Goal: Task Accomplishment & Management: Use online tool/utility

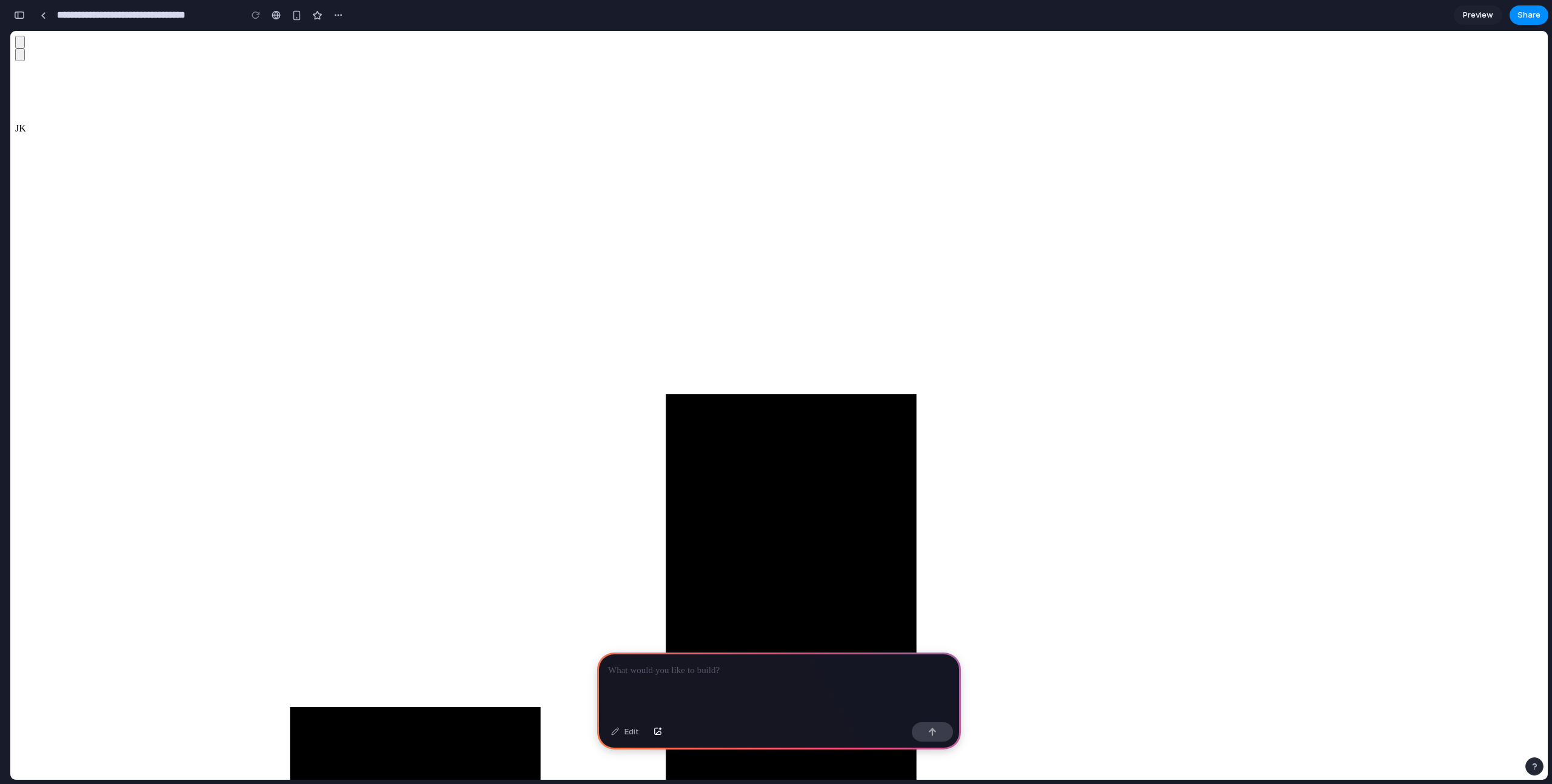
click at [297, 19] on div "button" at bounding box center [297, 16] width 11 height 11
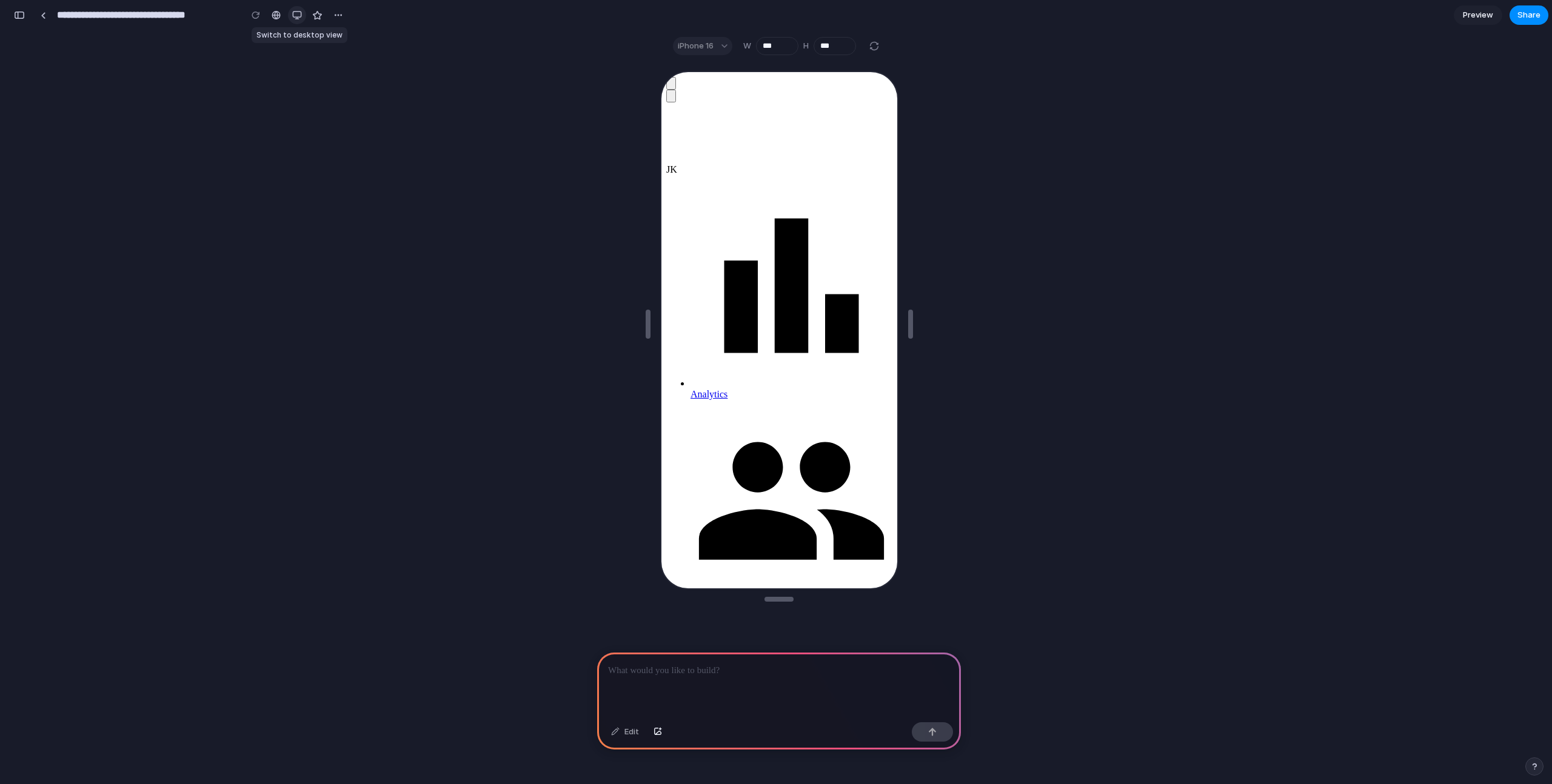
click at [297, 19] on div "button" at bounding box center [297, 16] width 10 height 10
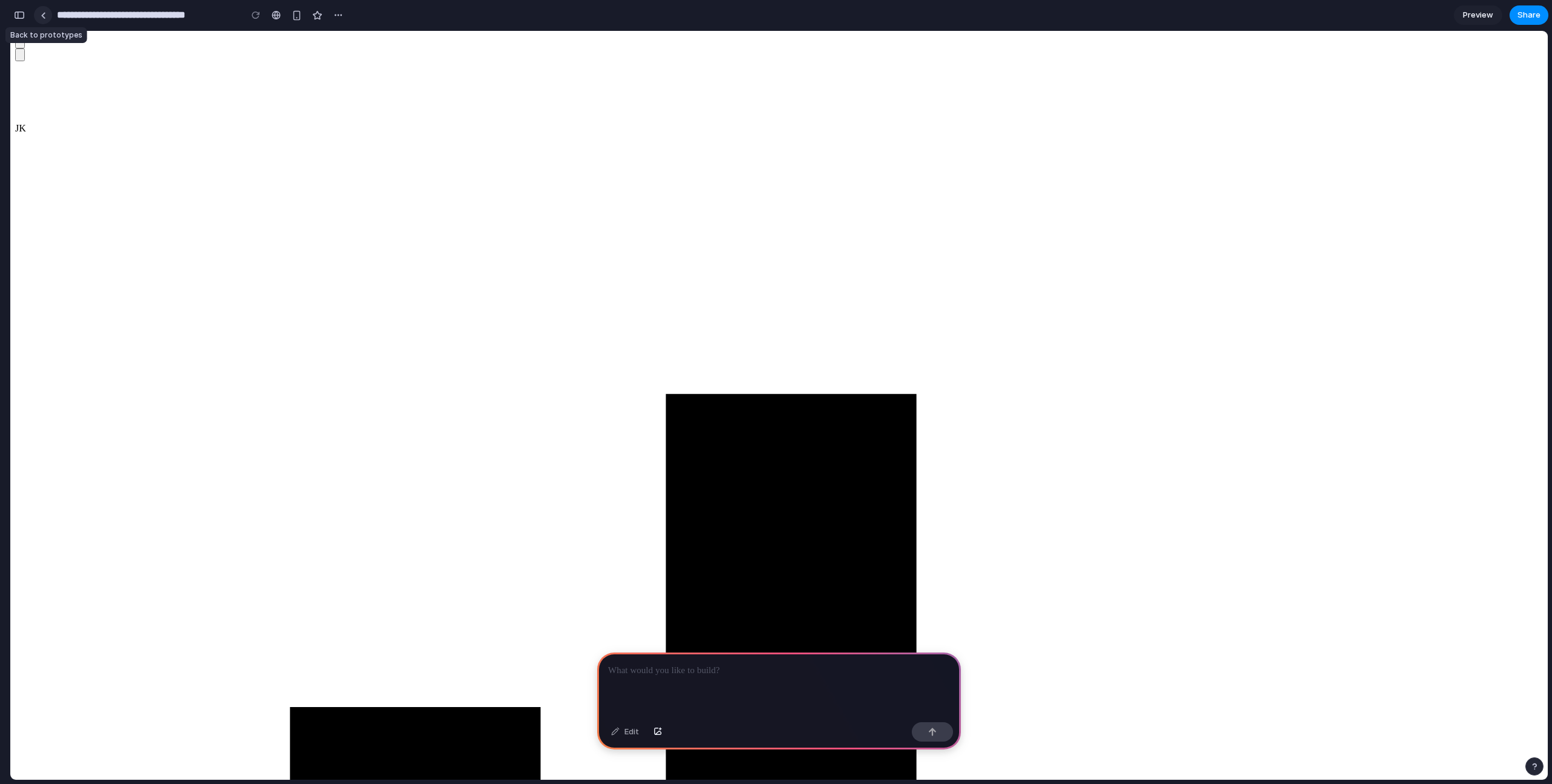
click at [42, 16] on div at bounding box center [44, 15] width 6 height 7
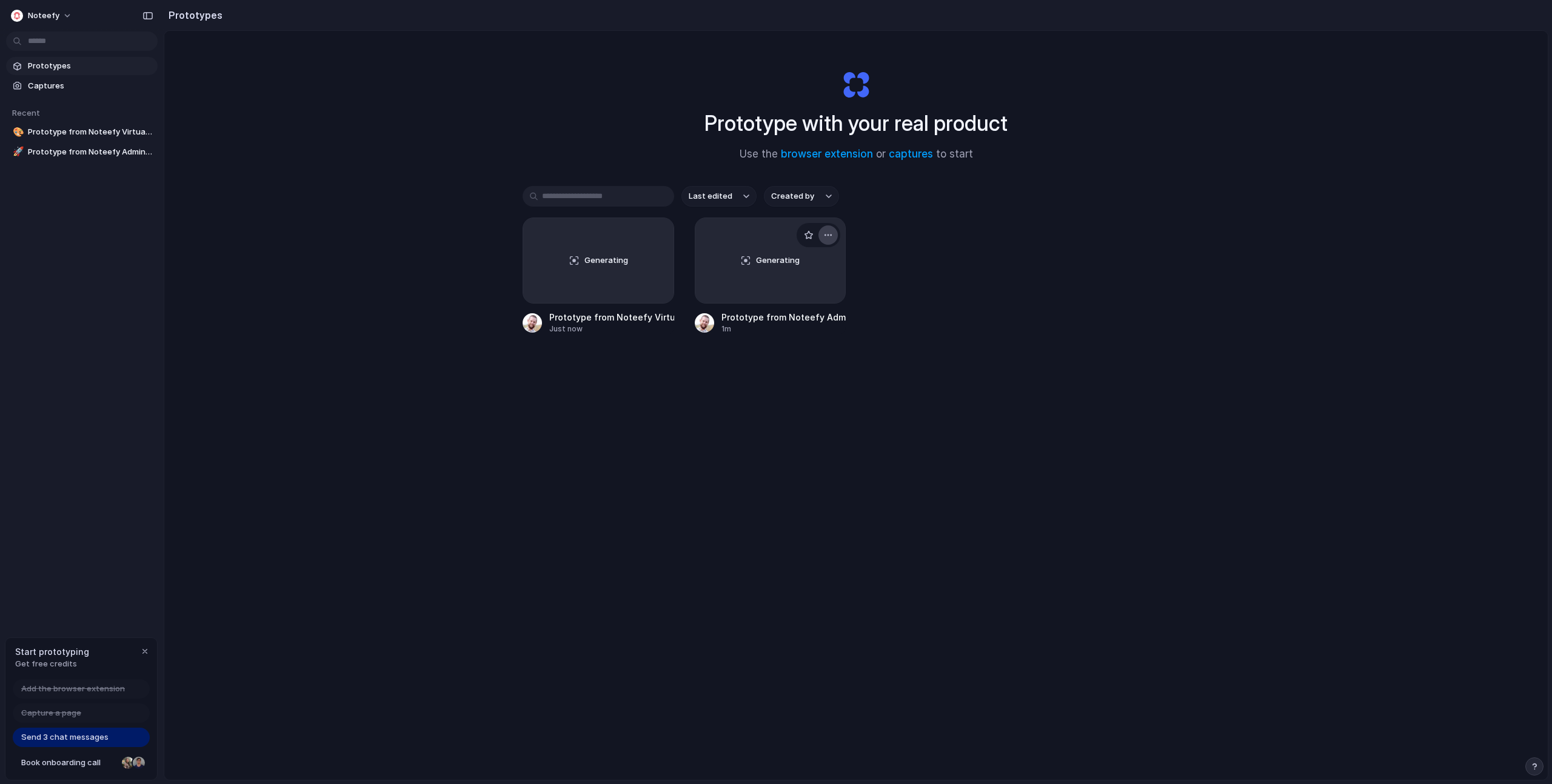
click at [823, 236] on div "button" at bounding box center [828, 235] width 10 height 10
click at [885, 200] on div "Open in new tab Rename Copy link Delete" at bounding box center [776, 392] width 1552 height 784
click at [64, 83] on span "Captures" at bounding box center [91, 86] width 125 height 12
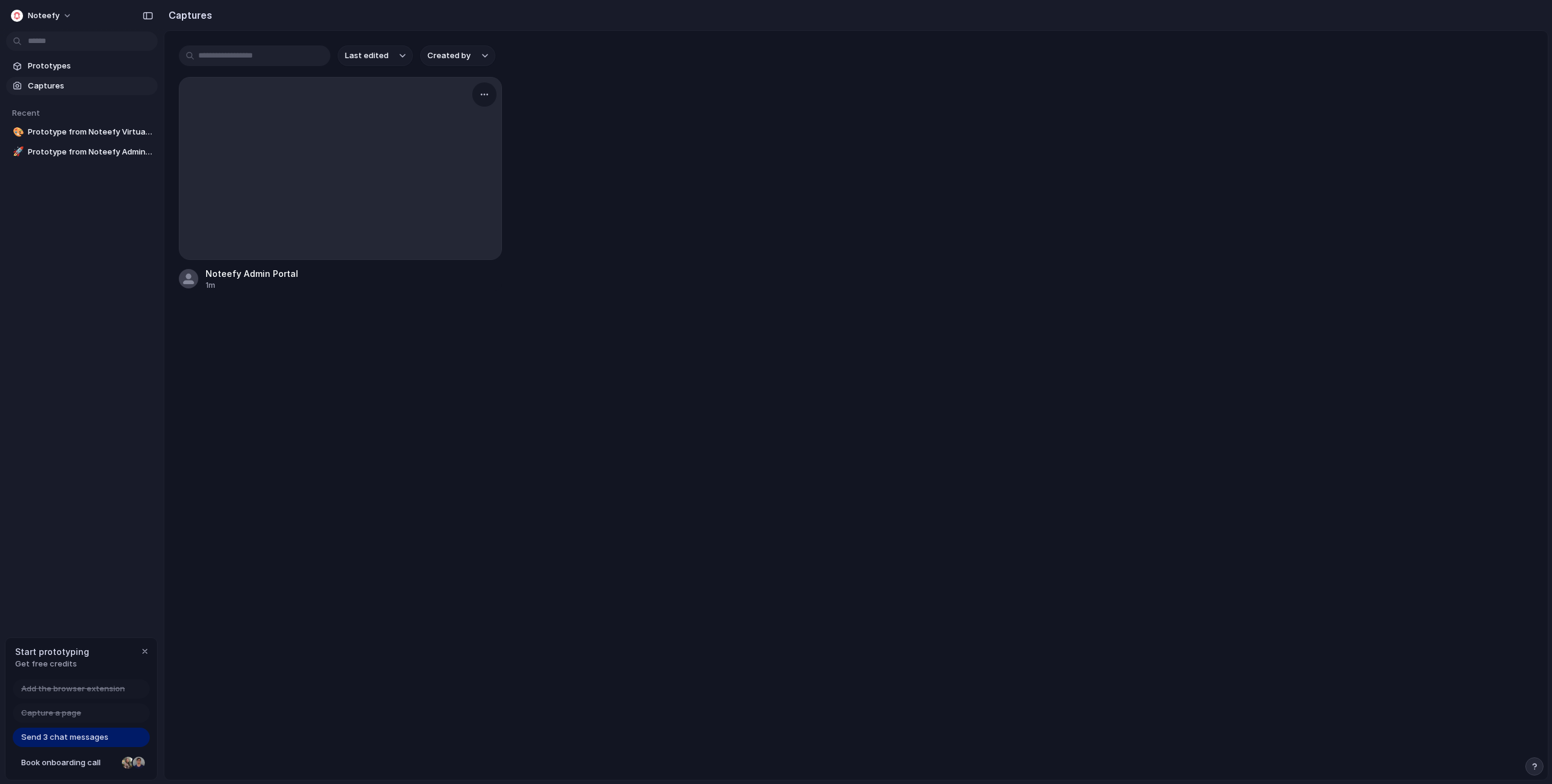
click at [399, 109] on div at bounding box center [341, 168] width 322 height 182
click at [256, 272] on div "Noteefy Admin Portal" at bounding box center [251, 273] width 93 height 13
click at [482, 100] on button "button" at bounding box center [484, 95] width 20 height 20
click at [734, 89] on div "Create prototype Rename Copy link Open original page Delete" at bounding box center [776, 392] width 1552 height 784
click at [86, 68] on span "Prototypes" at bounding box center [91, 65] width 125 height 12
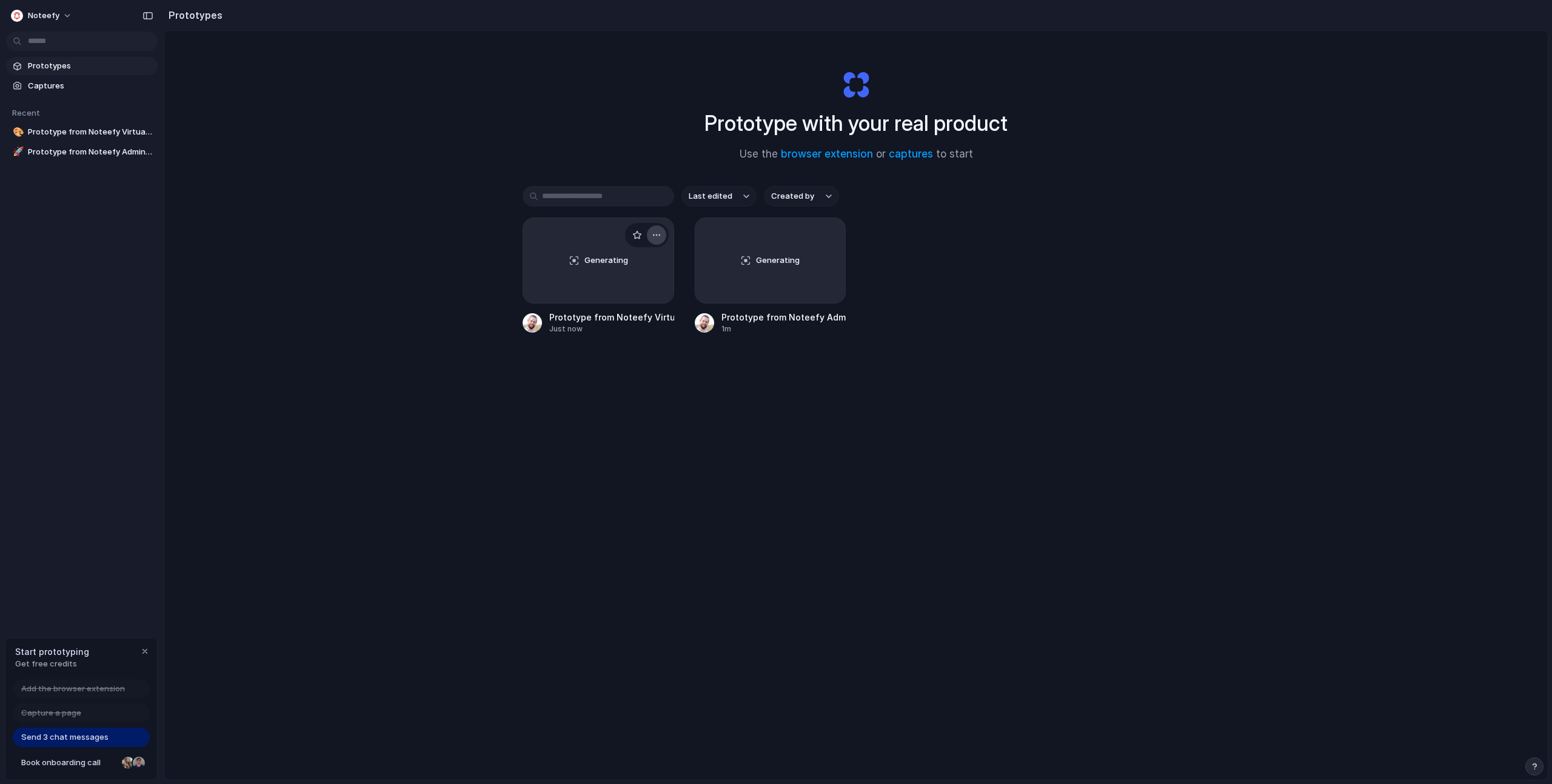
click at [656, 233] on div "button" at bounding box center [656, 235] width 10 height 10
click at [878, 237] on div "Open in new tab Rename Copy link Delete" at bounding box center [776, 392] width 1552 height 784
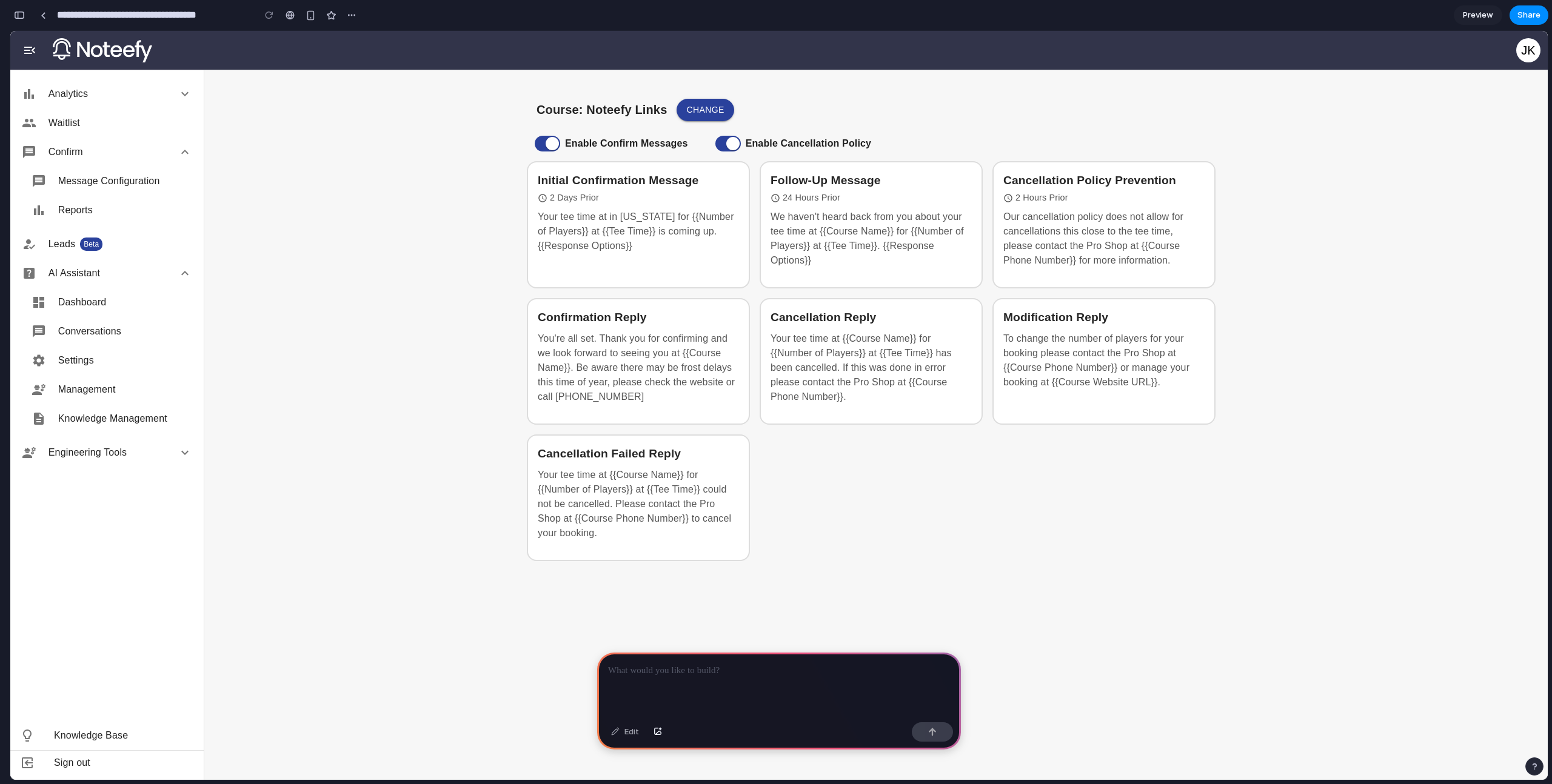
click at [722, 667] on p at bounding box center [779, 671] width 342 height 15
drag, startPoint x: 725, startPoint y: 706, endPoint x: 535, endPoint y: 659, distance: 195.7
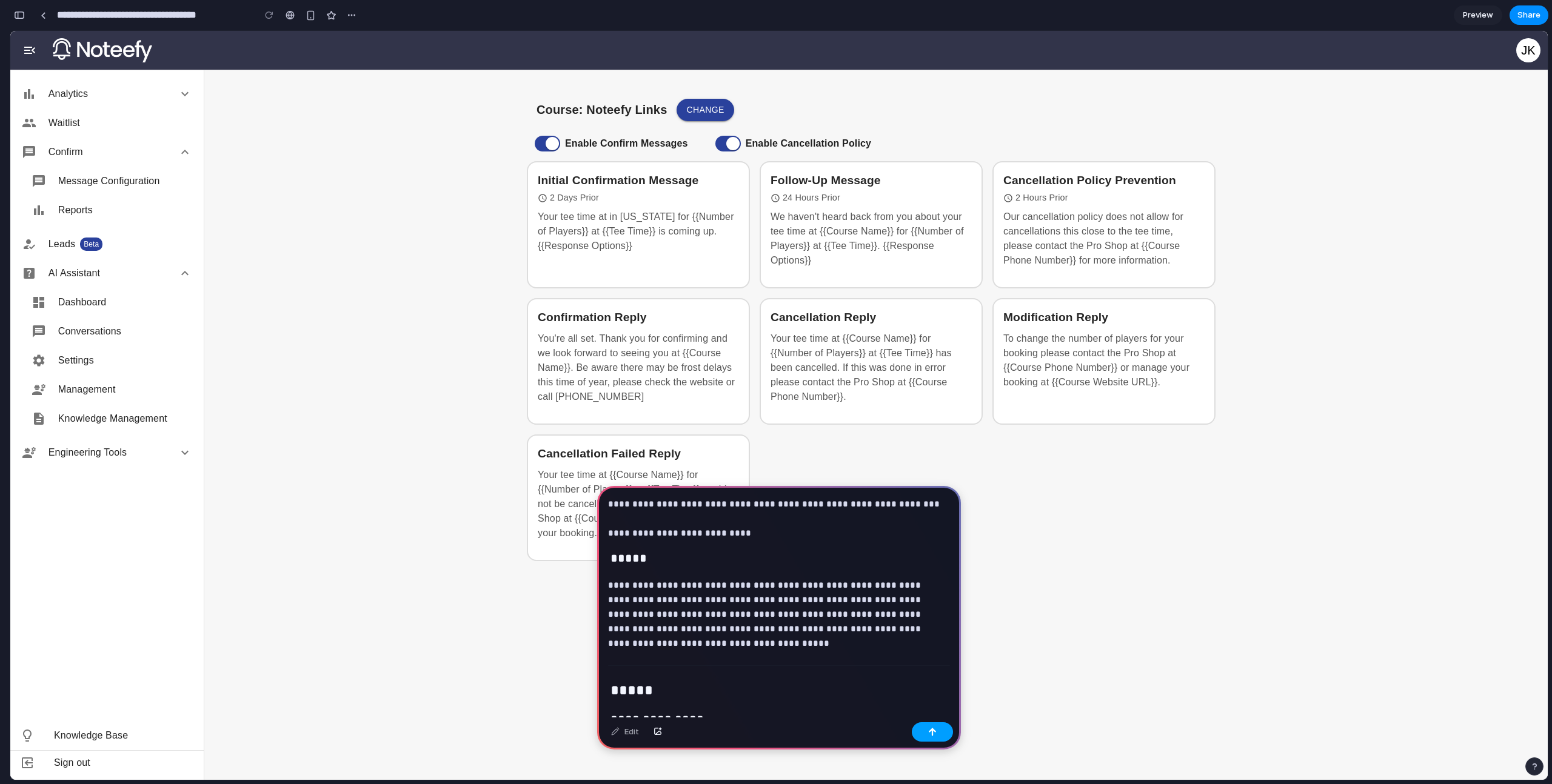
click at [928, 738] on button "button" at bounding box center [933, 732] width 41 height 20
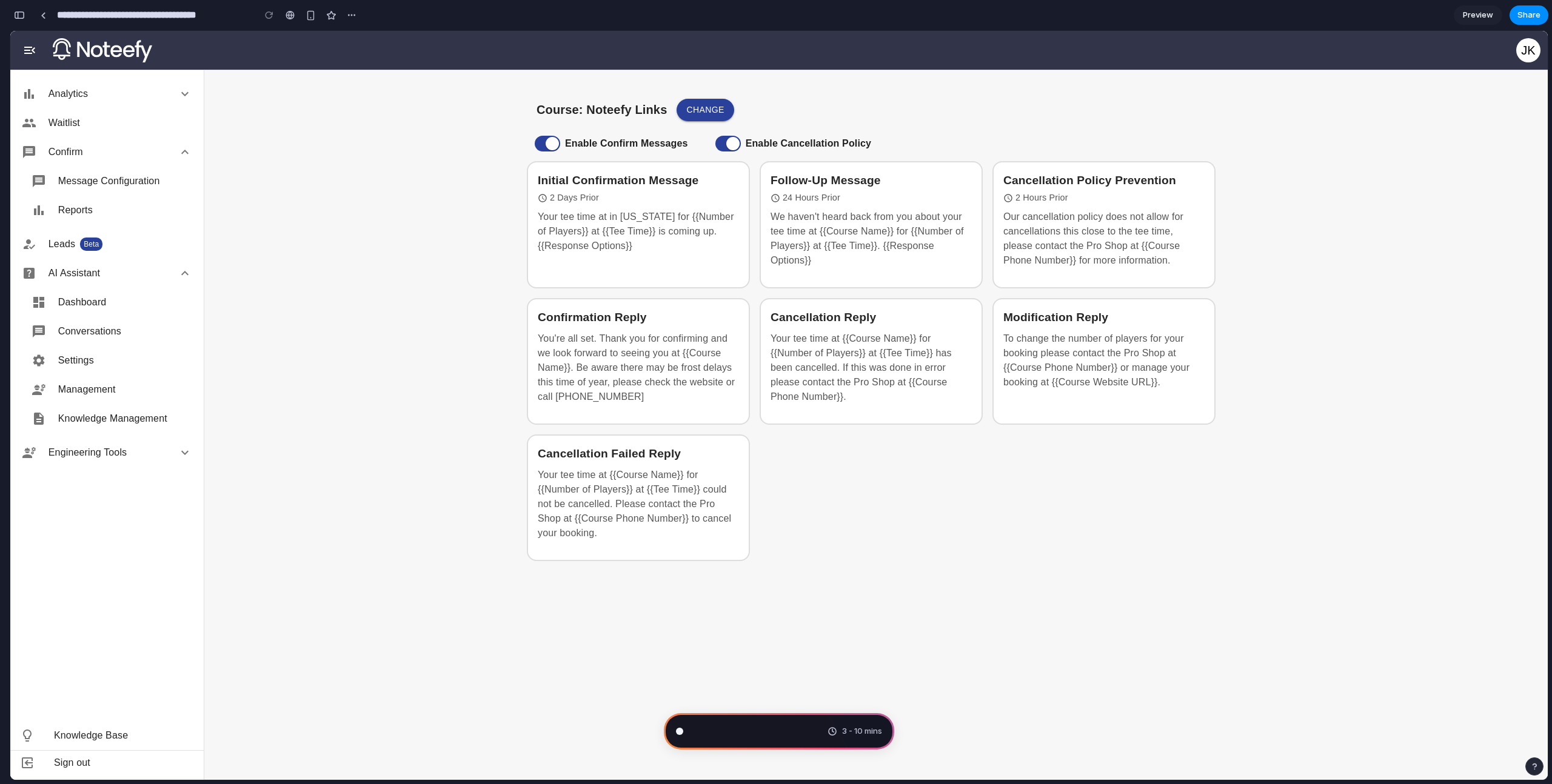
scroll to position [9941, 0]
type input "**********"
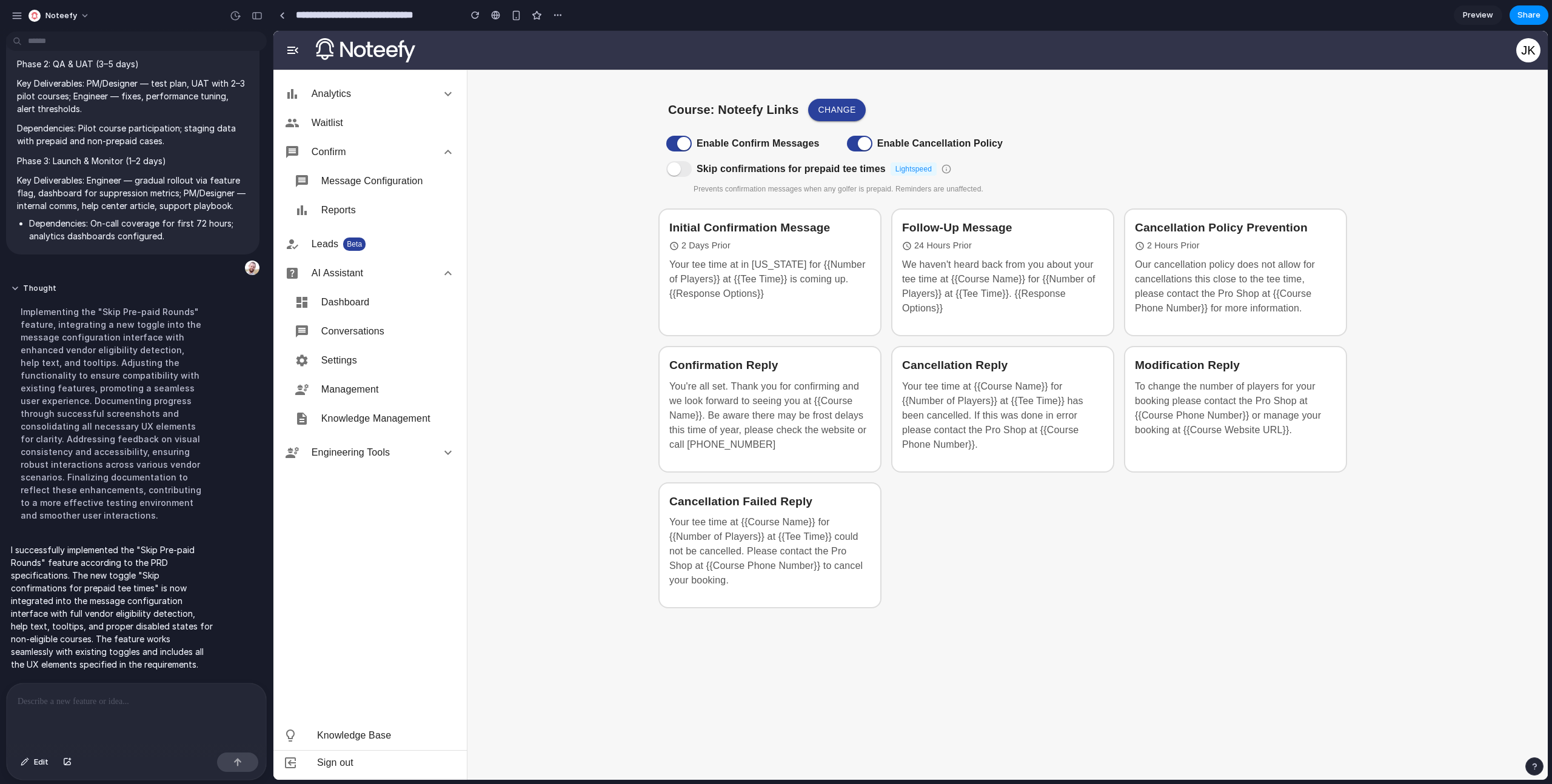
scroll to position [0, 0]
click at [676, 167] on span at bounding box center [679, 169] width 25 height 16
click at [945, 171] on div "Skip confirmations for prepaid tee times Lightspeed Prevents confirmation messa…" at bounding box center [1007, 175] width 698 height 38
click at [109, 707] on div at bounding box center [137, 716] width 260 height 64
click at [31, 762] on button "Edit" at bounding box center [34, 763] width 40 height 20
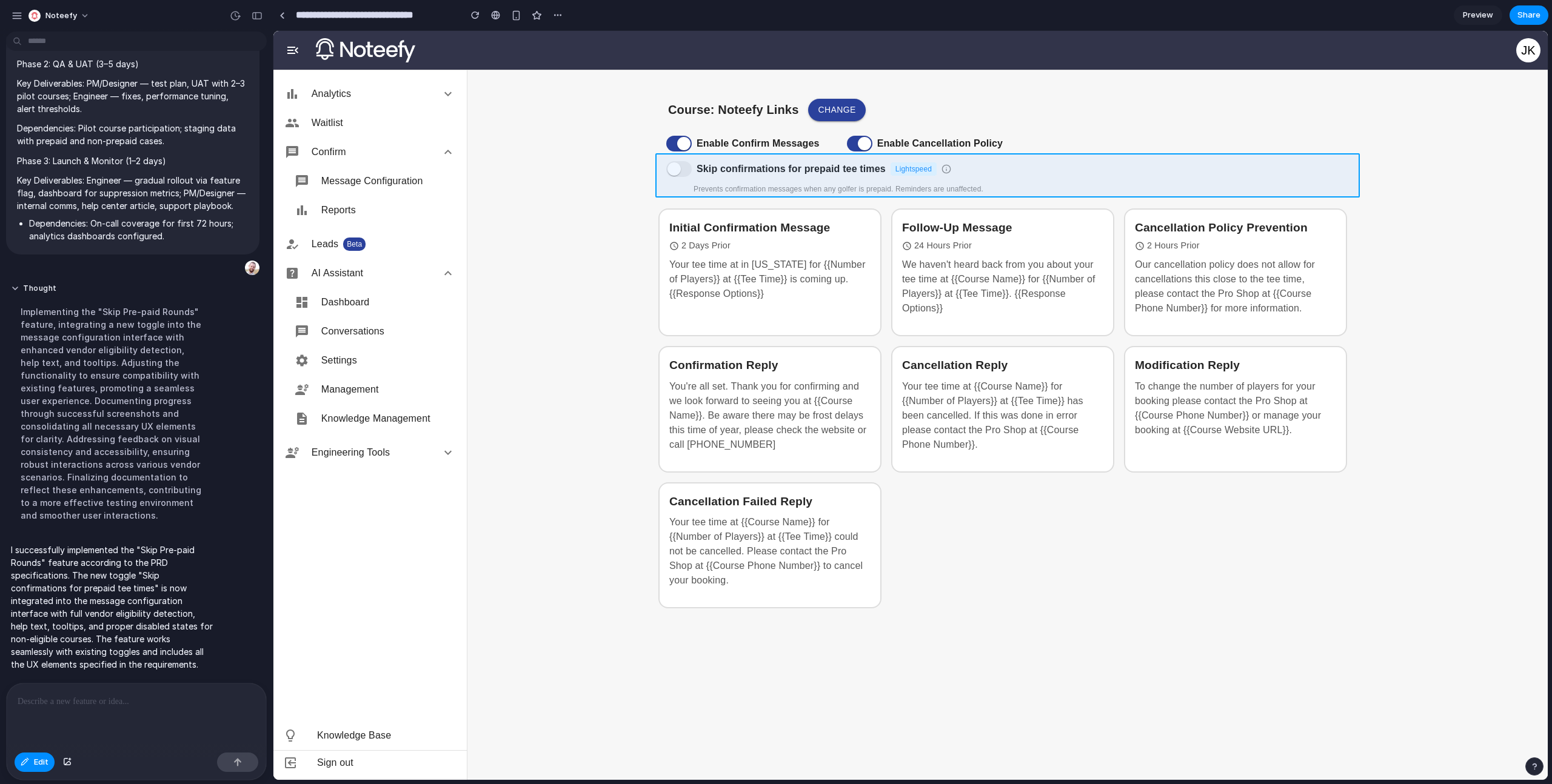
click at [824, 175] on div at bounding box center [911, 405] width 1274 height 749
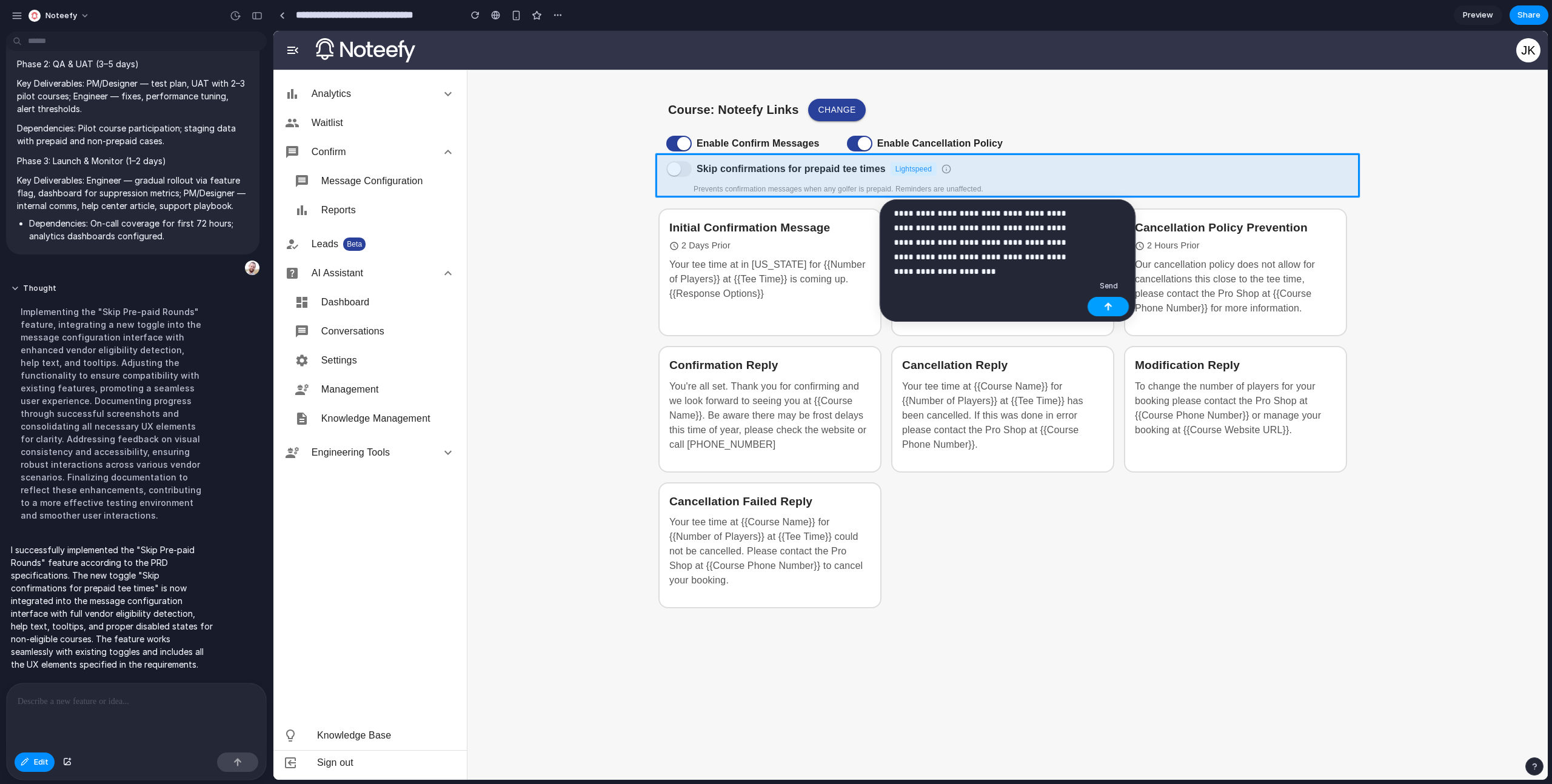
click at [1124, 308] on button "button" at bounding box center [1109, 307] width 41 height 20
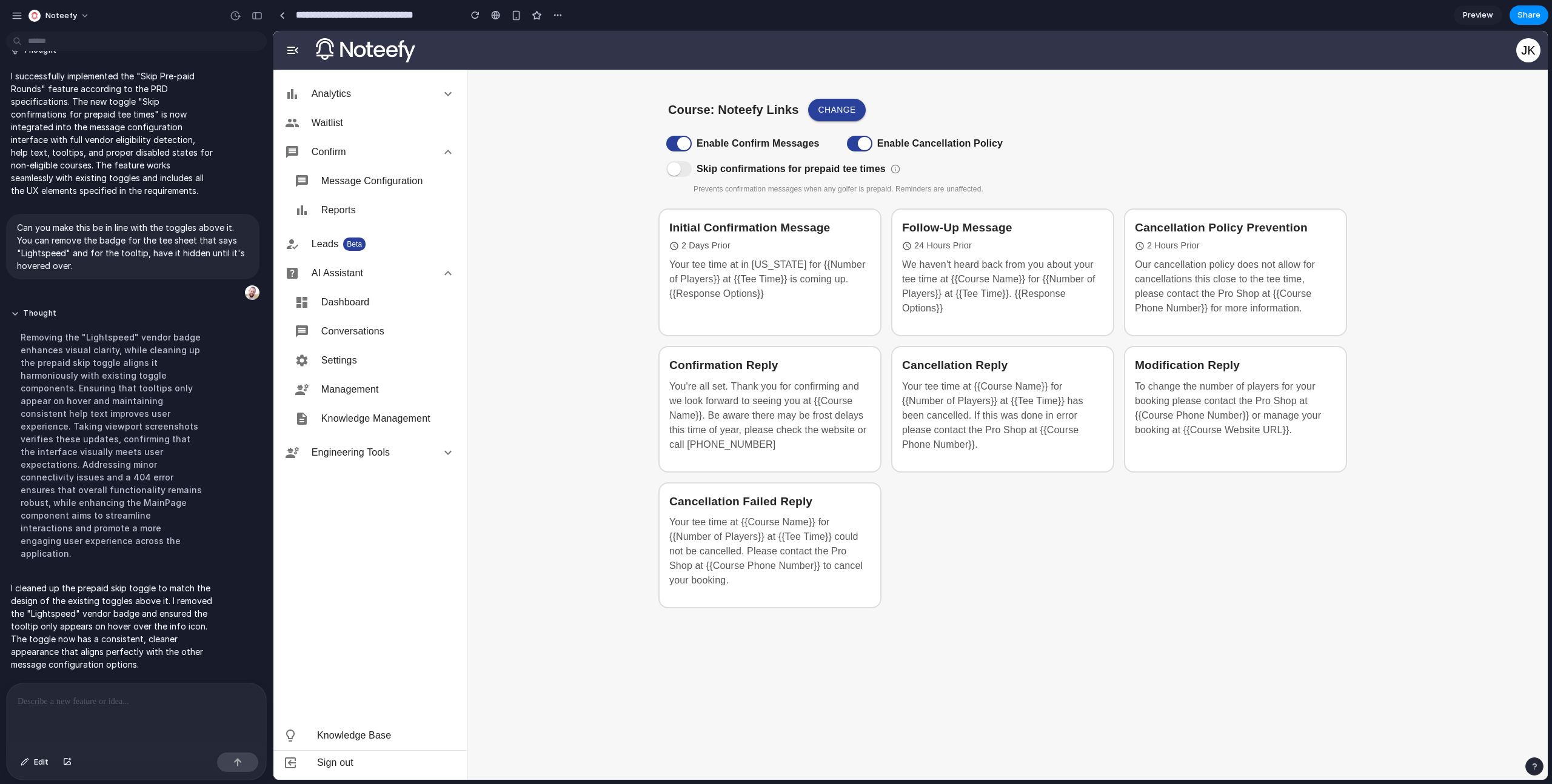
click at [725, 185] on div "Prevents confirmation messages when any golfer is prepaid. Reminders are unaffe…" at bounding box center [1025, 189] width 663 height 11
click at [897, 168] on div "Skip confirmations for prepaid tee times Prevents confirmation messages when an…" at bounding box center [1007, 175] width 698 height 38
click at [897, 169] on div "Skip confirmations for prepaid tee times Prevents confirmation messages when an…" at bounding box center [1007, 175] width 698 height 38
click at [719, 189] on div "Prevents confirmation messages when any golfer is prepaid. Reminders are unaffe…" at bounding box center [1025, 189] width 663 height 11
click at [664, 169] on div "Skip confirmations for prepaid tee times Prevents confirmation messages when an…" at bounding box center [1007, 175] width 698 height 38
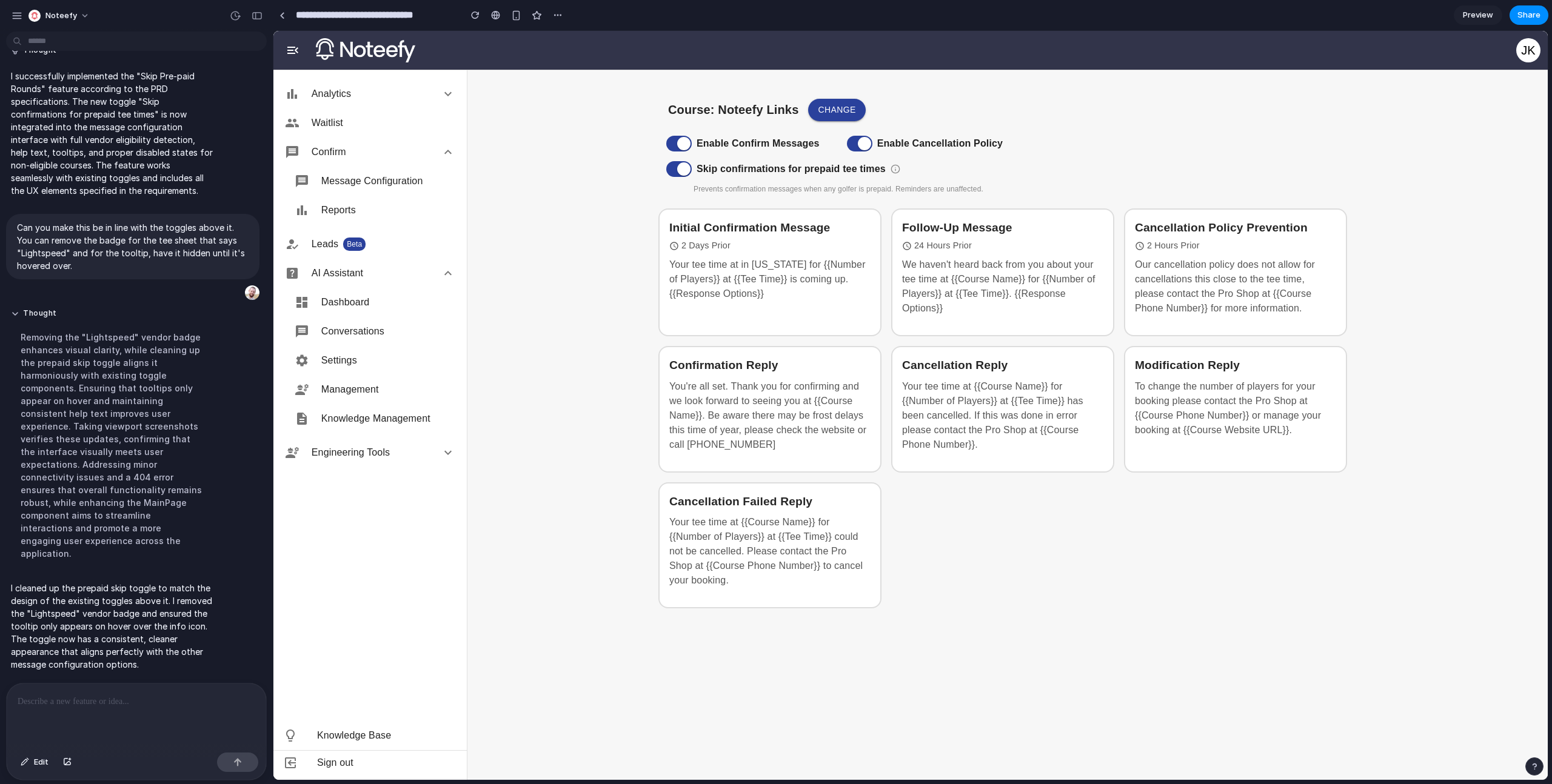
click at [668, 169] on span at bounding box center [679, 169] width 25 height 16
click at [695, 189] on div "Prevents confirmation messages when any golfer is prepaid. Reminders are unaffe…" at bounding box center [1025, 189] width 663 height 11
drag, startPoint x: 693, startPoint y: 188, endPoint x: 881, endPoint y: 200, distance: 188.4
click at [881, 200] on div "Course: Noteefy Links Change Enable Confirm Messages Enable Cancellation Policy…" at bounding box center [1007, 346] width 728 height 515
click at [883, 197] on div "Course: Noteefy Links Change Enable Confirm Messages Enable Cancellation Policy…" at bounding box center [1007, 346] width 728 height 515
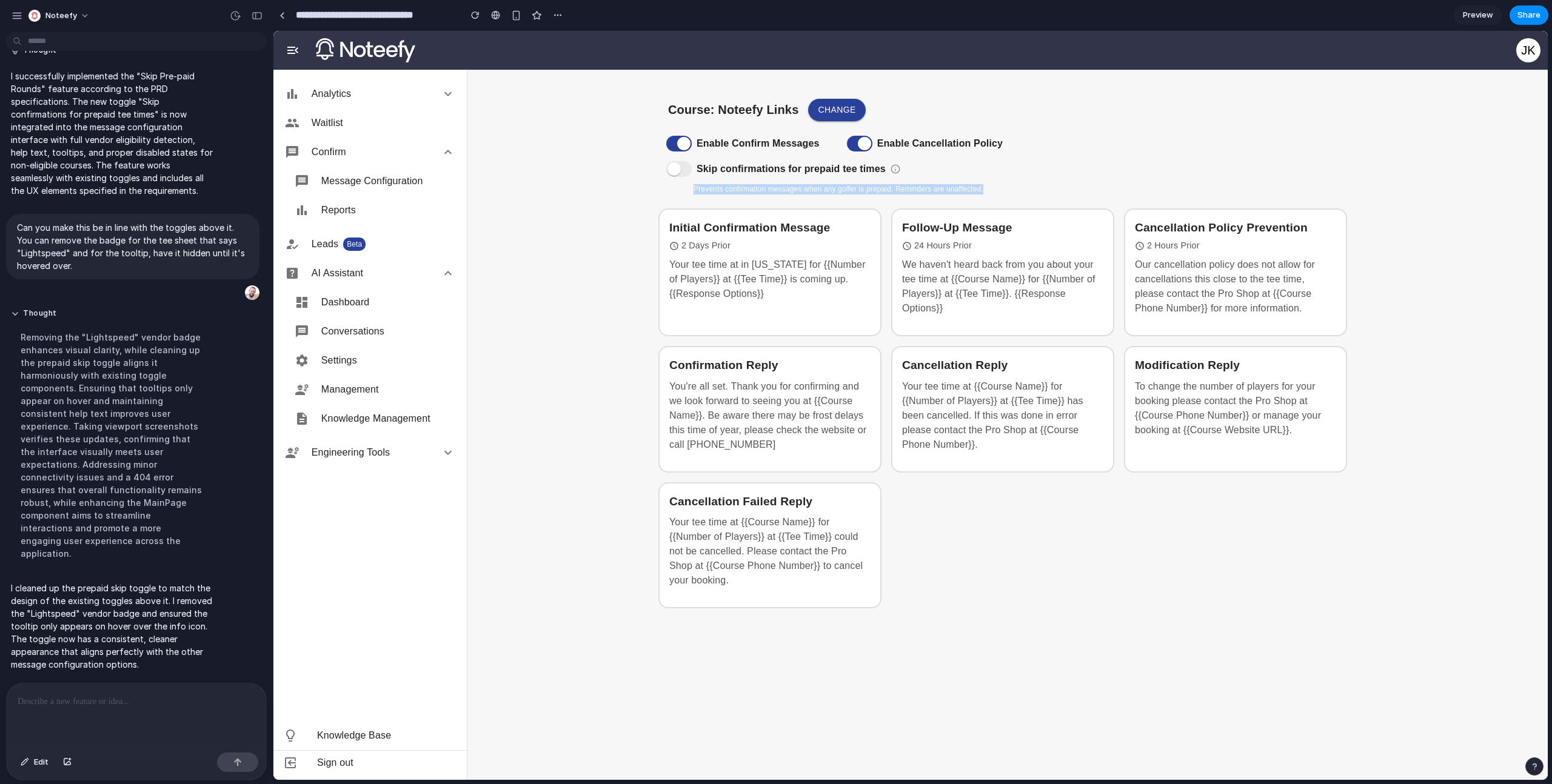
drag, startPoint x: 988, startPoint y: 187, endPoint x: 704, endPoint y: 180, distance: 284.1
click at [704, 180] on div "Skip confirmations for prepaid tee times Prevents confirmation messages when an…" at bounding box center [1007, 175] width 698 height 38
click at [41, 763] on span "Edit" at bounding box center [41, 763] width 15 height 12
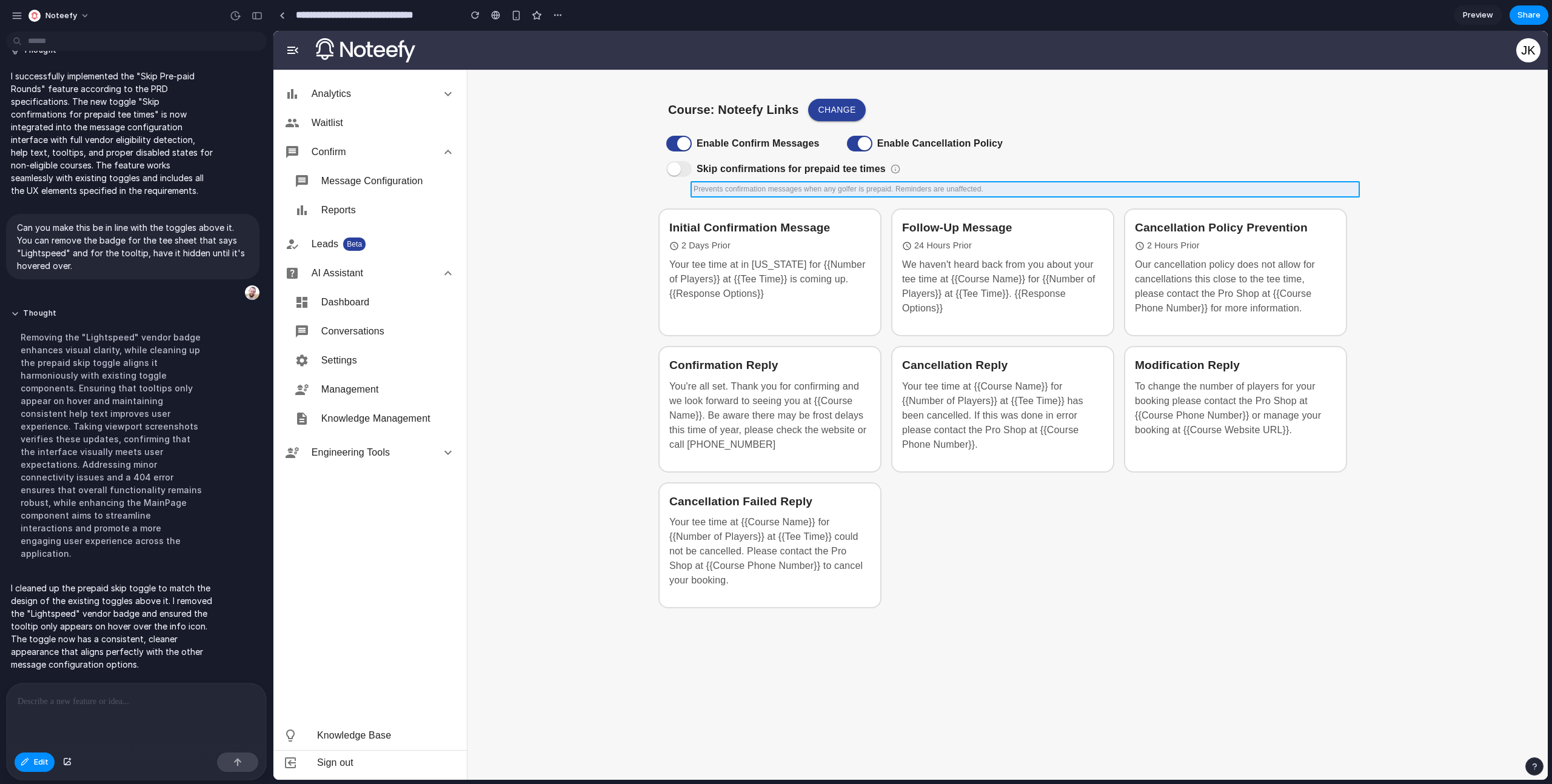
click at [817, 189] on div at bounding box center [911, 405] width 1274 height 749
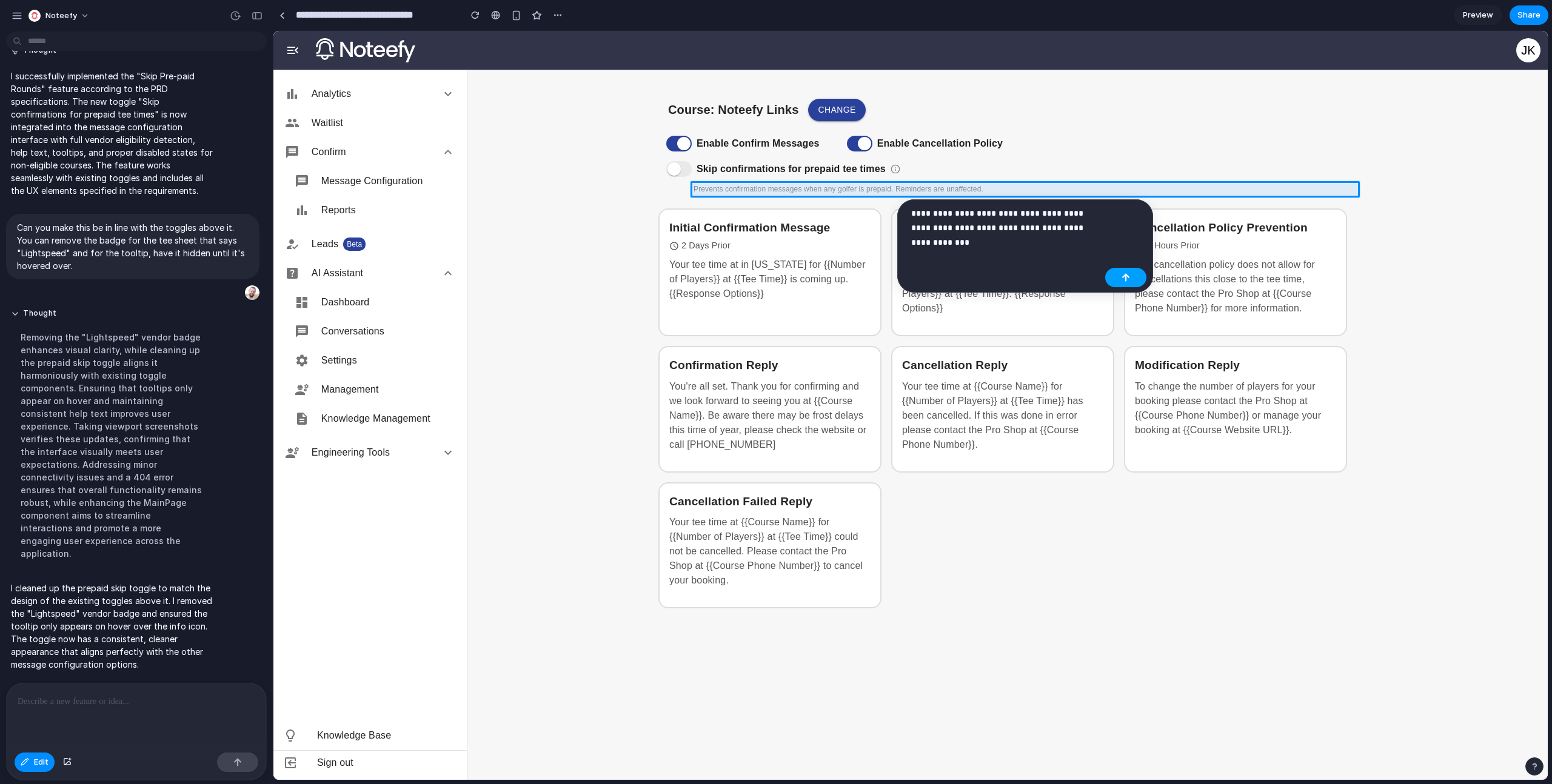
click at [1135, 276] on button "button" at bounding box center [1126, 277] width 41 height 20
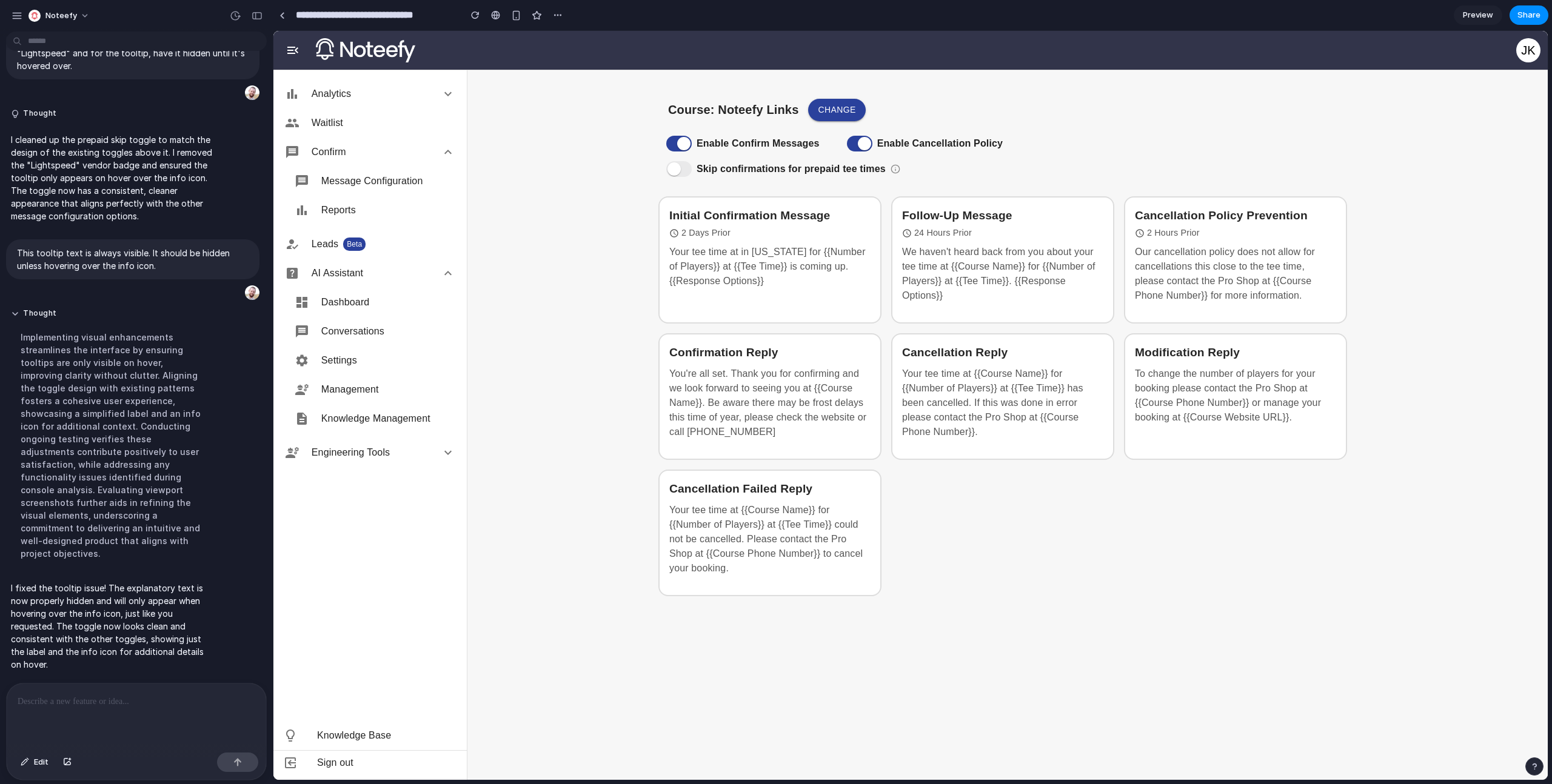
click at [899, 169] on div "Skip confirmations for prepaid tee times" at bounding box center [1007, 169] width 698 height 25
click at [892, 165] on div "Skip confirmations for prepaid tee times" at bounding box center [1007, 169] width 698 height 25
click at [895, 169] on div "Skip confirmations for prepaid tee times" at bounding box center [1007, 169] width 698 height 25
drag, startPoint x: 895, startPoint y: 178, endPoint x: 891, endPoint y: 170, distance: 8.9
click at [895, 178] on div "Skip confirmations for prepaid tee times" at bounding box center [1007, 169] width 698 height 25
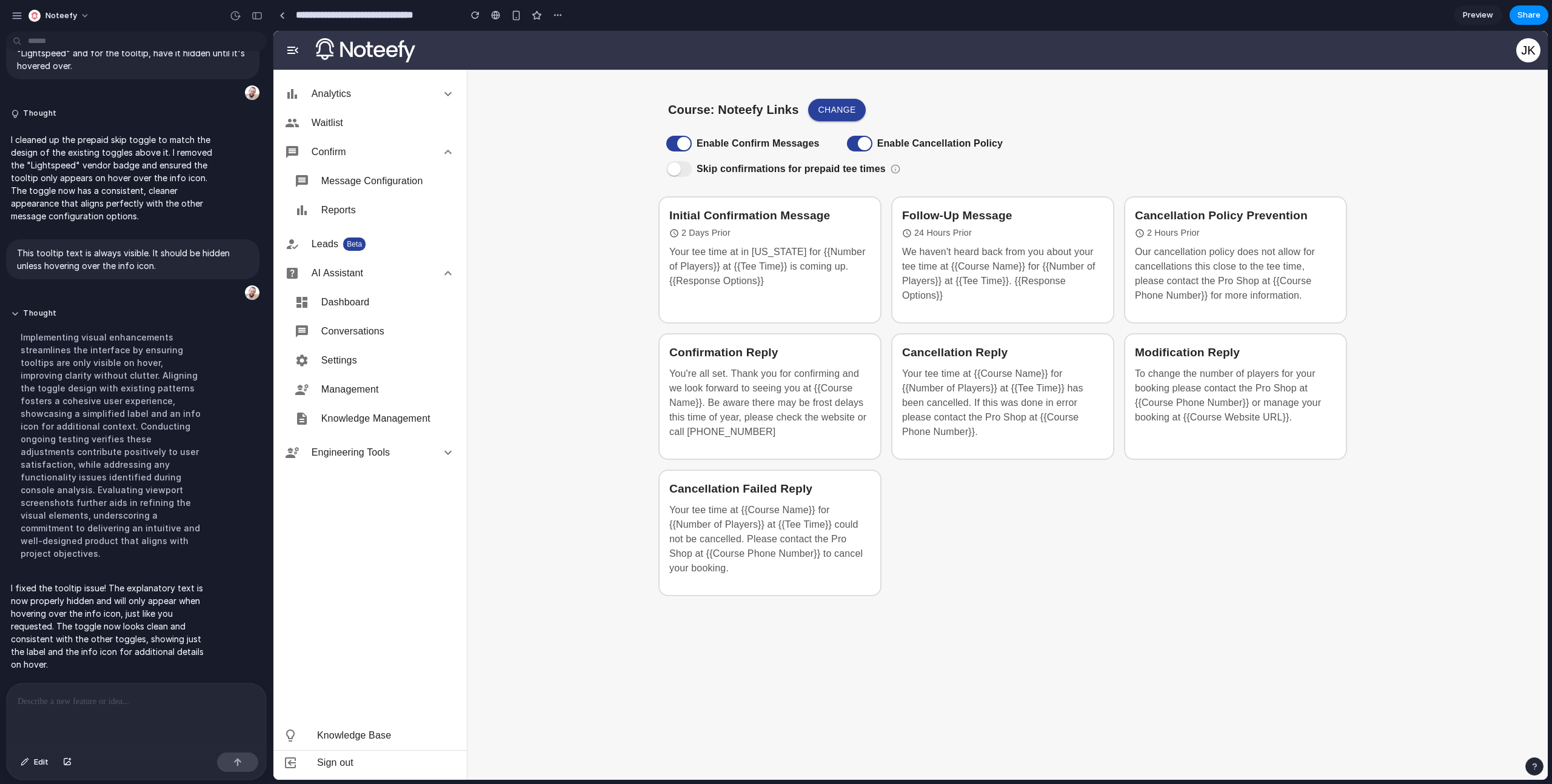
click at [891, 170] on div "Skip confirmations for prepaid tee times" at bounding box center [1007, 169] width 698 height 25
drag, startPoint x: 900, startPoint y: 172, endPoint x: 893, endPoint y: 170, distance: 7.3
click at [900, 172] on div "Skip confirmations for prepaid tee times" at bounding box center [1007, 169] width 698 height 25
click at [892, 169] on div "Skip confirmations for prepaid tee times" at bounding box center [1007, 169] width 698 height 25
click at [898, 171] on div "Skip confirmations for prepaid tee times" at bounding box center [1007, 169] width 698 height 25
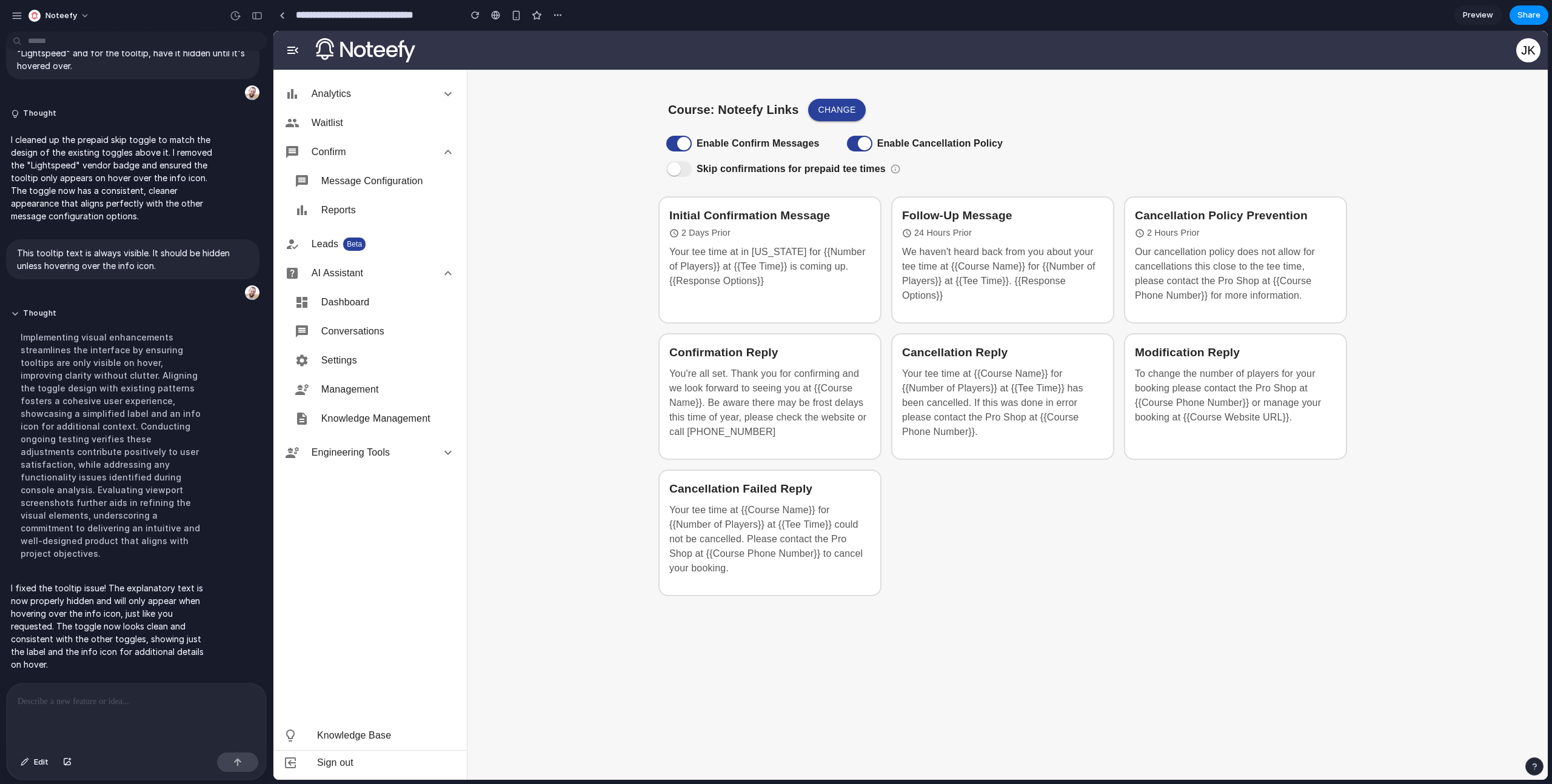
click at [890, 171] on div "Skip confirmations for prepaid tee times" at bounding box center [1007, 169] width 698 height 25
click at [624, 451] on main "Course: Noteefy Links Change Enable Confirm Messages Enable Cancellation Policy…" at bounding box center [1008, 425] width 1080 height 711
click at [676, 172] on span at bounding box center [679, 169] width 25 height 16
click at [893, 169] on div "Skip confirmations for prepaid tee times" at bounding box center [1007, 169] width 698 height 25
click at [161, 729] on div at bounding box center [137, 716] width 260 height 64
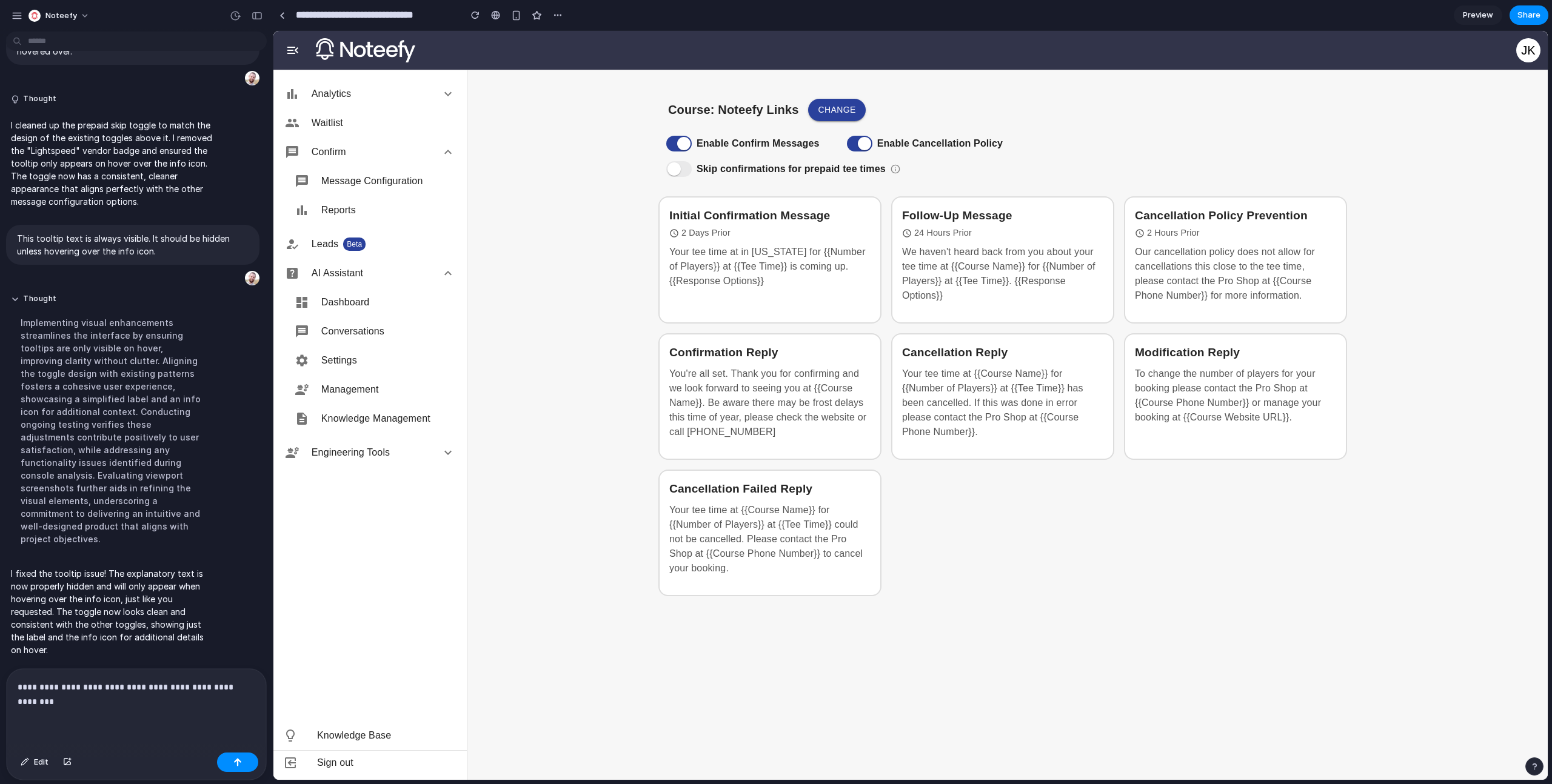
scroll to position [4807, 0]
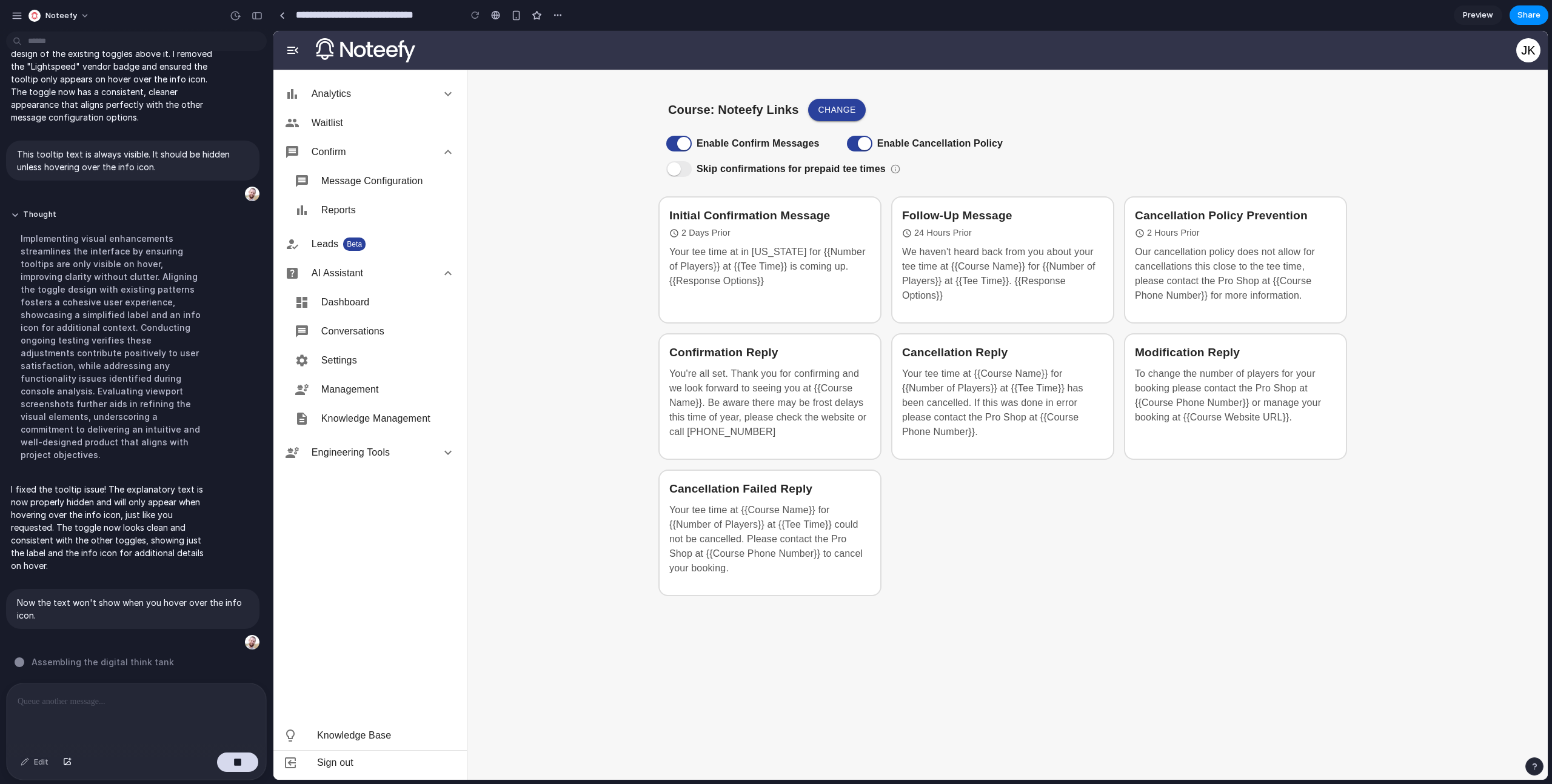
click at [898, 170] on div "Skip confirmations for prepaid tee times" at bounding box center [1007, 169] width 698 height 25
click at [516, 19] on div "button" at bounding box center [516, 16] width 11 height 11
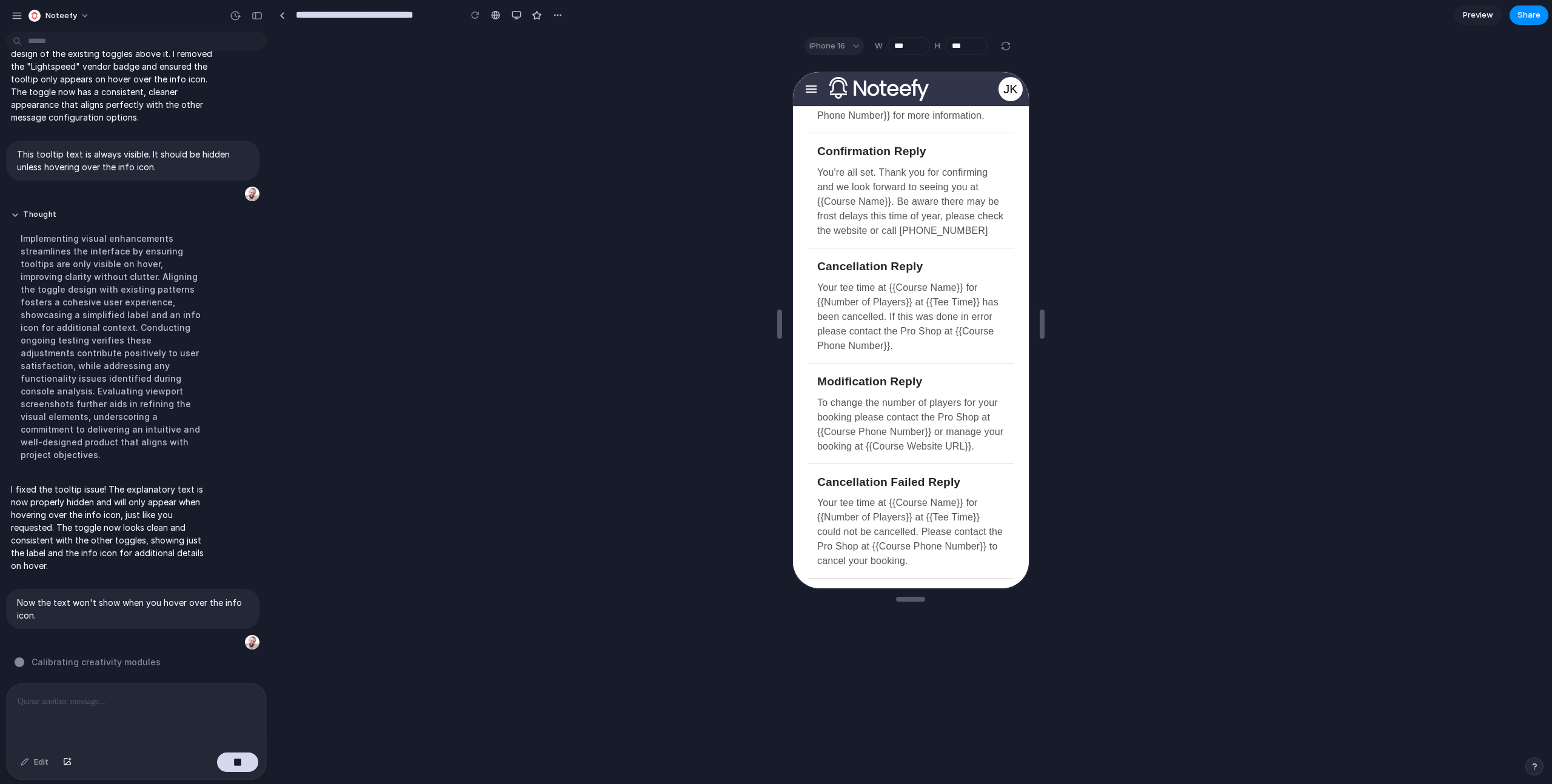
scroll to position [0, 0]
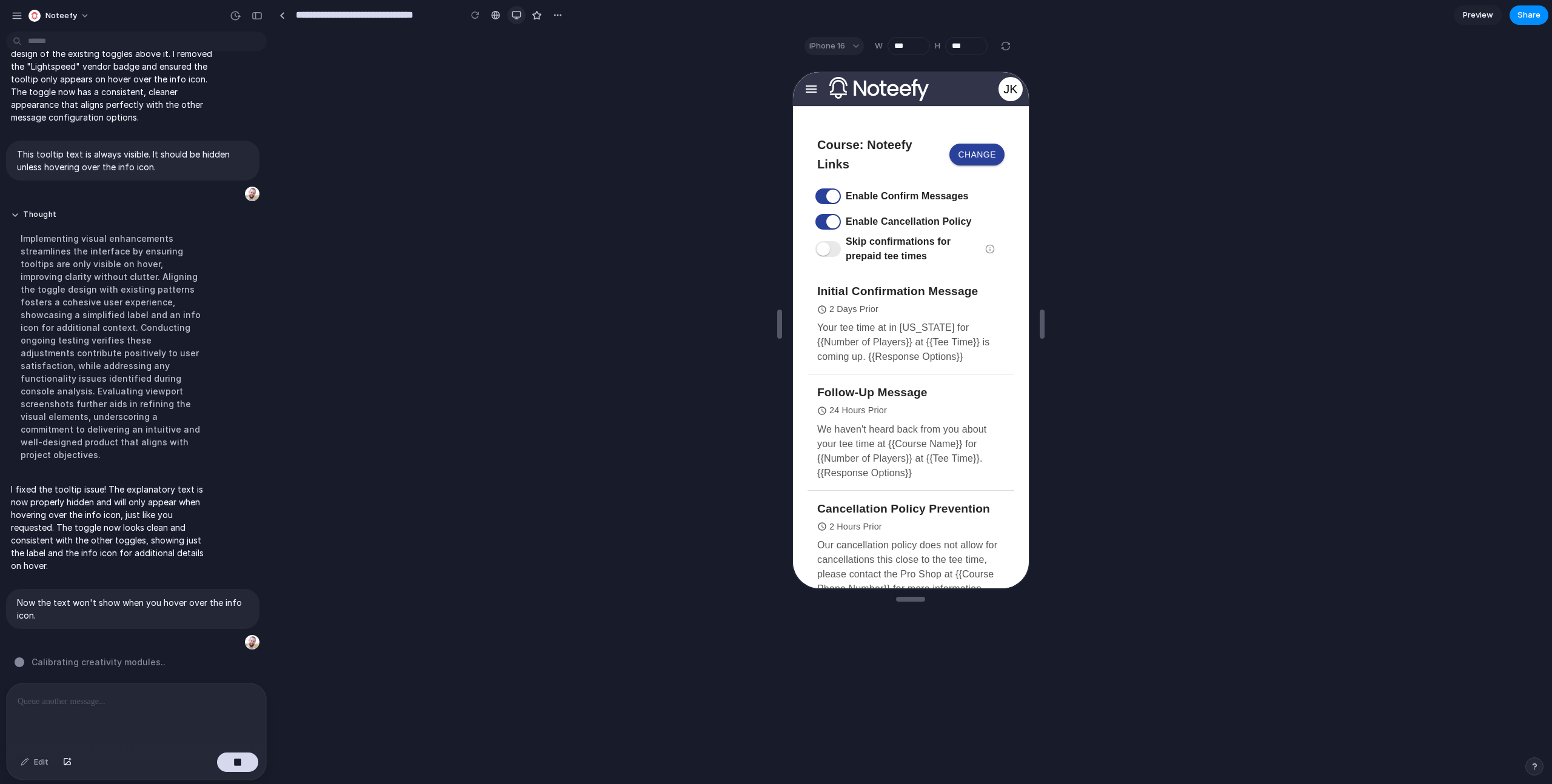
click at [516, 14] on div "button" at bounding box center [517, 16] width 10 height 10
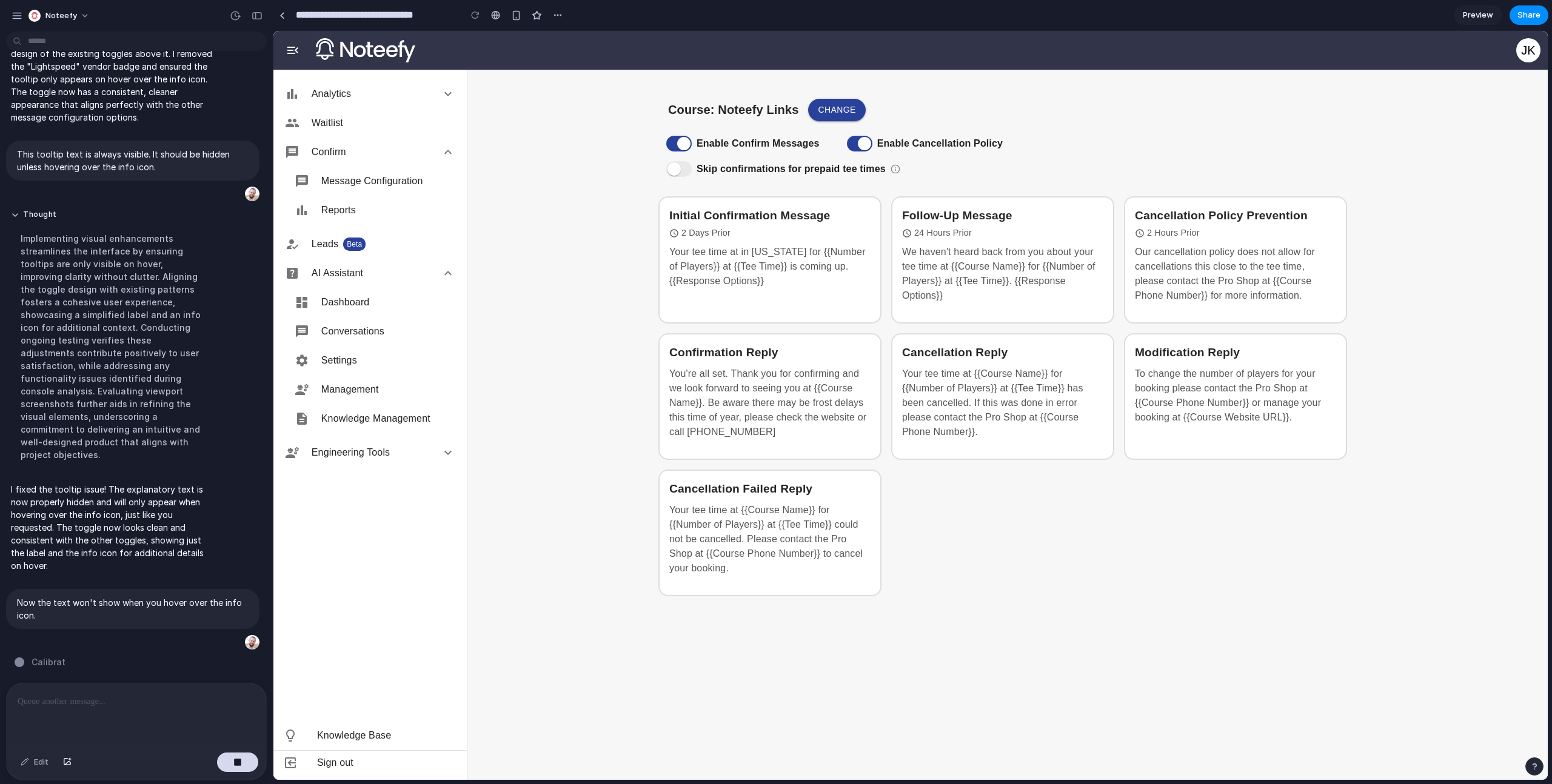
click at [787, 260] on p "Your tee time at in [US_STATE] for {{Number of Players}} at {{Tee Time}} is com…" at bounding box center [770, 279] width 201 height 68
click at [75, 13] on button "Noteefy" at bounding box center [60, 16] width 72 height 20
click at [256, 19] on div "Settings Invite members Change theme Sign out" at bounding box center [776, 392] width 1552 height 784
click at [418, 19] on input "**********" at bounding box center [374, 15] width 163 height 21
click at [281, 17] on div at bounding box center [282, 15] width 6 height 7
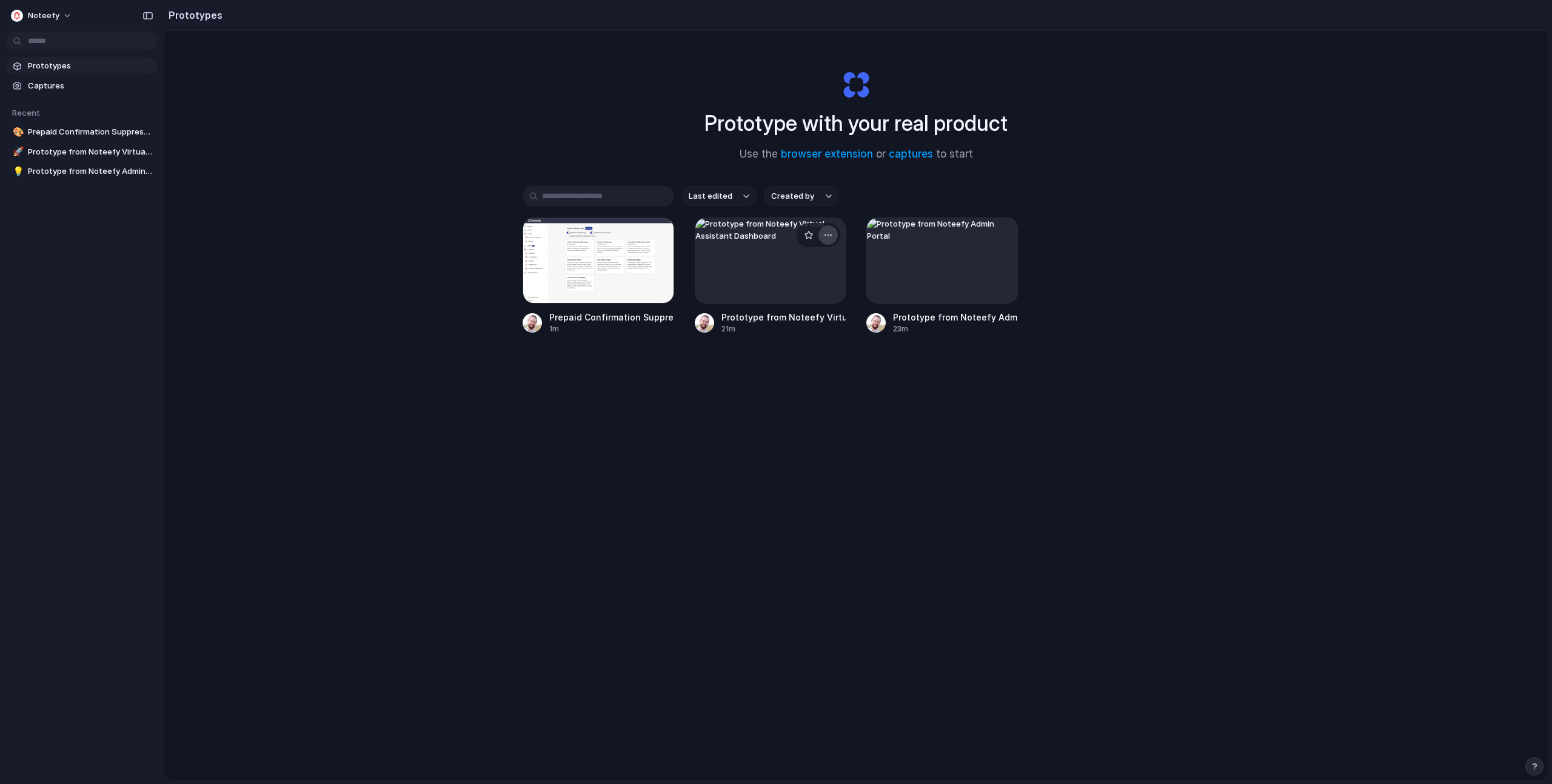
click at [827, 238] on div "button" at bounding box center [828, 235] width 10 height 10
click at [802, 315] on li "Delete" at bounding box center [791, 321] width 86 height 20
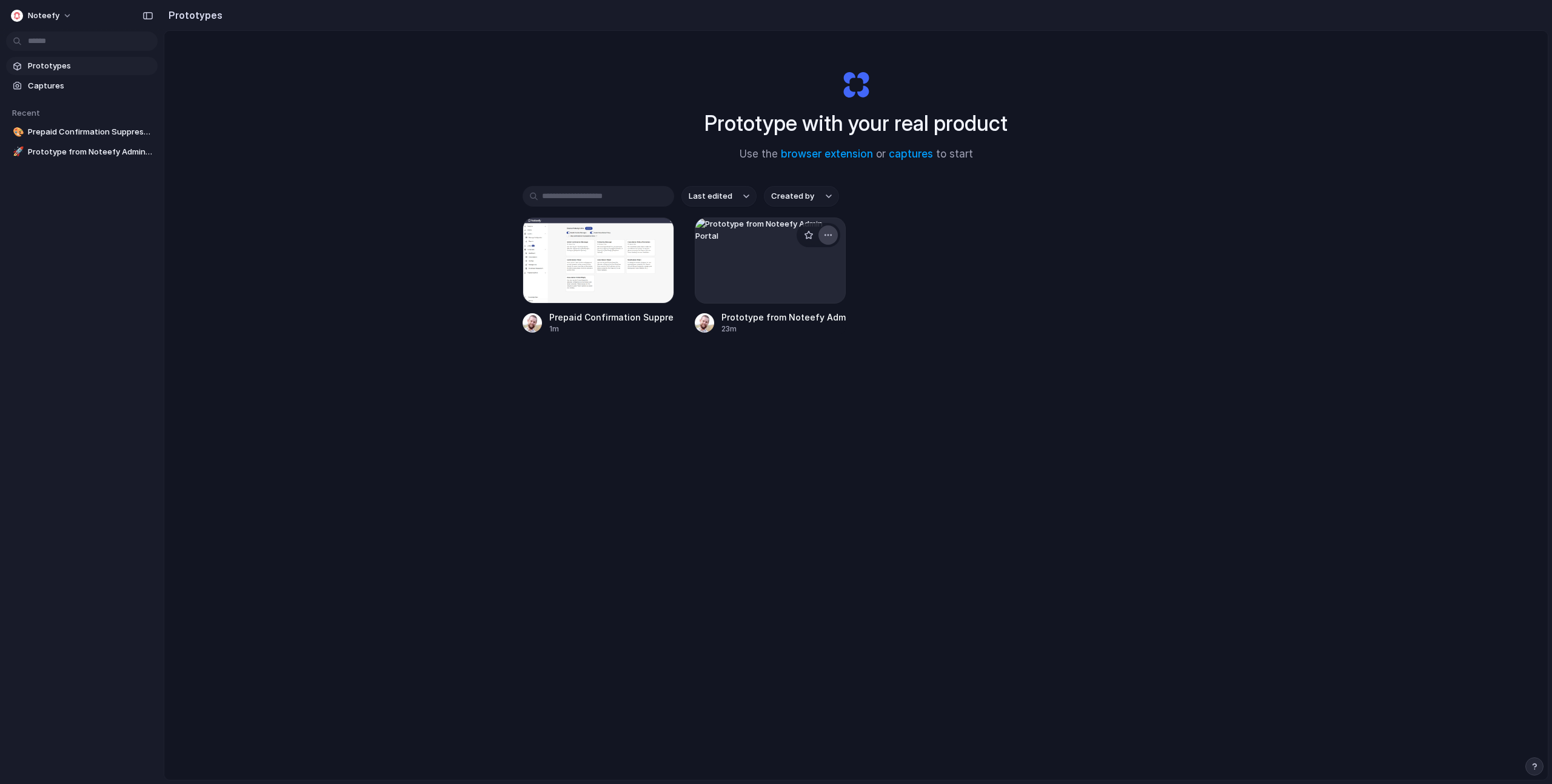
click at [832, 231] on button "button" at bounding box center [828, 235] width 20 height 20
click at [802, 325] on li "Delete" at bounding box center [791, 321] width 86 height 20
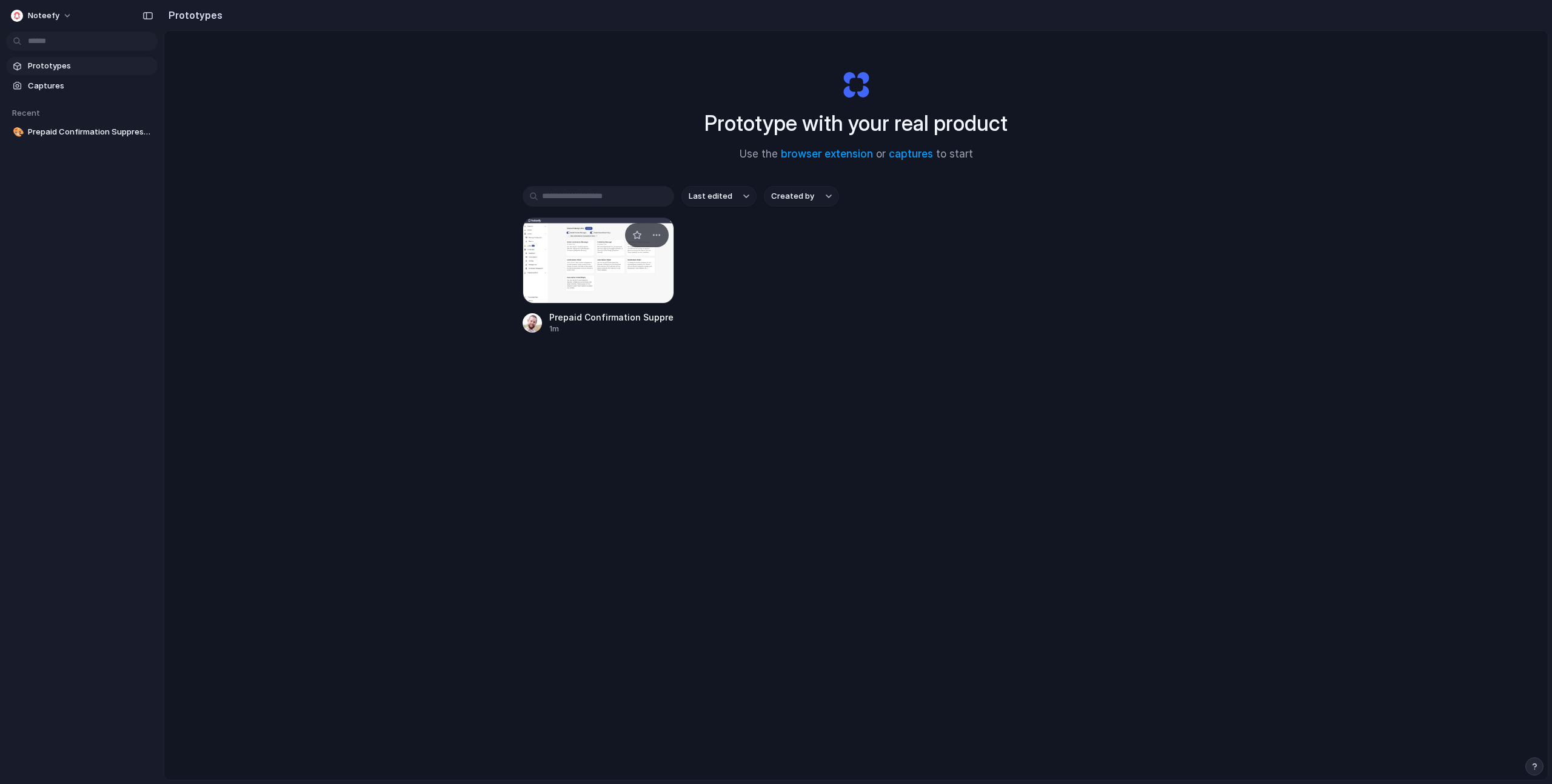
click at [642, 279] on div at bounding box center [598, 261] width 151 height 86
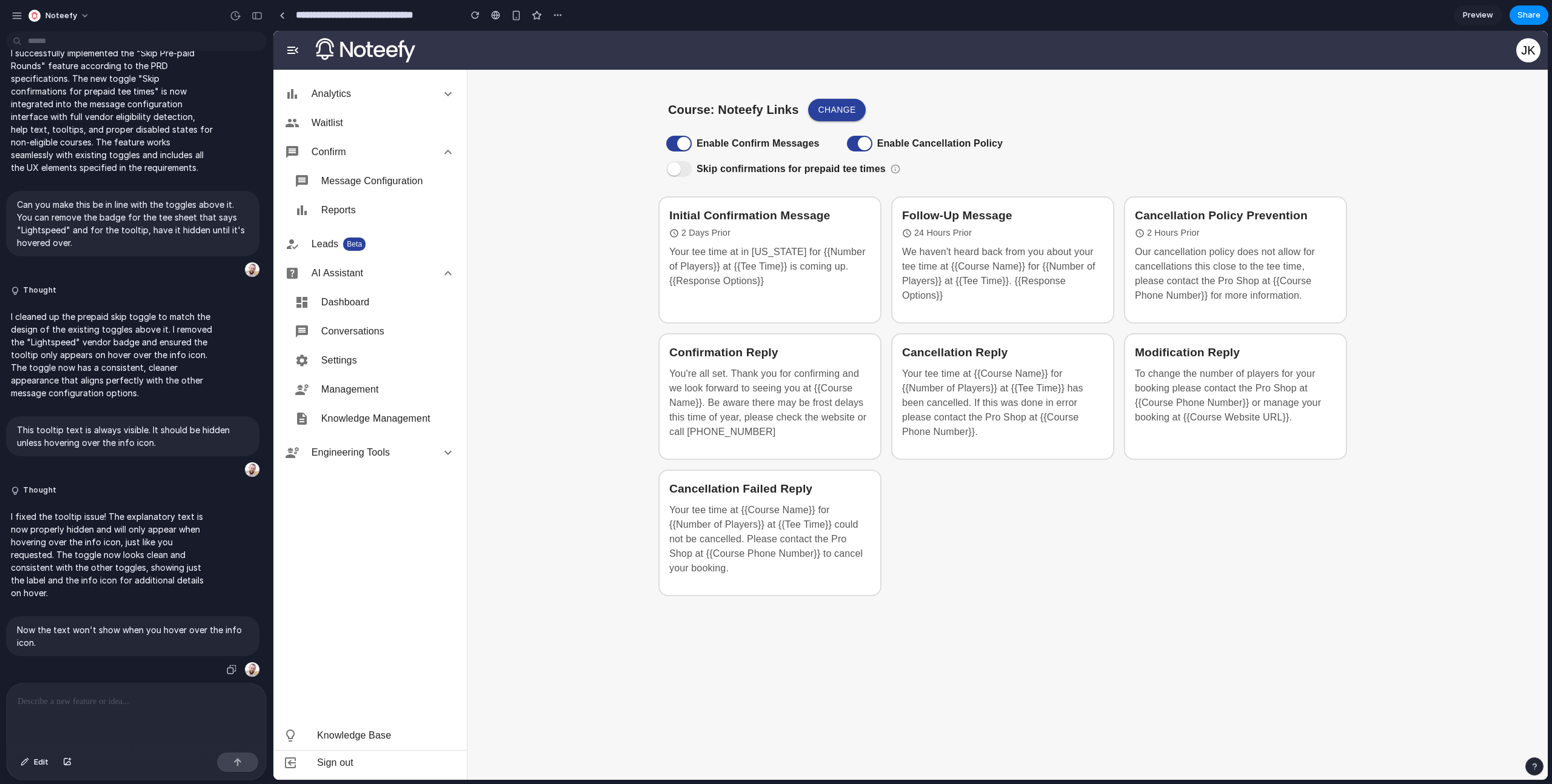
click at [38, 640] on p "Now the text won't show when you hover over the info icon." at bounding box center [132, 637] width 231 height 25
click at [911, 172] on div "Skip confirmations for prepaid tee times" at bounding box center [1007, 169] width 698 height 25
click at [1472, 10] on span "Preview" at bounding box center [1478, 15] width 30 height 12
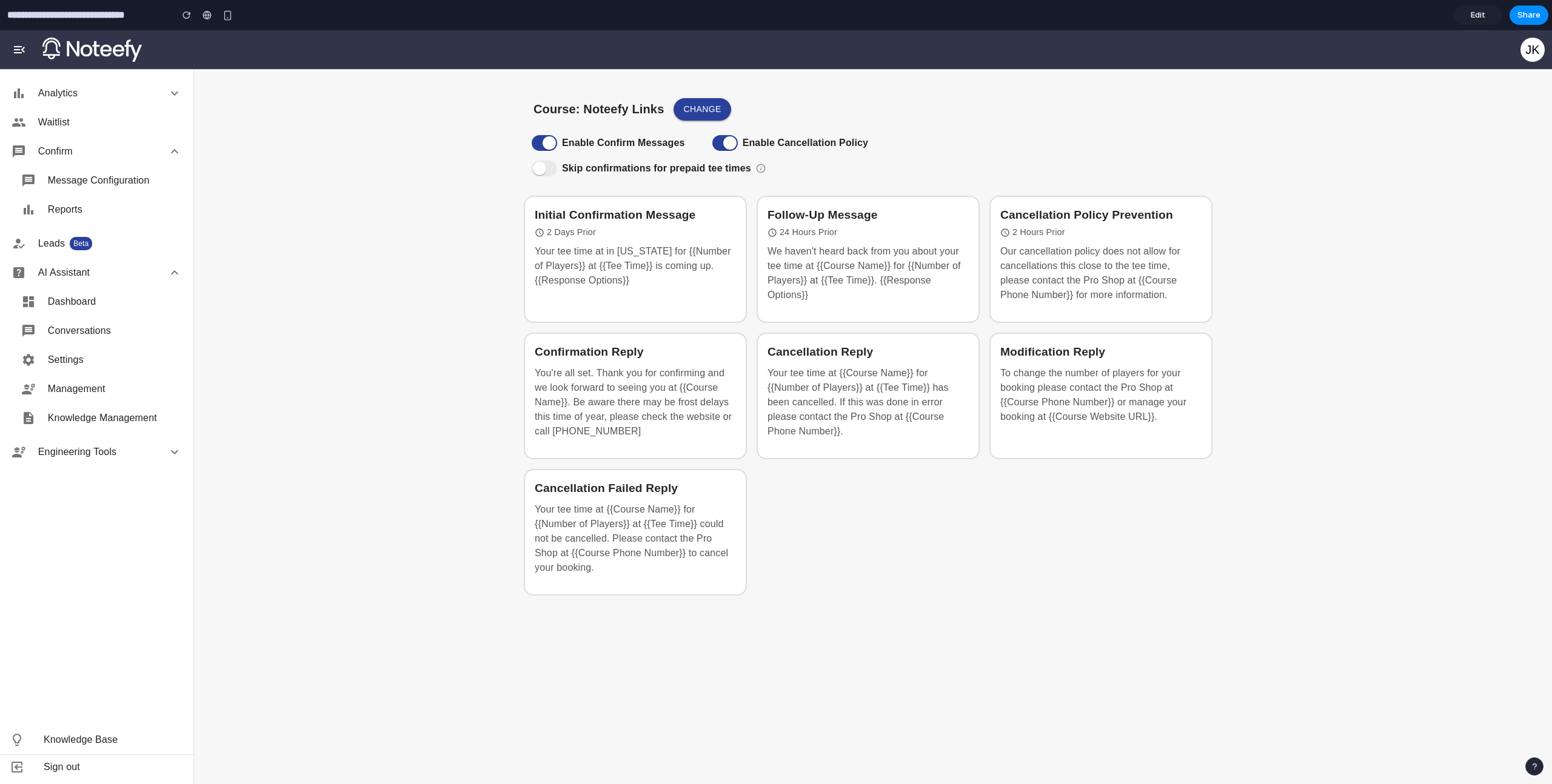
click at [760, 169] on div "Skip confirmations for prepaid tee times" at bounding box center [872, 169] width 698 height 25
click at [760, 167] on div "Skip confirmations for prepaid tee times" at bounding box center [872, 169] width 698 height 25
click at [1222, 85] on div "Course: Noteefy Links Change Enable Confirm Messages Enable Cancellation Policy…" at bounding box center [872, 427] width 728 height 696
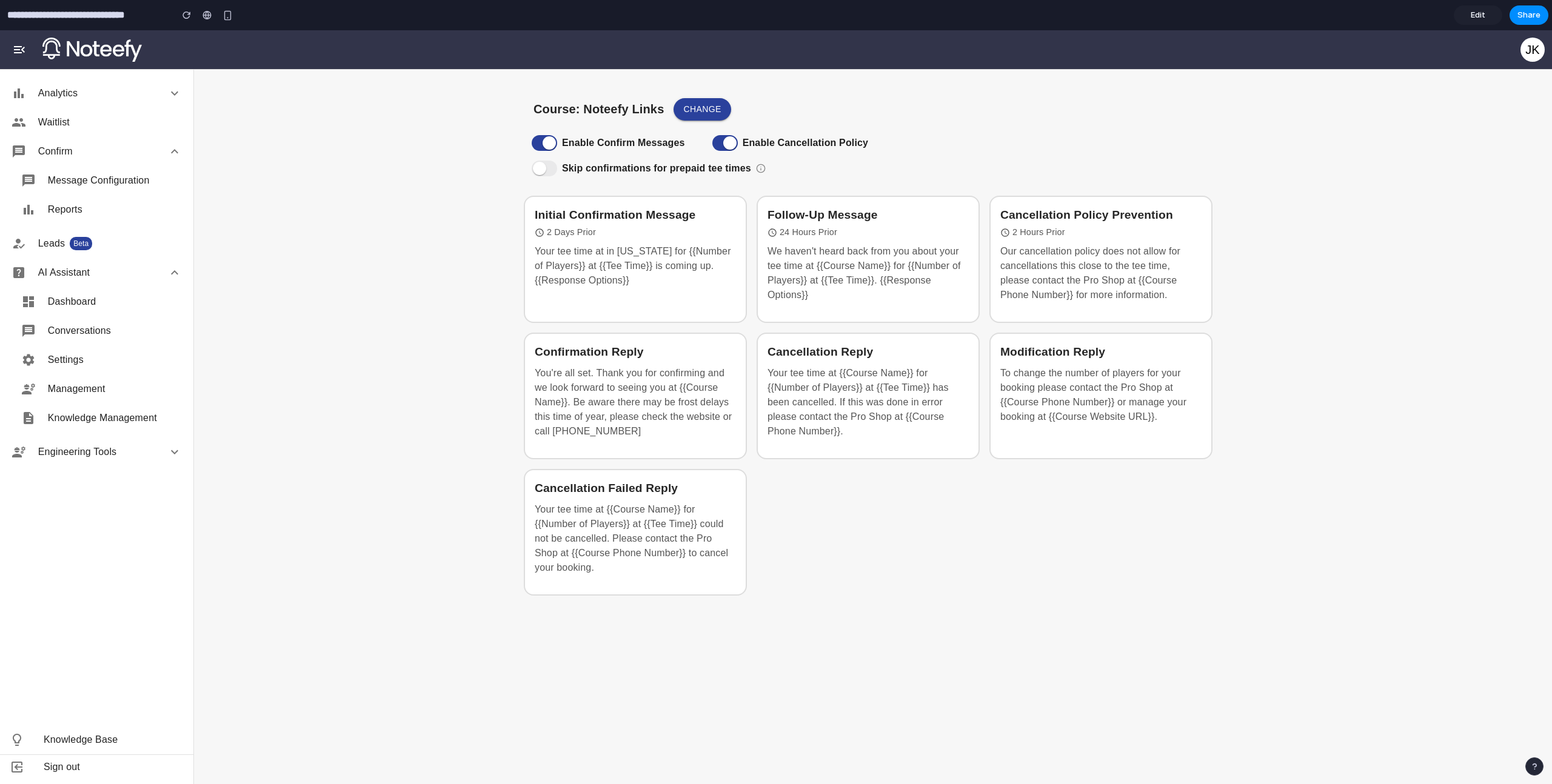
click at [1479, 20] on span "Edit" at bounding box center [1478, 15] width 15 height 12
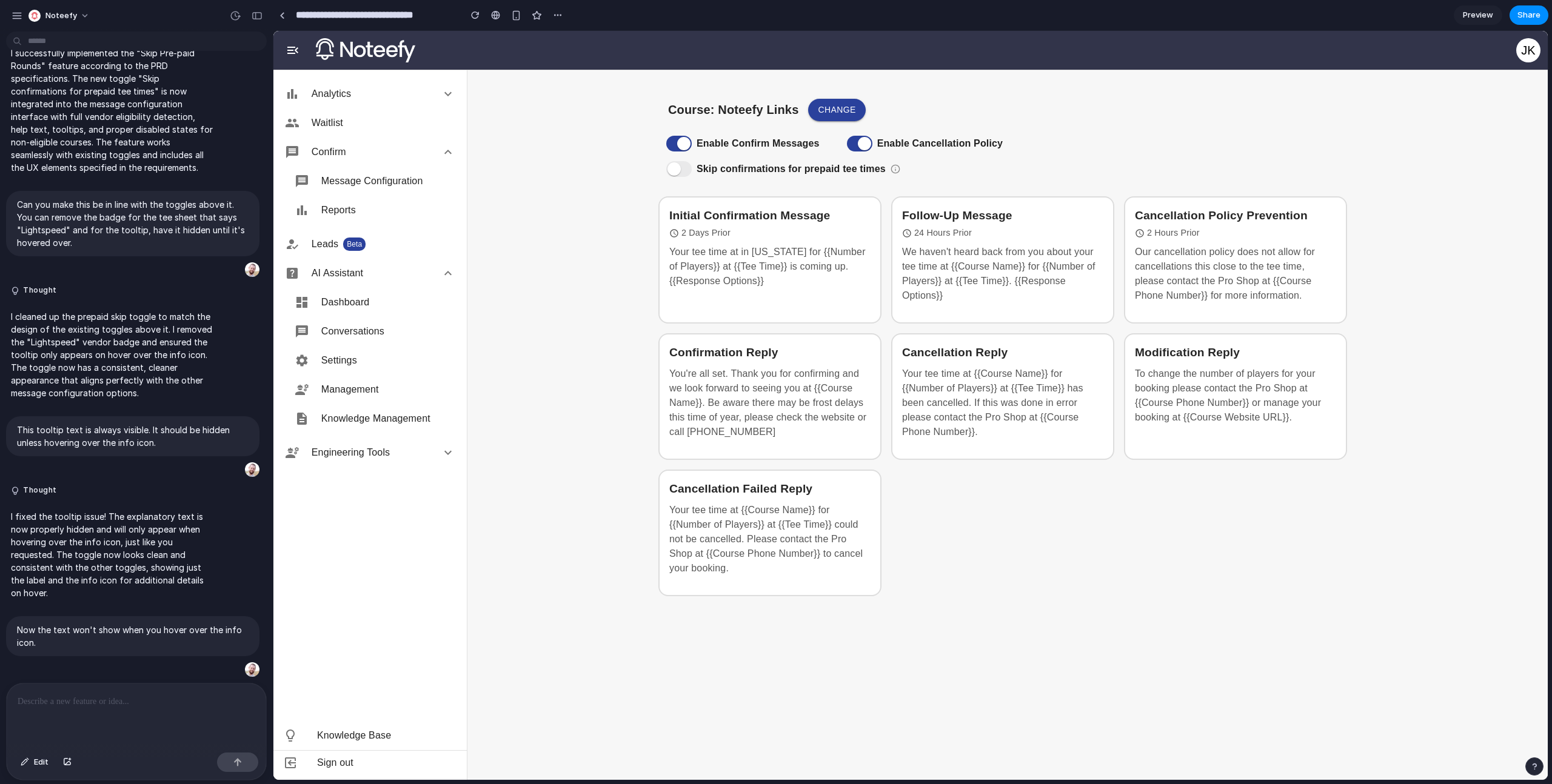
click at [64, 694] on p at bounding box center [136, 701] width 237 height 15
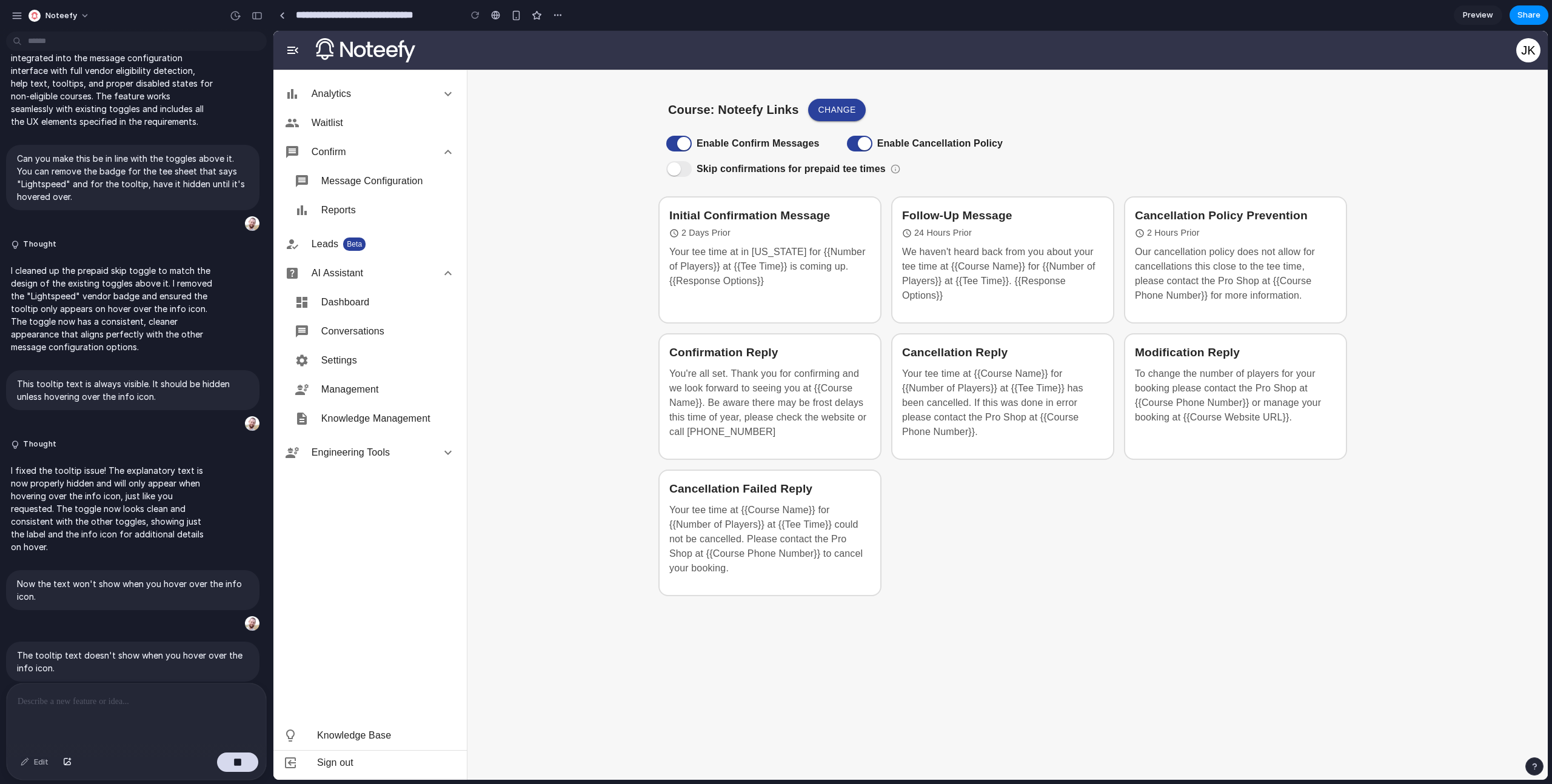
scroll to position [4643, 0]
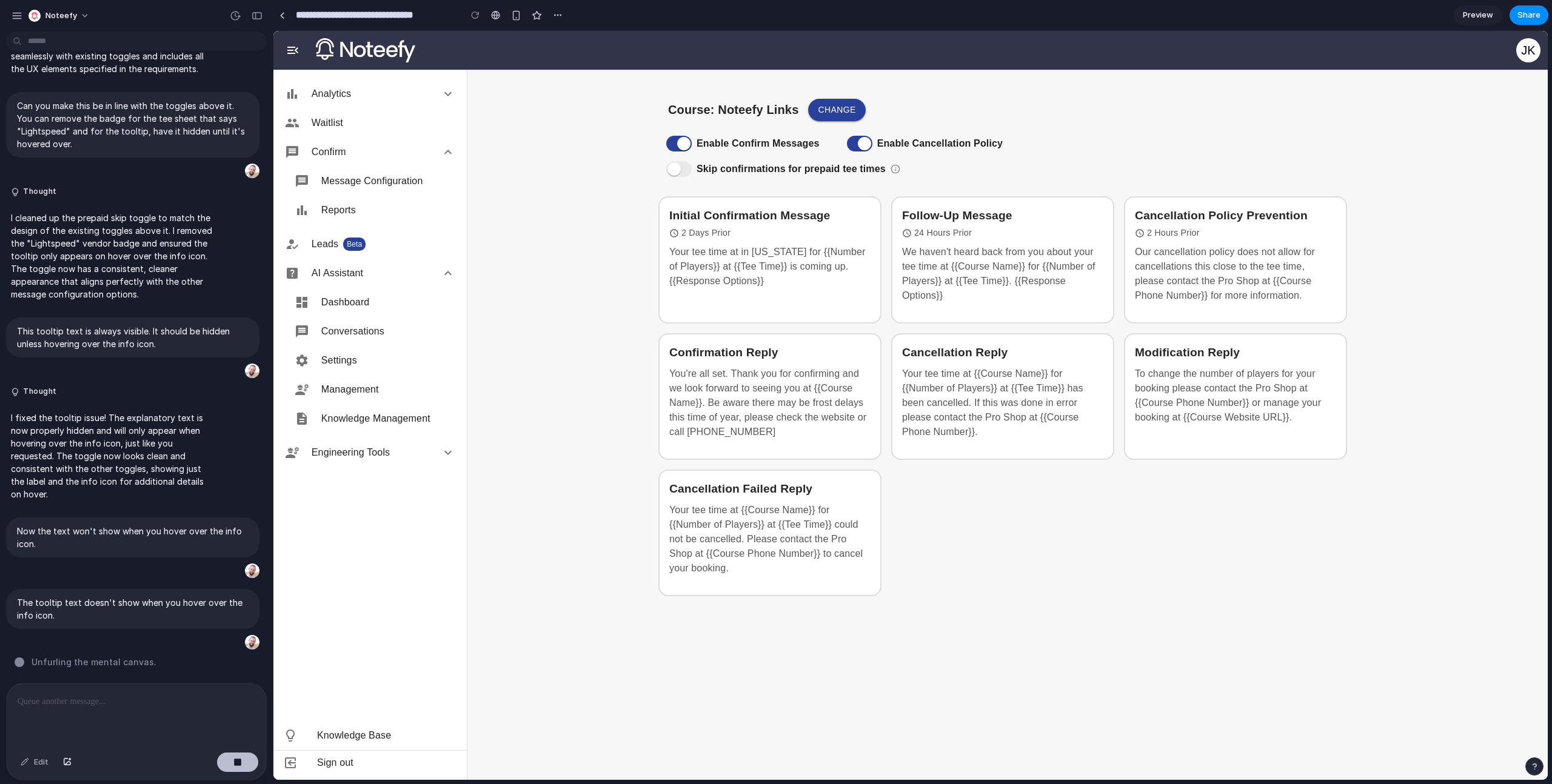
click at [228, 763] on button "button" at bounding box center [237, 763] width 41 height 20
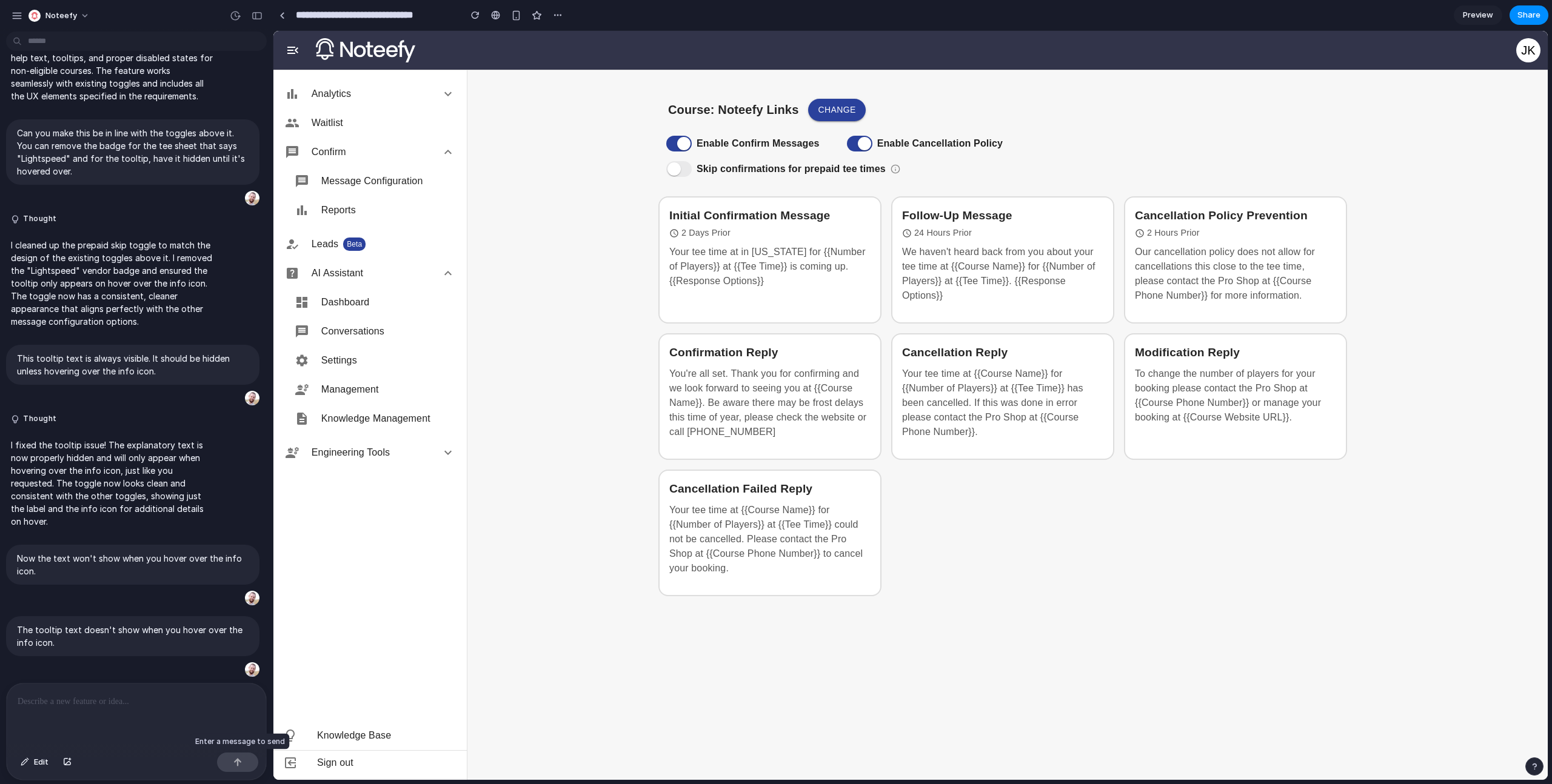
scroll to position [0, 0]
drag, startPoint x: 72, startPoint y: 640, endPoint x: 15, endPoint y: 623, distance: 59.5
click at [15, 623] on div "The tooltip text doesn't show when you hover over the info icon." at bounding box center [132, 636] width 253 height 40
copy p "The tooltip text doesn't show when you hover over the info icon."
click at [42, 762] on span "Edit" at bounding box center [41, 763] width 15 height 12
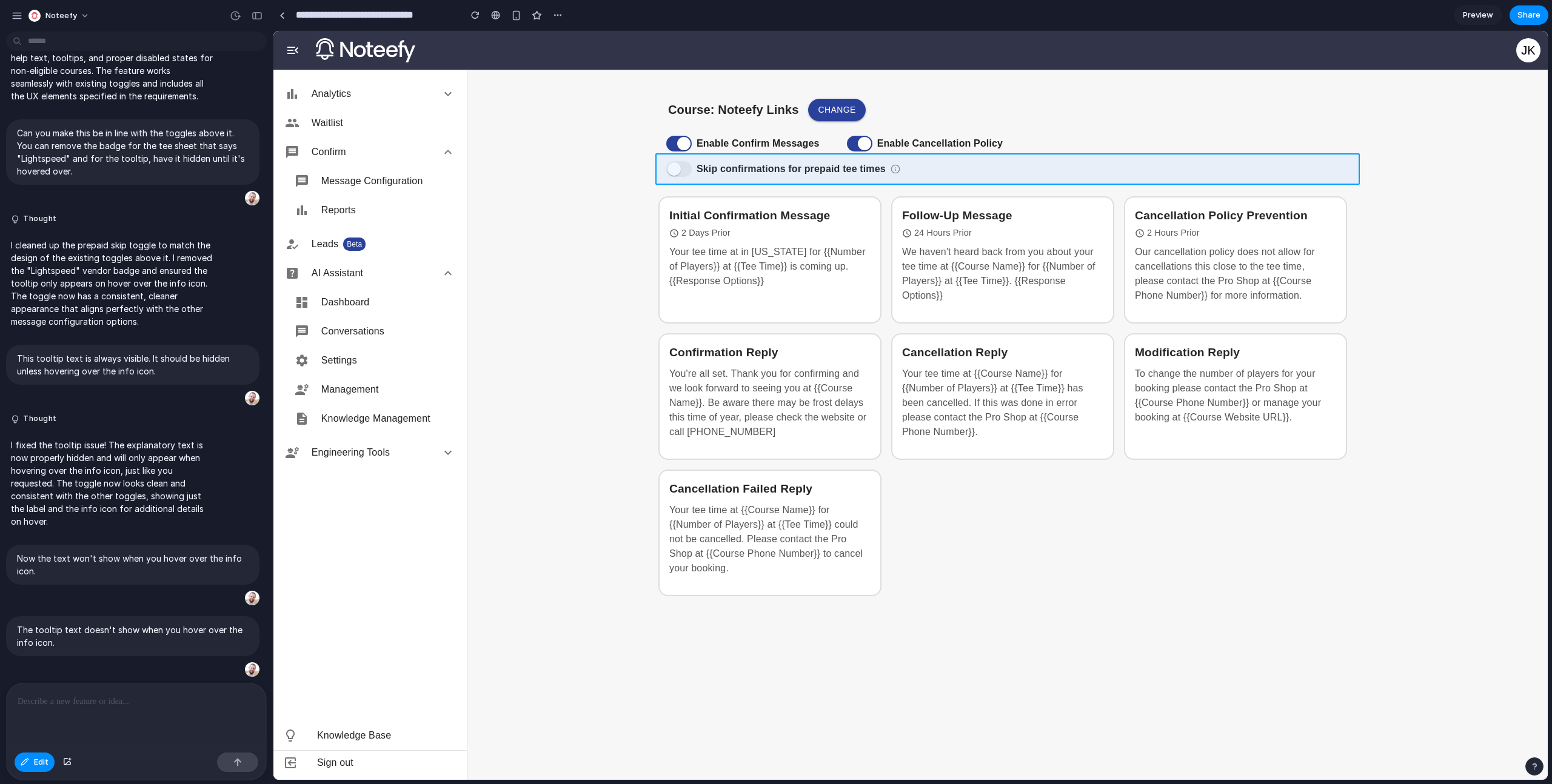
click at [900, 166] on div at bounding box center [911, 405] width 1274 height 749
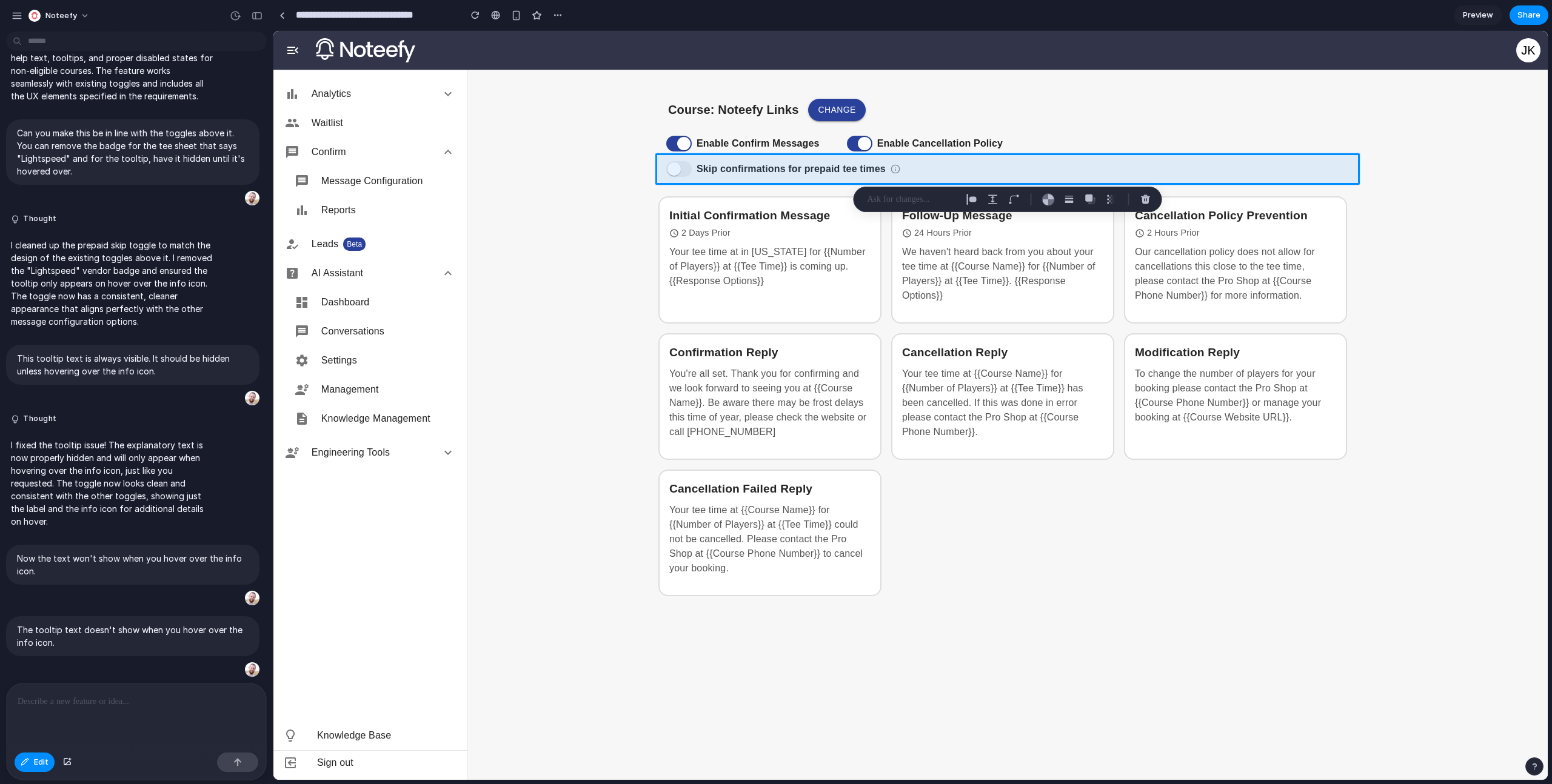
click at [901, 200] on p at bounding box center [912, 199] width 90 height 15
click at [901, 199] on p at bounding box center [912, 199] width 90 height 15
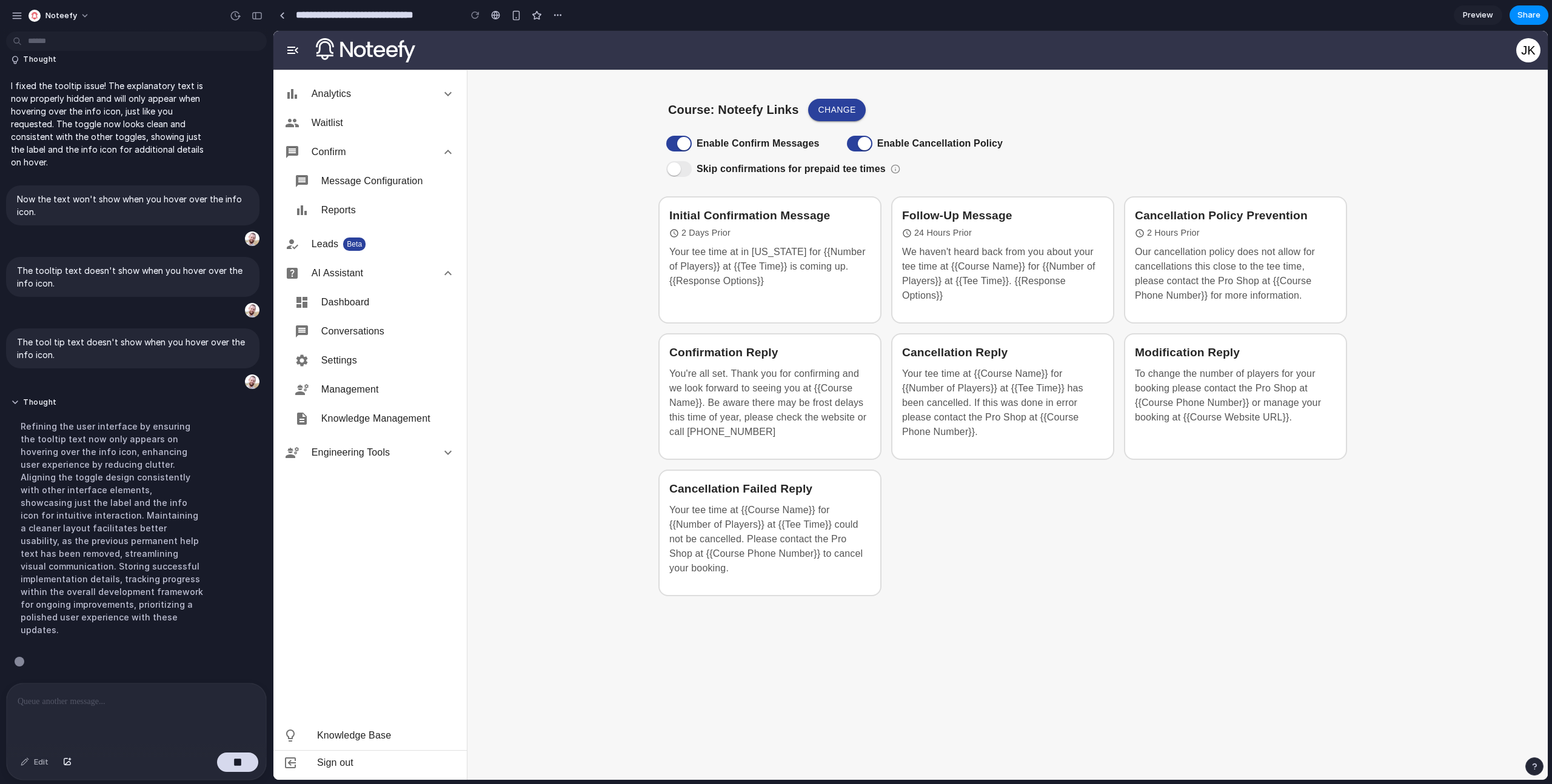
scroll to position [4962, 0]
click at [897, 170] on div "Skip confirmations for prepaid tee times" at bounding box center [1007, 169] width 698 height 25
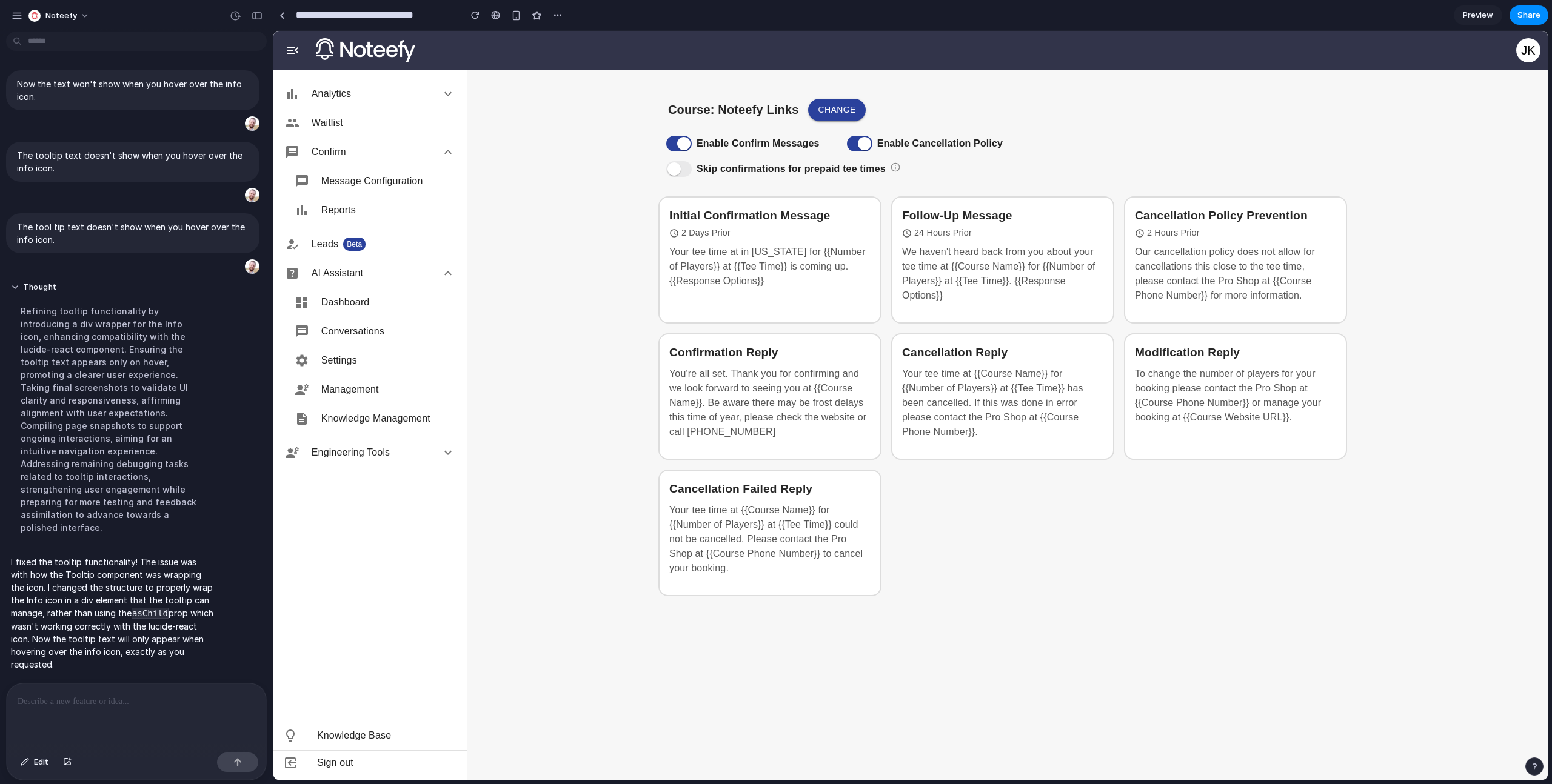
scroll to position [0, 0]
click at [959, 151] on div "Course: Noteefy Links Change Enable Confirm Messages Enable Cancellation Policy…" at bounding box center [1007, 340] width 728 height 503
click at [892, 169] on div "Skip confirmations for prepaid tee times" at bounding box center [1007, 169] width 698 height 25
click at [902, 169] on div "Skip confirmations for prepaid tee times" at bounding box center [1007, 169] width 698 height 25
click at [895, 169] on div "Skip confirmations for prepaid tee times" at bounding box center [1007, 169] width 698 height 25
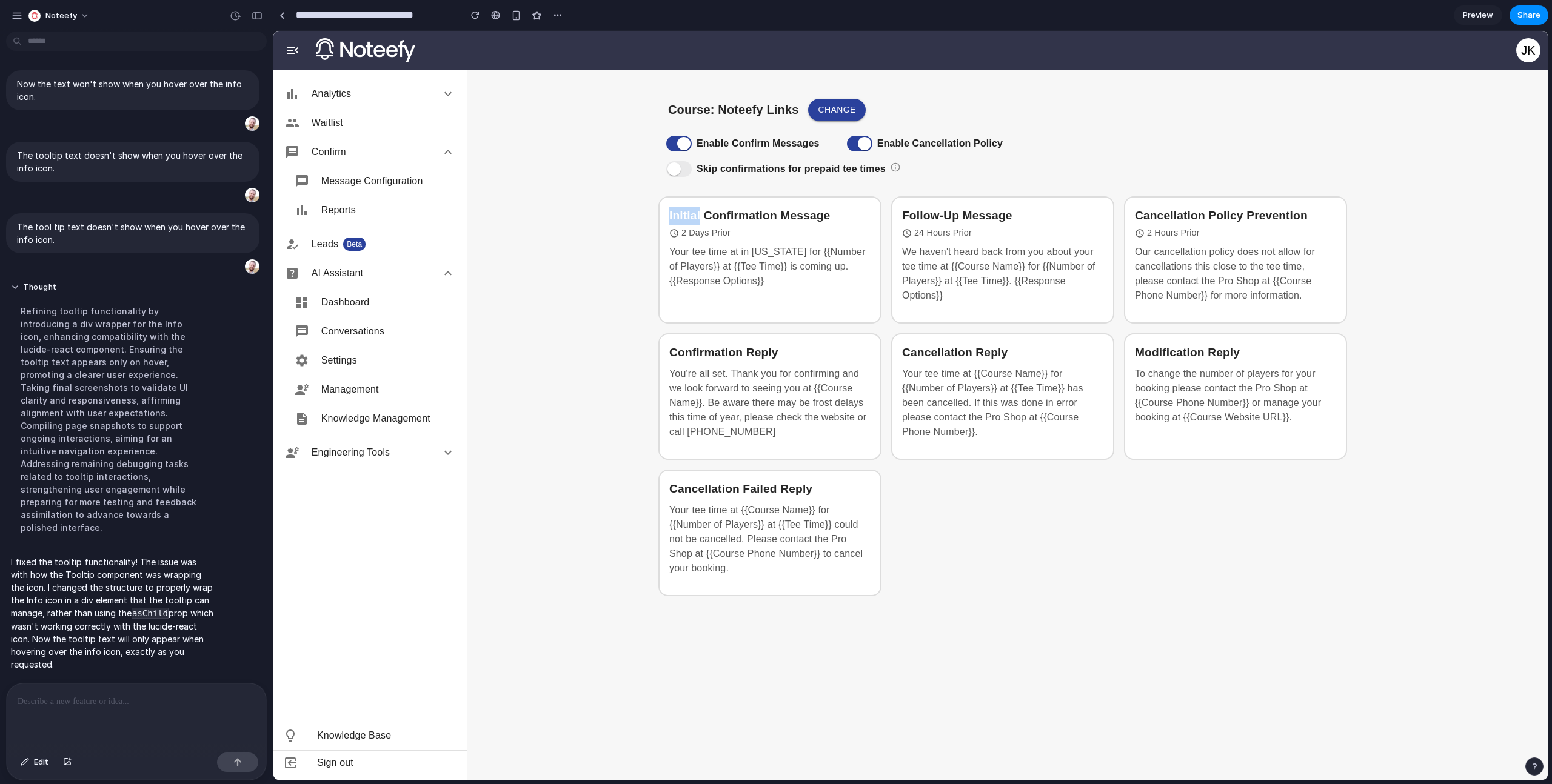
click at [895, 169] on div "Skip confirmations for prepaid tee times" at bounding box center [1007, 169] width 698 height 25
click at [919, 186] on div "Course: Noteefy Links Change Enable Confirm Messages Enable Cancellation Policy…" at bounding box center [1007, 340] width 728 height 503
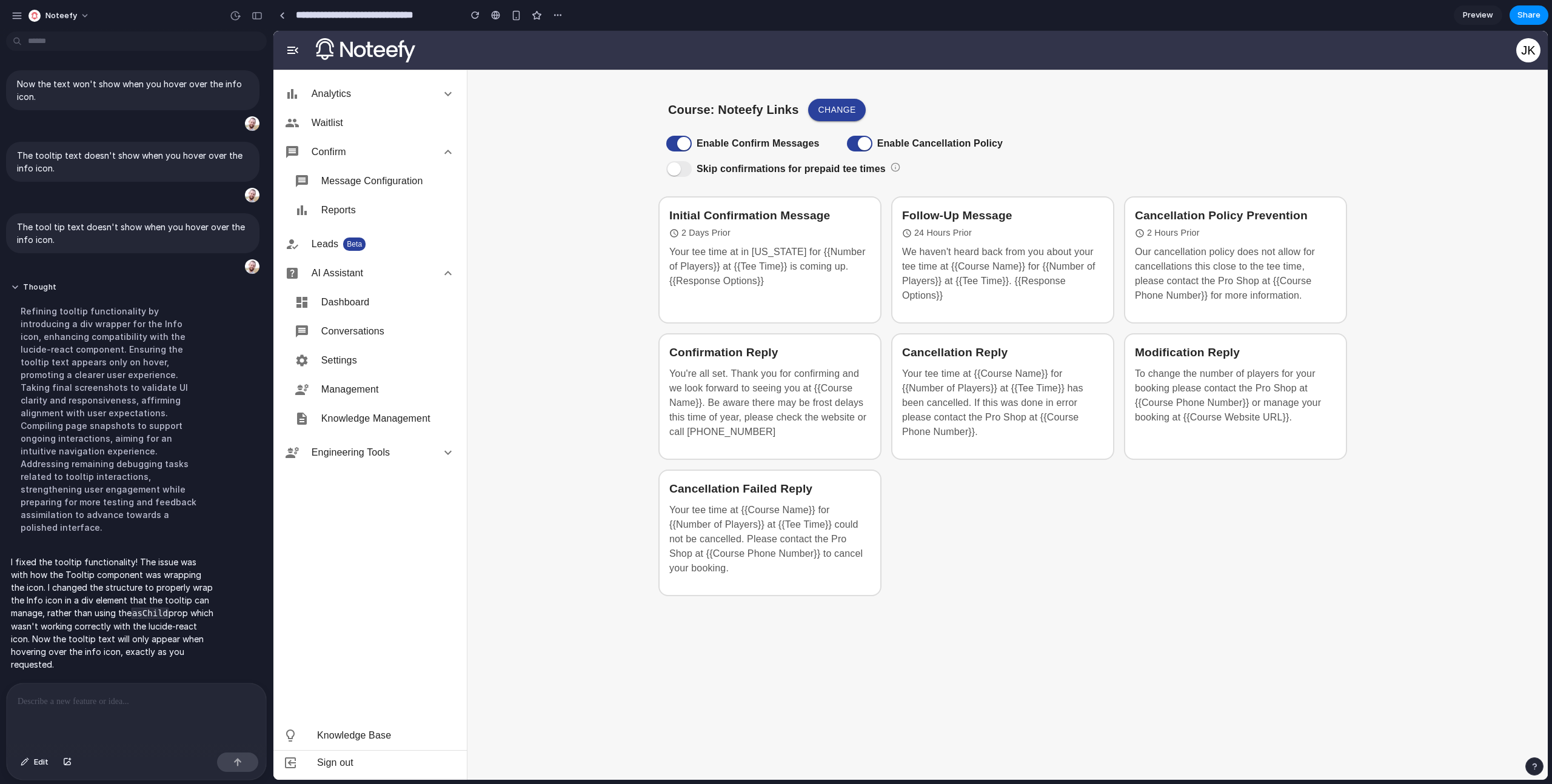
click at [891, 166] on div "Skip confirmations for prepaid tee times" at bounding box center [1007, 169] width 698 height 25
click at [897, 167] on div "Skip confirmations for prepaid tee times" at bounding box center [1007, 169] width 698 height 25
click at [99, 739] on div at bounding box center [137, 716] width 260 height 64
click at [894, 162] on div "Skip confirmations for prepaid tee times" at bounding box center [1007, 169] width 698 height 25
click at [742, 177] on div "Skip confirmations for prepaid tee times" at bounding box center [1007, 169] width 698 height 25
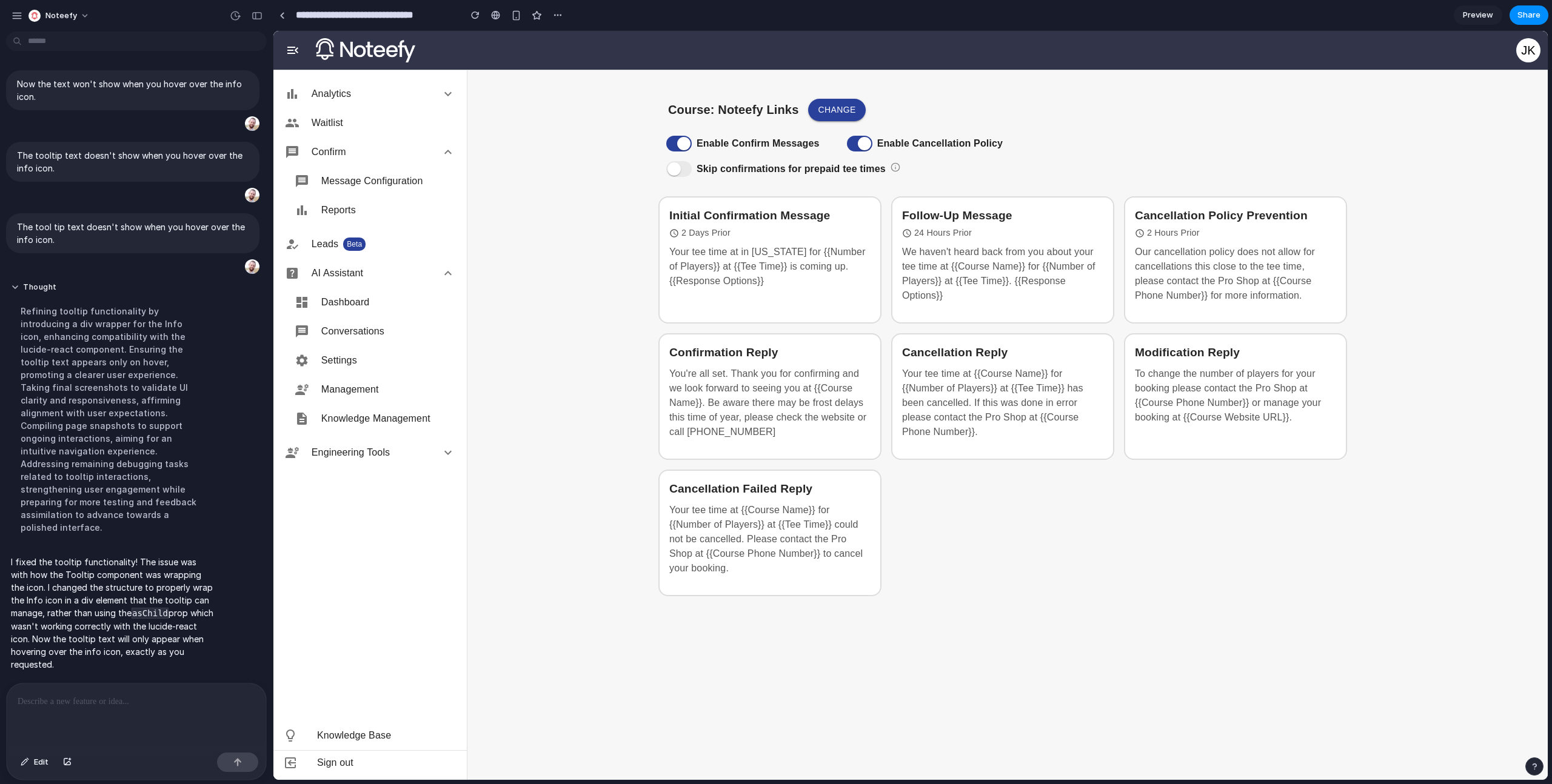
click at [705, 165] on div "Skip confirmations for prepaid tee times" at bounding box center [1007, 169] width 698 height 25
click at [897, 169] on div "Skip confirmations for prepaid tee times" at bounding box center [1007, 169] width 698 height 25
click at [137, 731] on div at bounding box center [137, 716] width 260 height 64
click at [139, 726] on div at bounding box center [137, 716] width 260 height 64
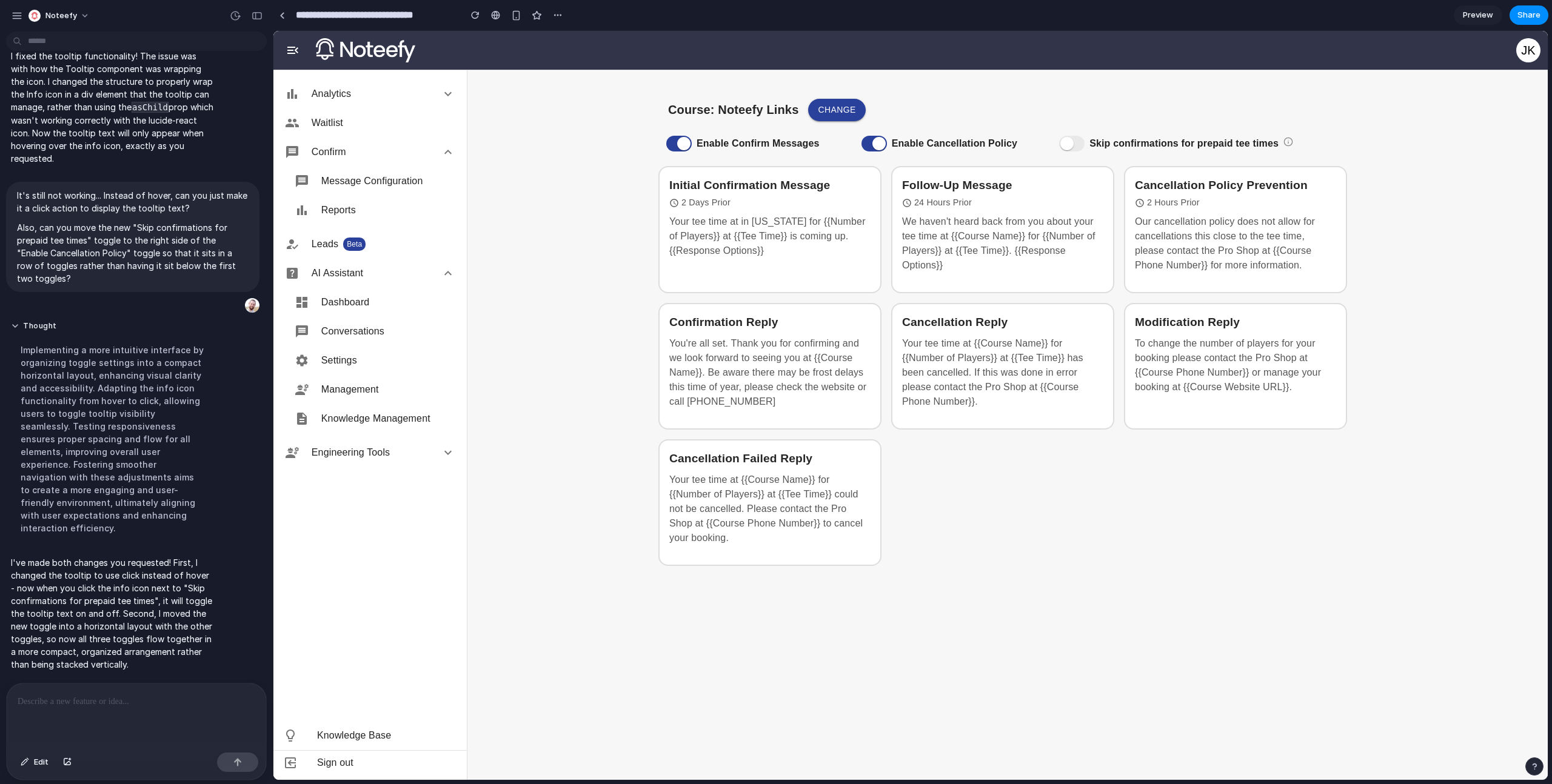
click at [1078, 147] on span at bounding box center [1072, 144] width 25 height 16
click at [1286, 142] on div "Skip confirmations for prepaid tee times" at bounding box center [1182, 144] width 262 height 25
click at [1288, 144] on div "Skip confirmations for prepaid tee times" at bounding box center [1182, 144] width 262 height 25
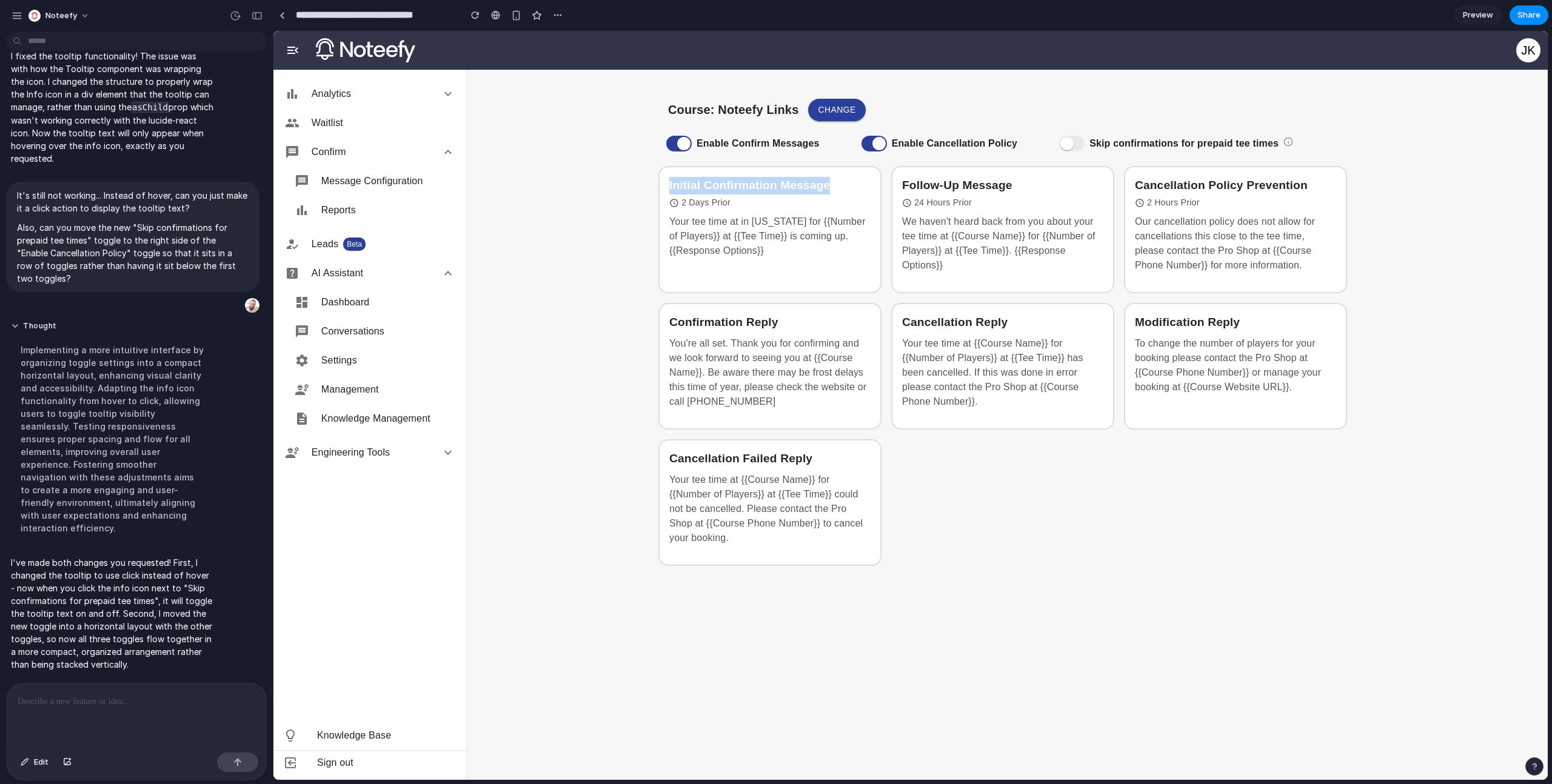
click at [1288, 144] on div "Skip confirmations for prepaid tee times" at bounding box center [1182, 144] width 262 height 25
click at [1363, 133] on div "Course: Noteefy Links Change Enable Confirm Messages Enable Cancellation Policy…" at bounding box center [1007, 325] width 728 height 473
click at [1069, 151] on div "Skip confirmations for prepaid tee times" at bounding box center [1182, 144] width 262 height 25
click at [1070, 144] on span at bounding box center [1072, 144] width 25 height 16
click at [1085, 542] on div "Initial Confirmation Message 2 Days Prior Your tee time at in South Carolina fo…" at bounding box center [1007, 361] width 698 height 400
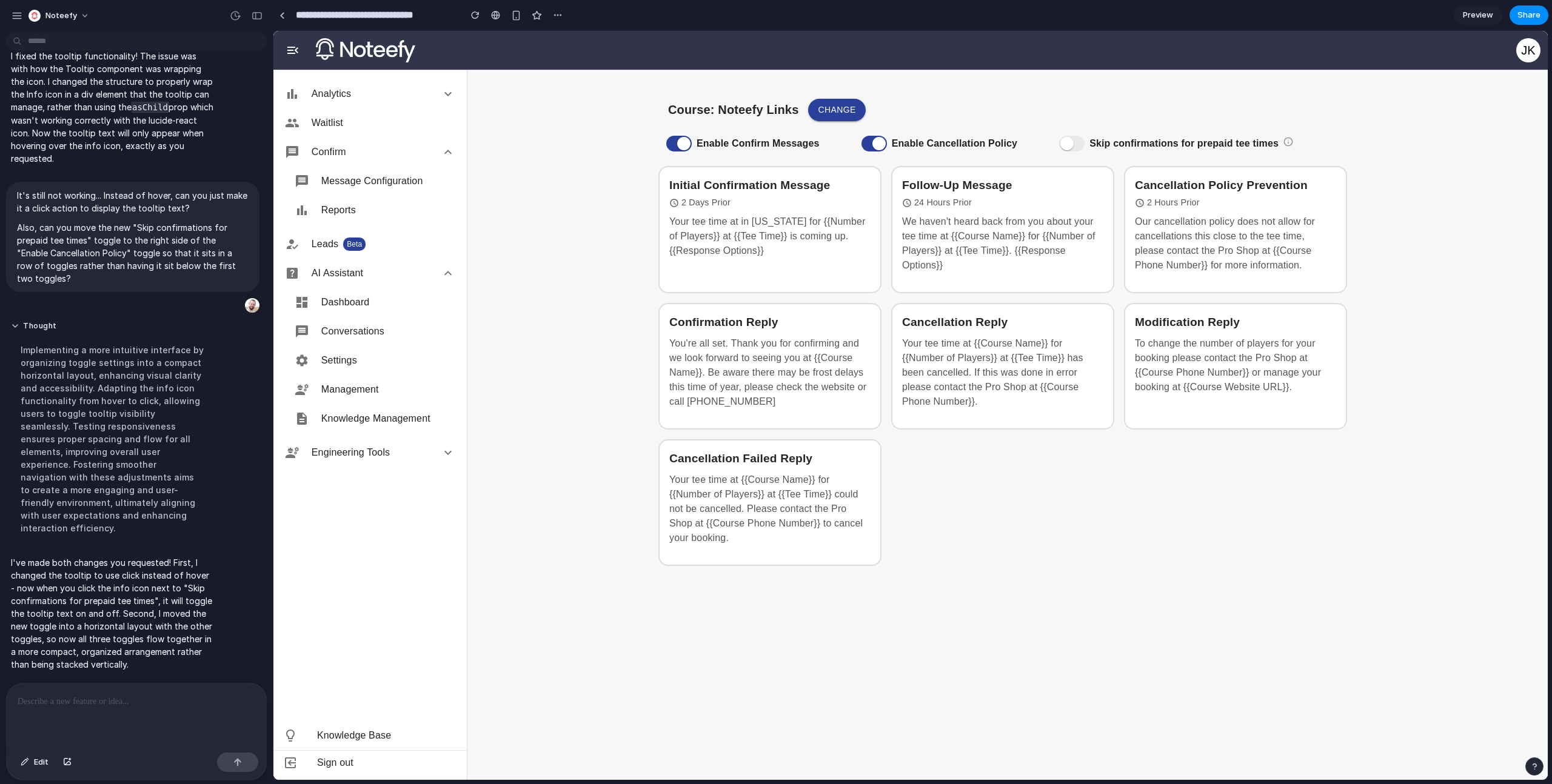
click at [1080, 147] on span at bounding box center [1072, 144] width 25 height 16
click at [1291, 142] on div "Skip confirmations for prepaid tee times" at bounding box center [1182, 144] width 262 height 25
click at [161, 694] on p at bounding box center [134, 701] width 232 height 15
click at [238, 766] on button "button" at bounding box center [237, 763] width 41 height 20
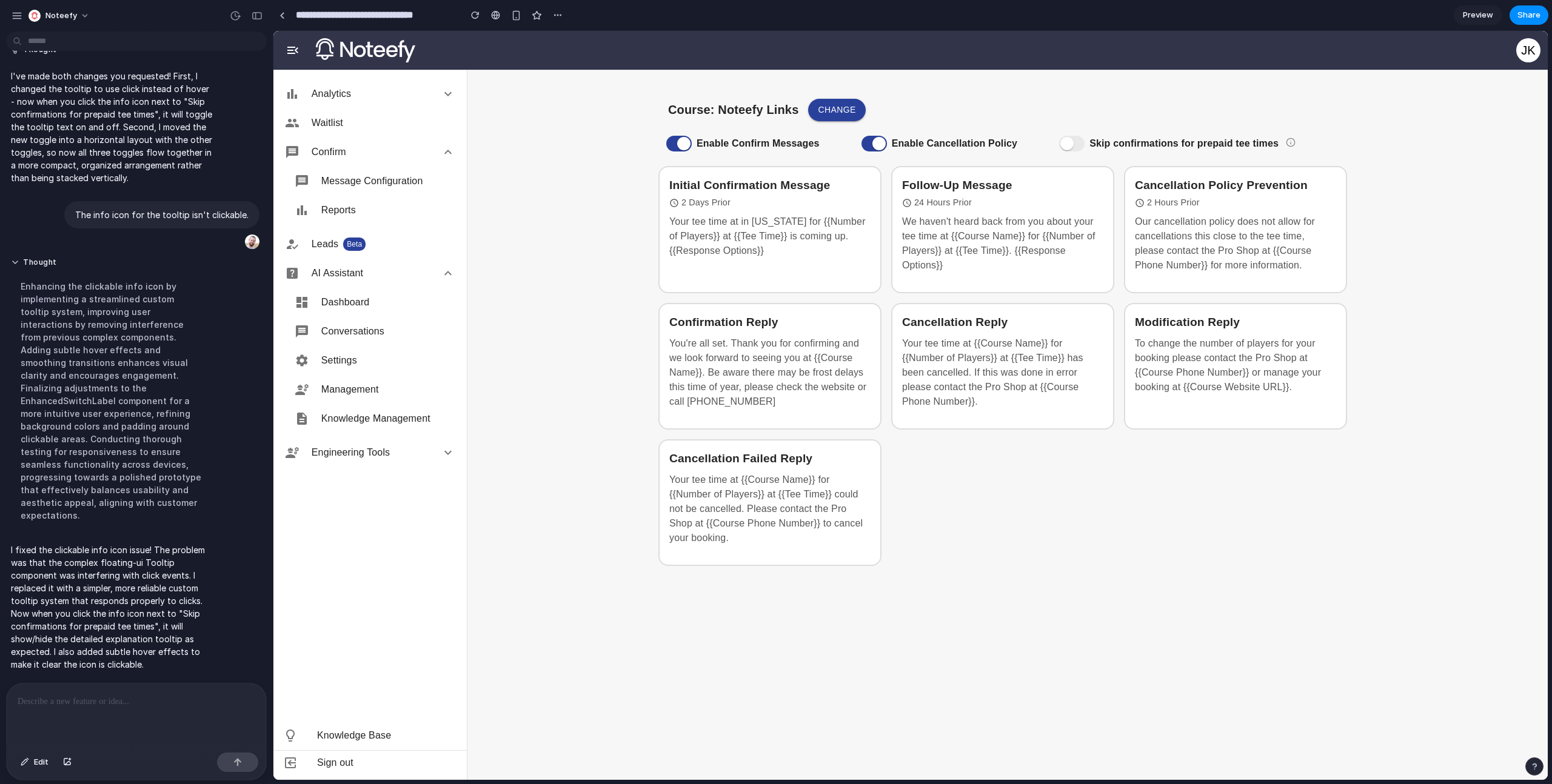
click at [1384, 325] on main "Course: Noteefy Links Change Enable Confirm Messages Enable Cancellation Policy…" at bounding box center [1008, 425] width 1080 height 711
click at [1287, 144] on div "Skip confirmations for prepaid tee times" at bounding box center [1184, 144] width 267 height 25
click at [1293, 144] on div "Skip confirmations for prepaid tee times" at bounding box center [1184, 144] width 267 height 25
click at [1292, 142] on div "Skip confirmations for prepaid tee times" at bounding box center [1184, 144] width 267 height 25
click at [1291, 140] on div "Skip confirmations for prepaid tee times" at bounding box center [1184, 144] width 267 height 25
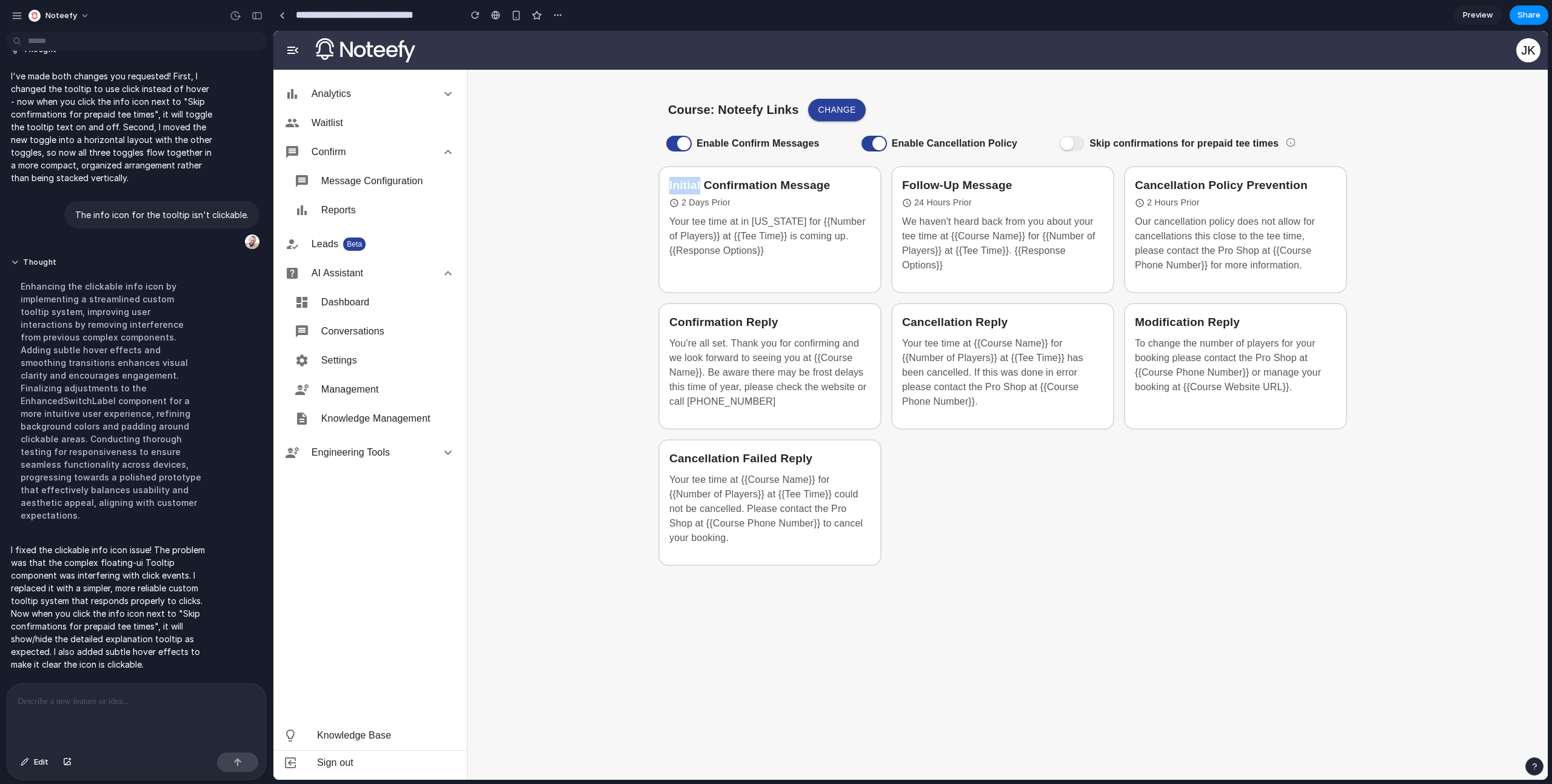
click at [1291, 140] on div "Skip confirmations for prepaid tee times" at bounding box center [1184, 144] width 267 height 25
click at [1291, 144] on div "Skip confirmations for prepaid tee times" at bounding box center [1184, 144] width 267 height 25
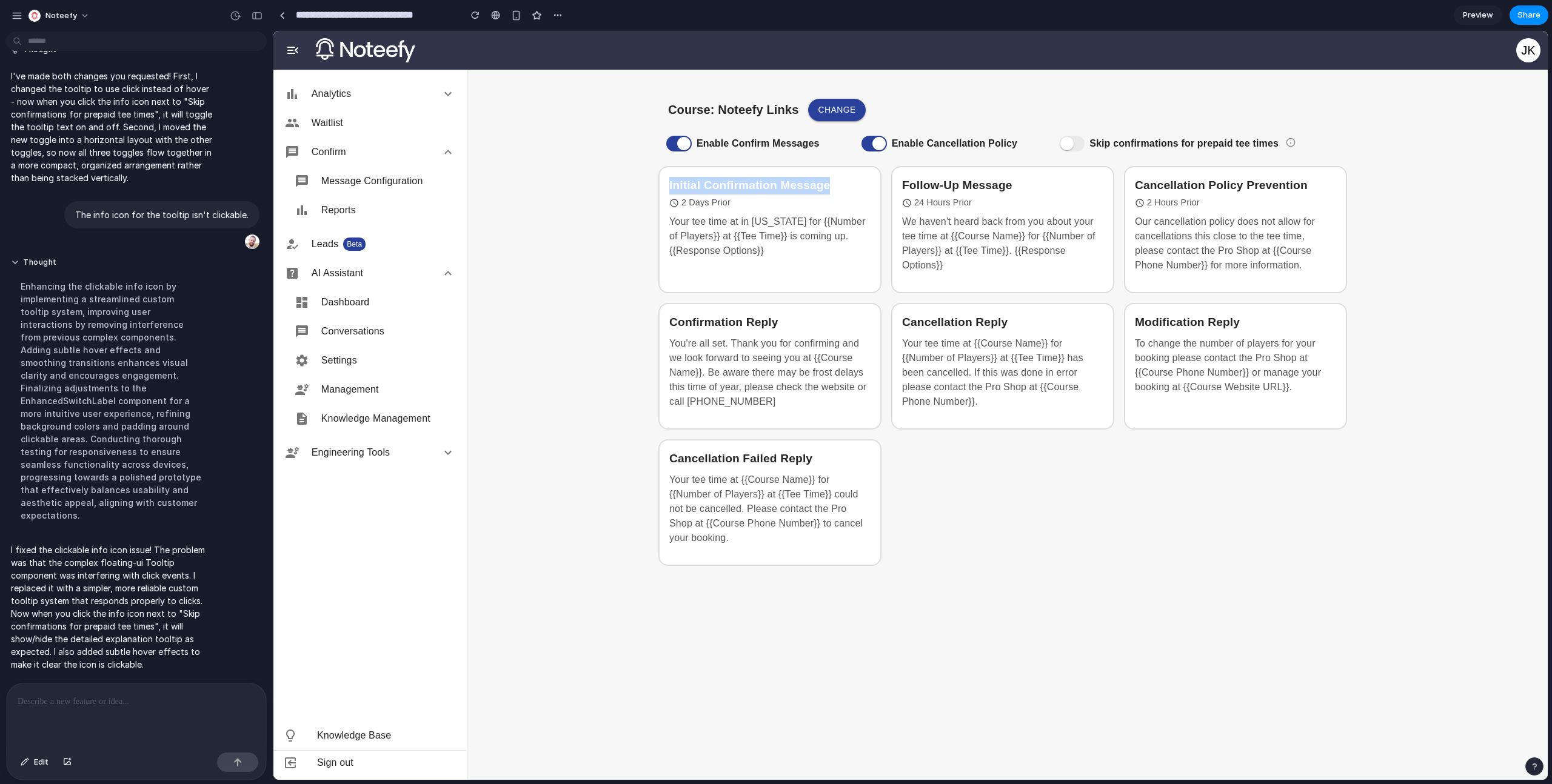
click at [1291, 144] on div "Skip confirmations for prepaid tee times" at bounding box center [1184, 144] width 267 height 25
click at [1392, 156] on main "Course: Noteefy Links Change Enable Confirm Messages Enable Cancellation Policy…" at bounding box center [1008, 425] width 1080 height 711
click at [287, 18] on link at bounding box center [281, 15] width 19 height 19
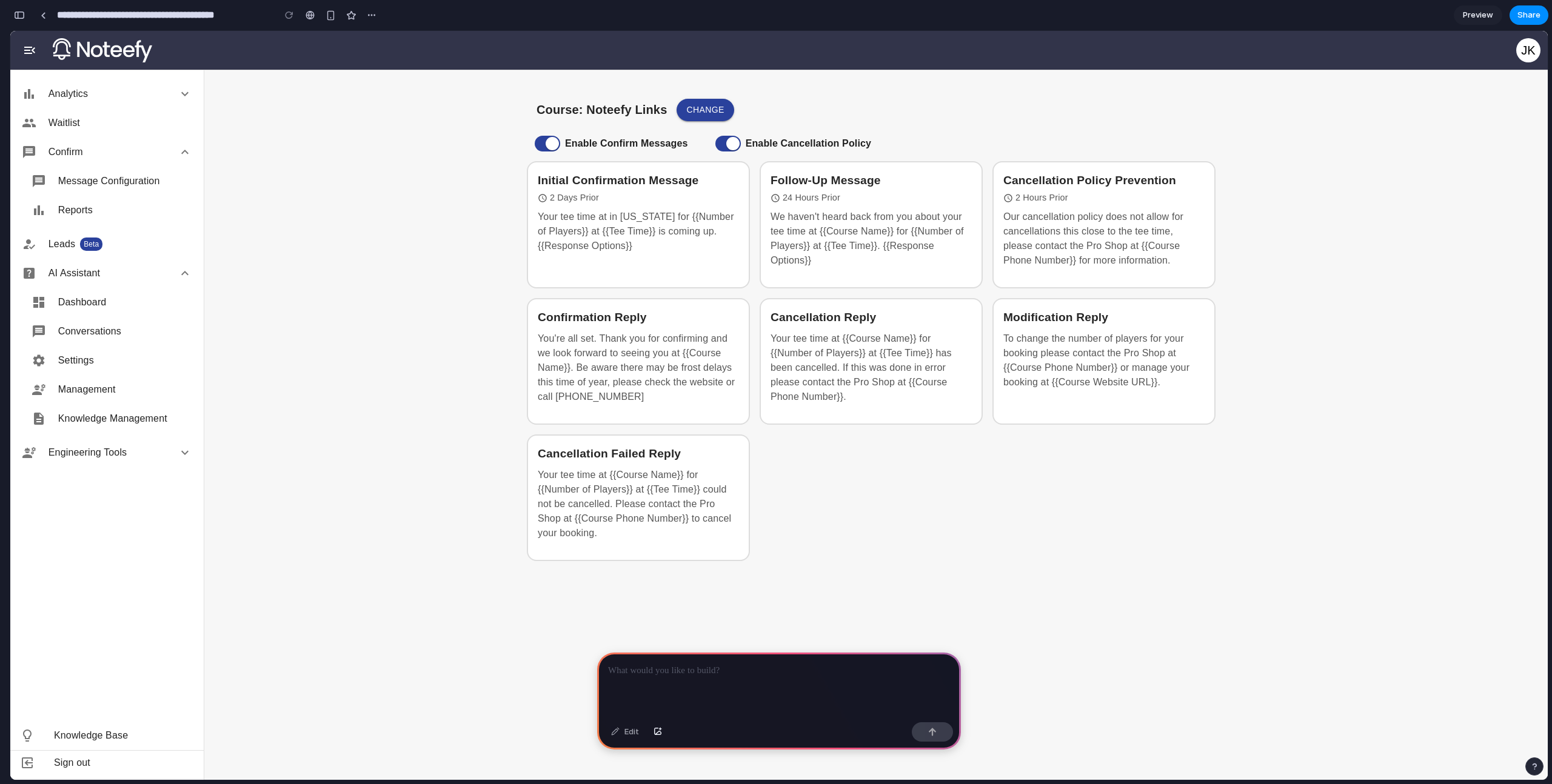
click at [744, 672] on p at bounding box center [779, 671] width 342 height 15
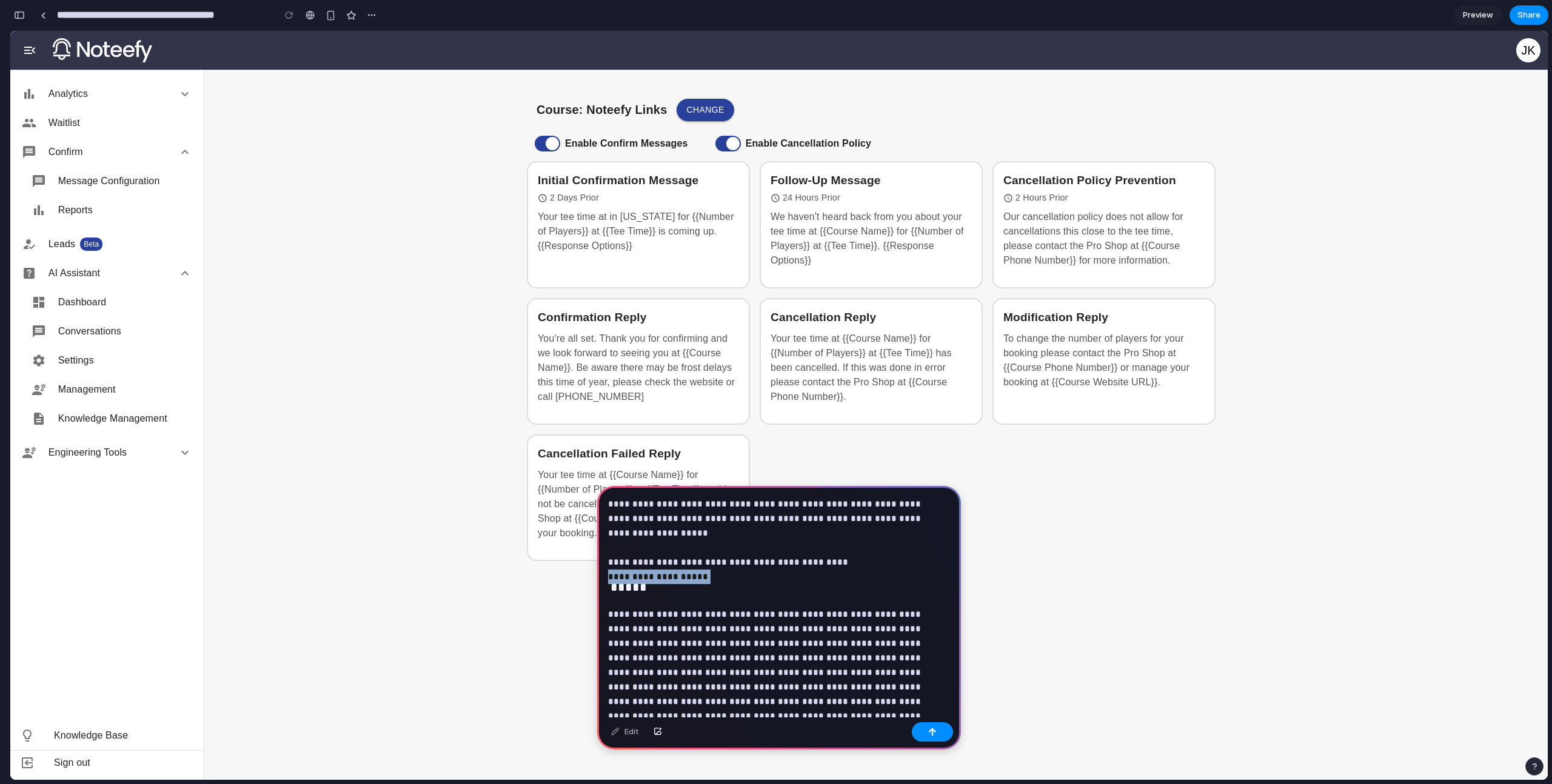
drag, startPoint x: 713, startPoint y: 589, endPoint x: 596, endPoint y: 565, distance: 119.4
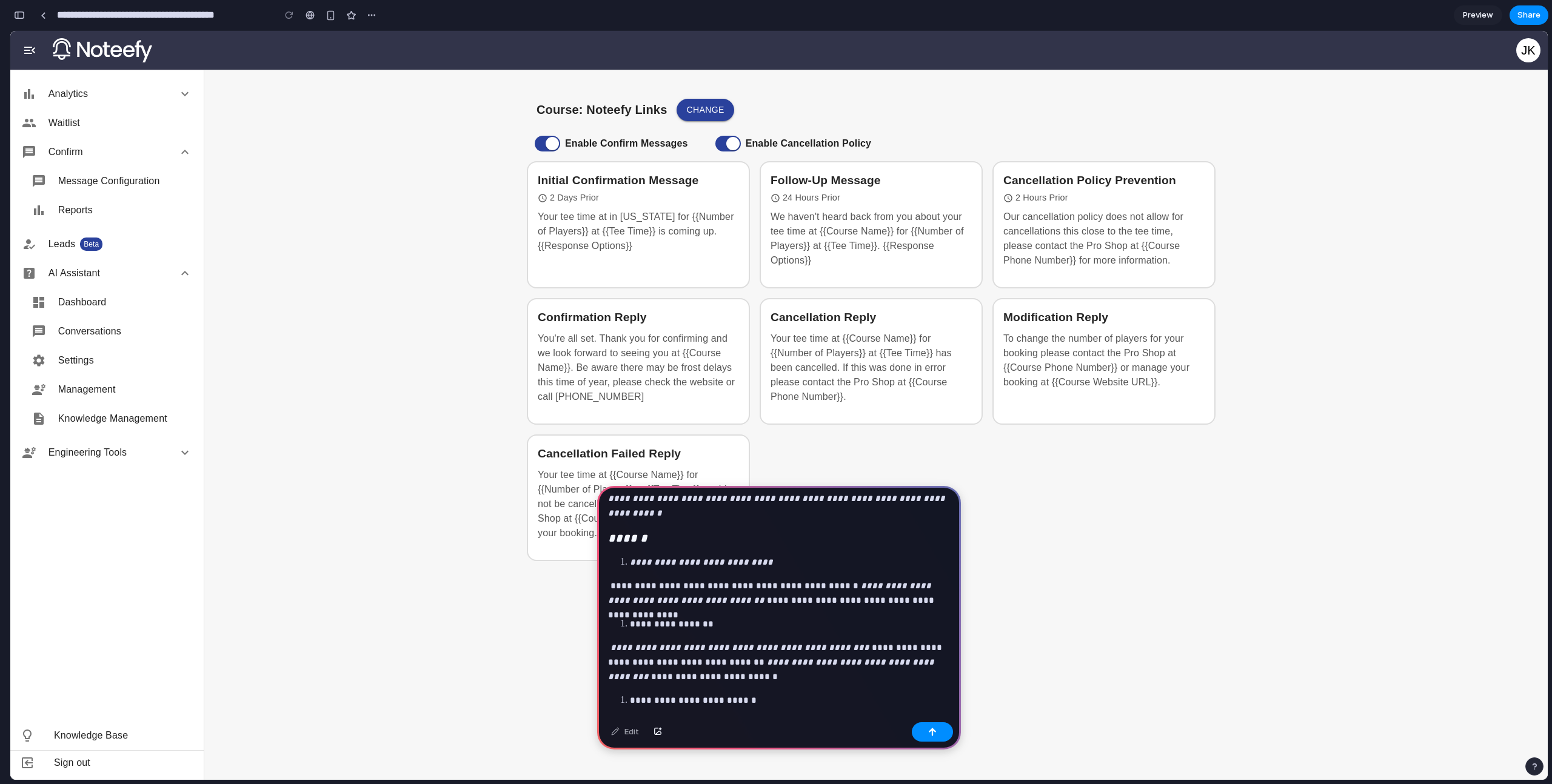
scroll to position [5476, 0]
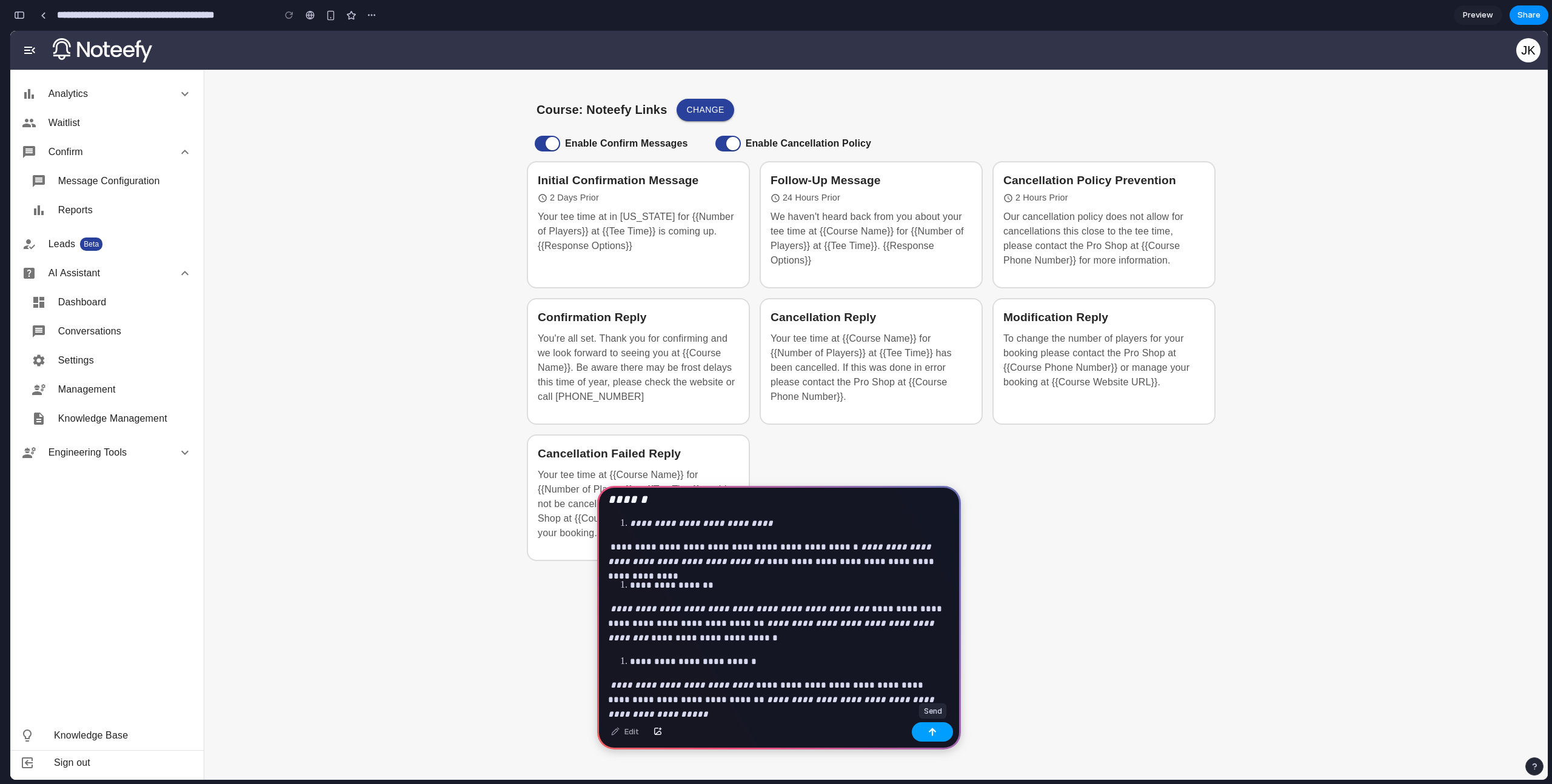
click at [921, 731] on button "button" at bounding box center [933, 732] width 41 height 20
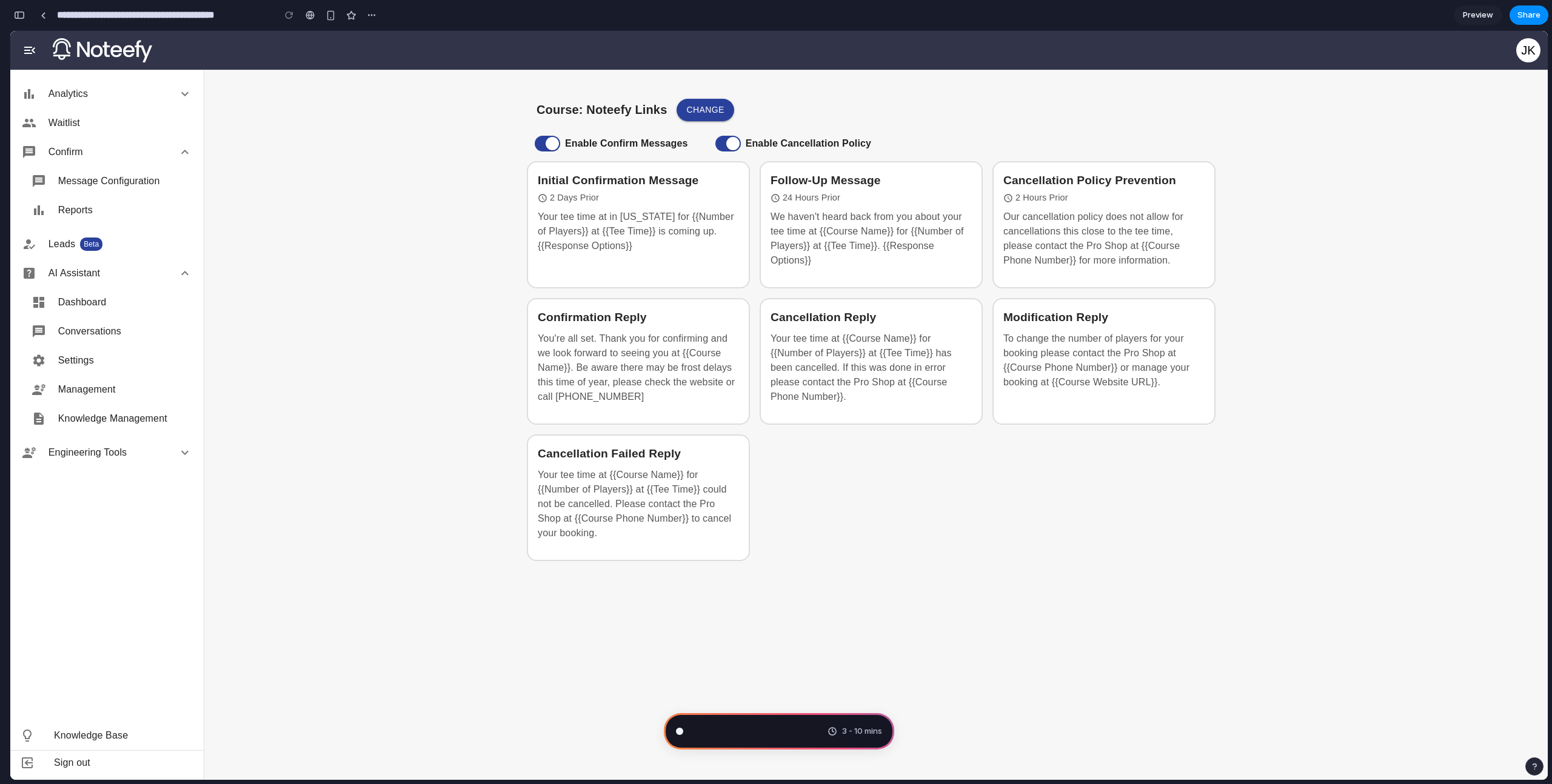
scroll to position [10113, 0]
type input "**********"
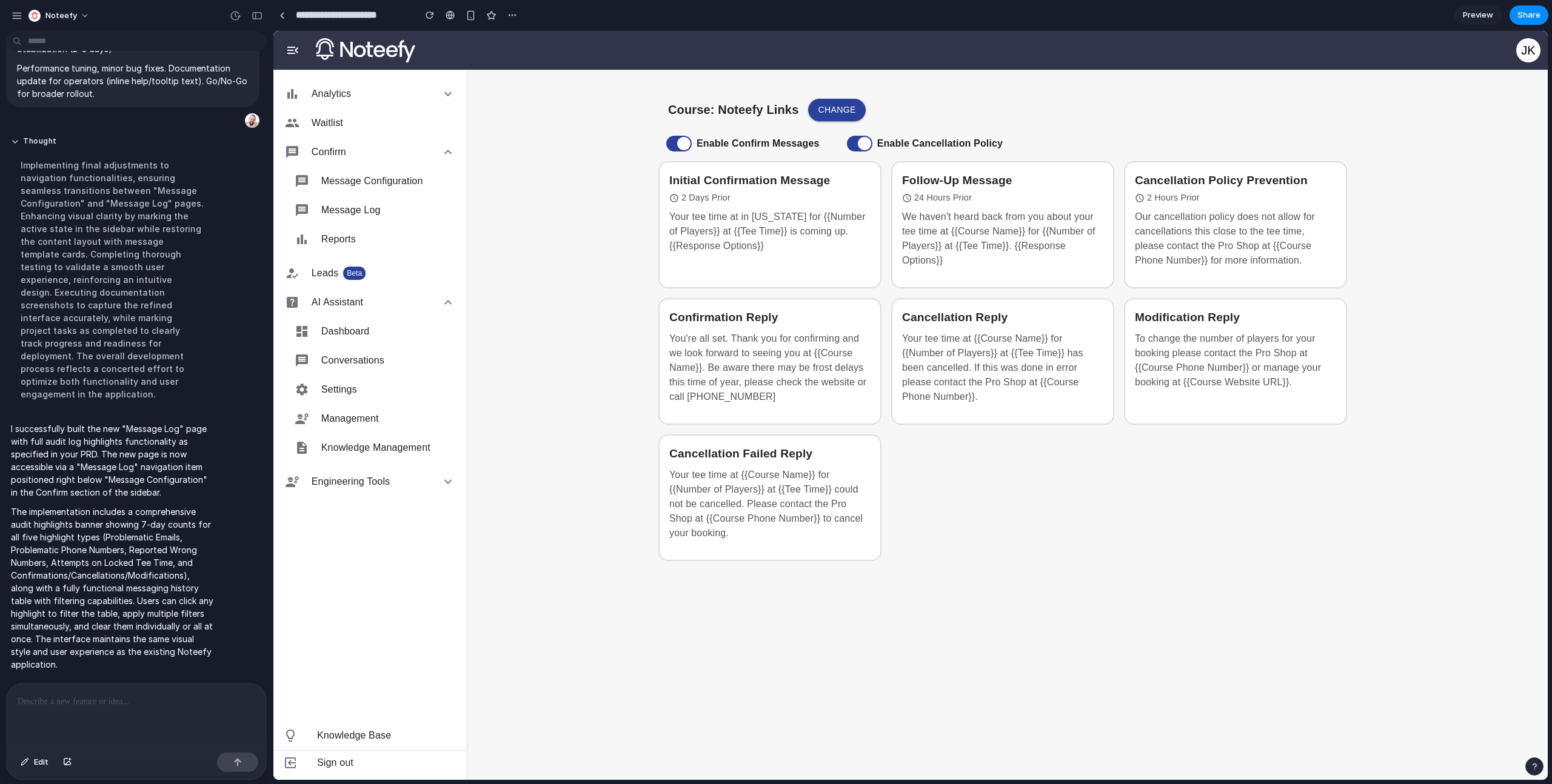
scroll to position [0, 0]
click at [352, 209] on span "Message Log" at bounding box center [388, 210] width 134 height 15
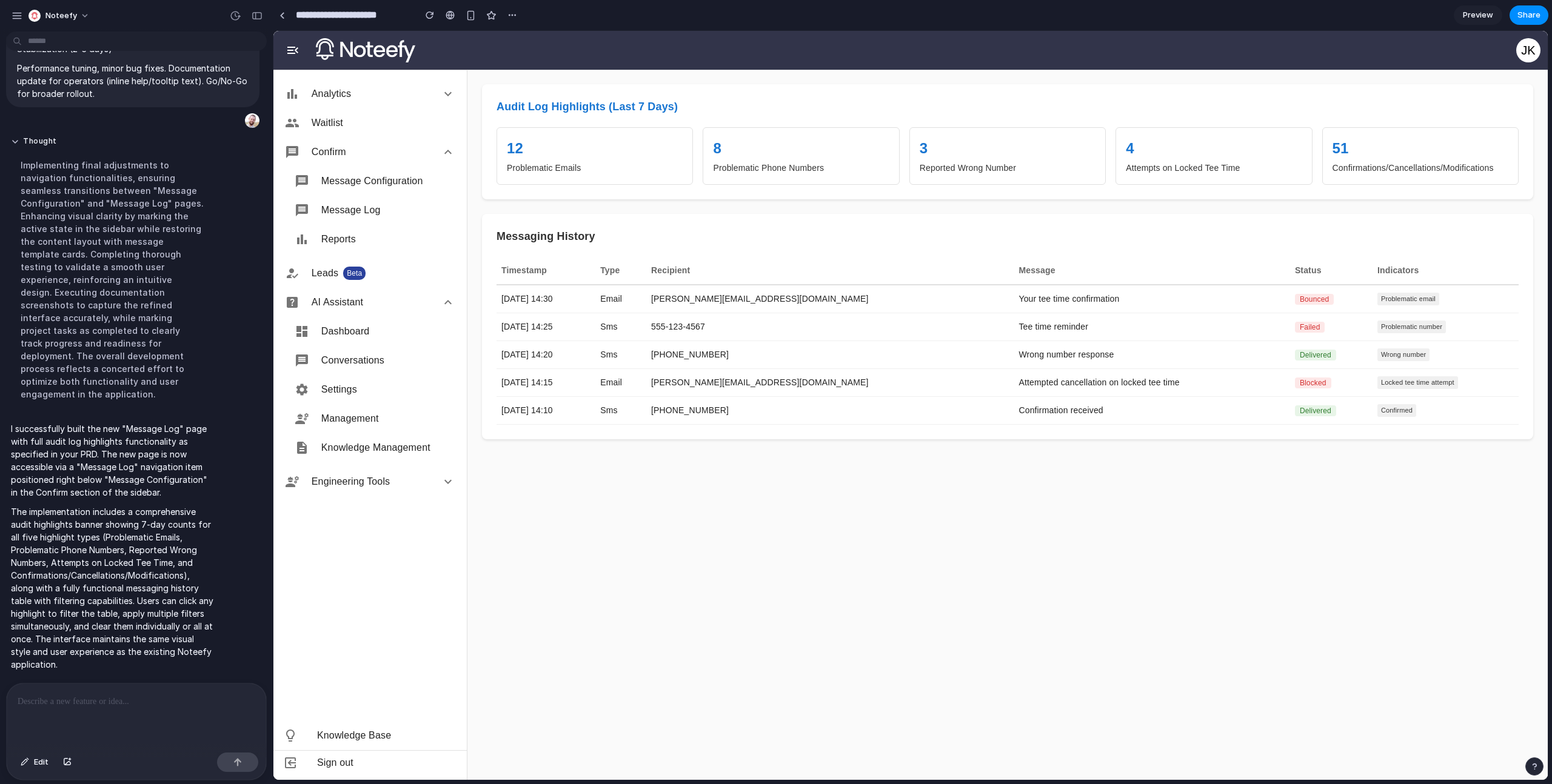
click at [596, 302] on td "[DATE] 14:30" at bounding box center [545, 299] width 99 height 28
click at [882, 309] on td "[PERSON_NAME][EMAIL_ADDRESS][DOMAIN_NAME]" at bounding box center [830, 299] width 367 height 28
click at [787, 305] on td "[PERSON_NAME][EMAIL_ADDRESS][DOMAIN_NAME]" at bounding box center [830, 299] width 367 height 28
click at [1400, 302] on div "Problematic email" at bounding box center [1446, 299] width 137 height 13
click at [1377, 302] on span "Problematic email" at bounding box center [1407, 299] width 62 height 13
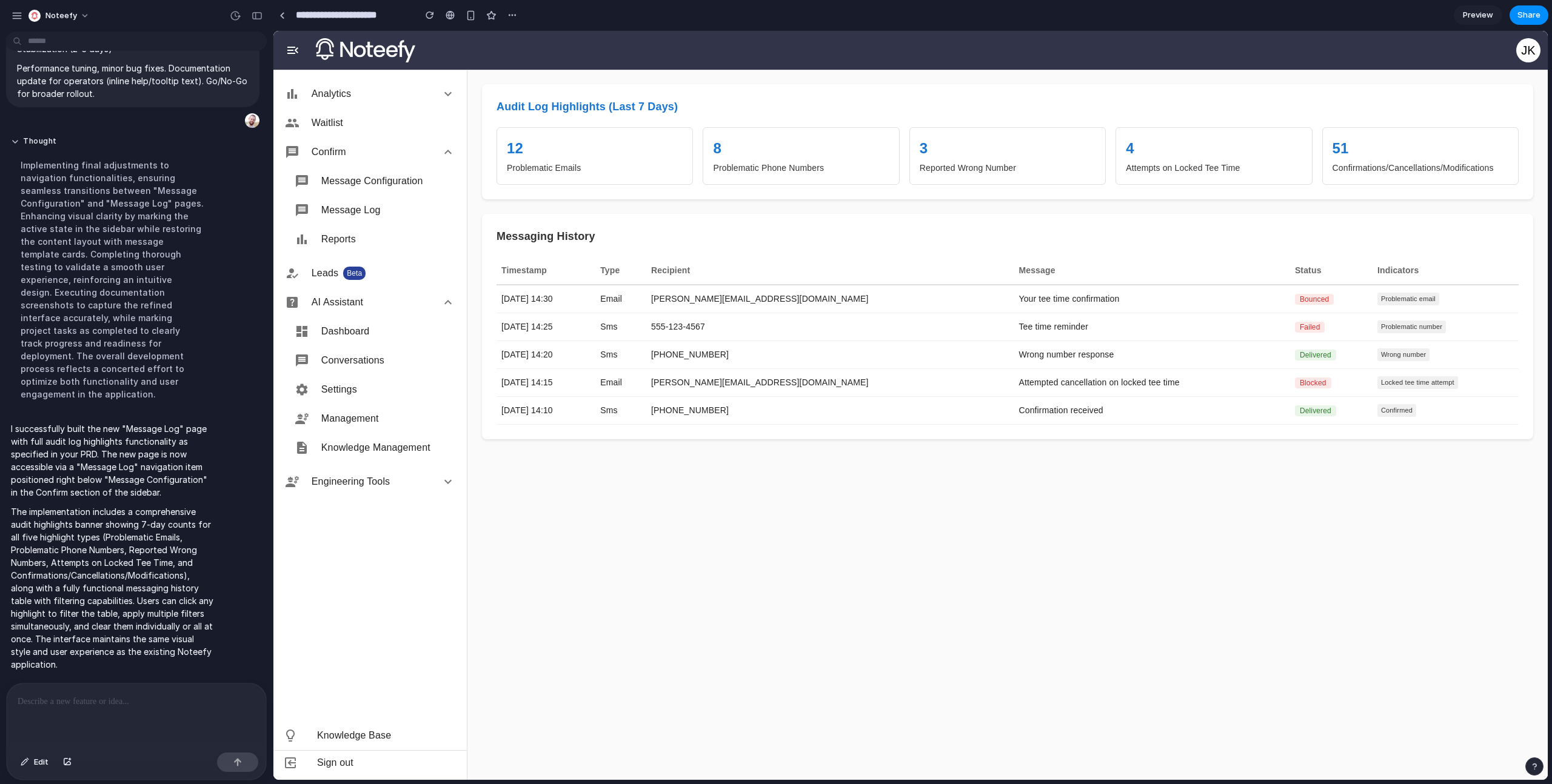
click at [1295, 302] on span "bounced" at bounding box center [1315, 299] width 39 height 11
click at [1014, 297] on td "Your tee time confirmation" at bounding box center [1152, 299] width 275 height 28
click at [849, 169] on div "Problematic Phone Numbers" at bounding box center [801, 168] width 176 height 13
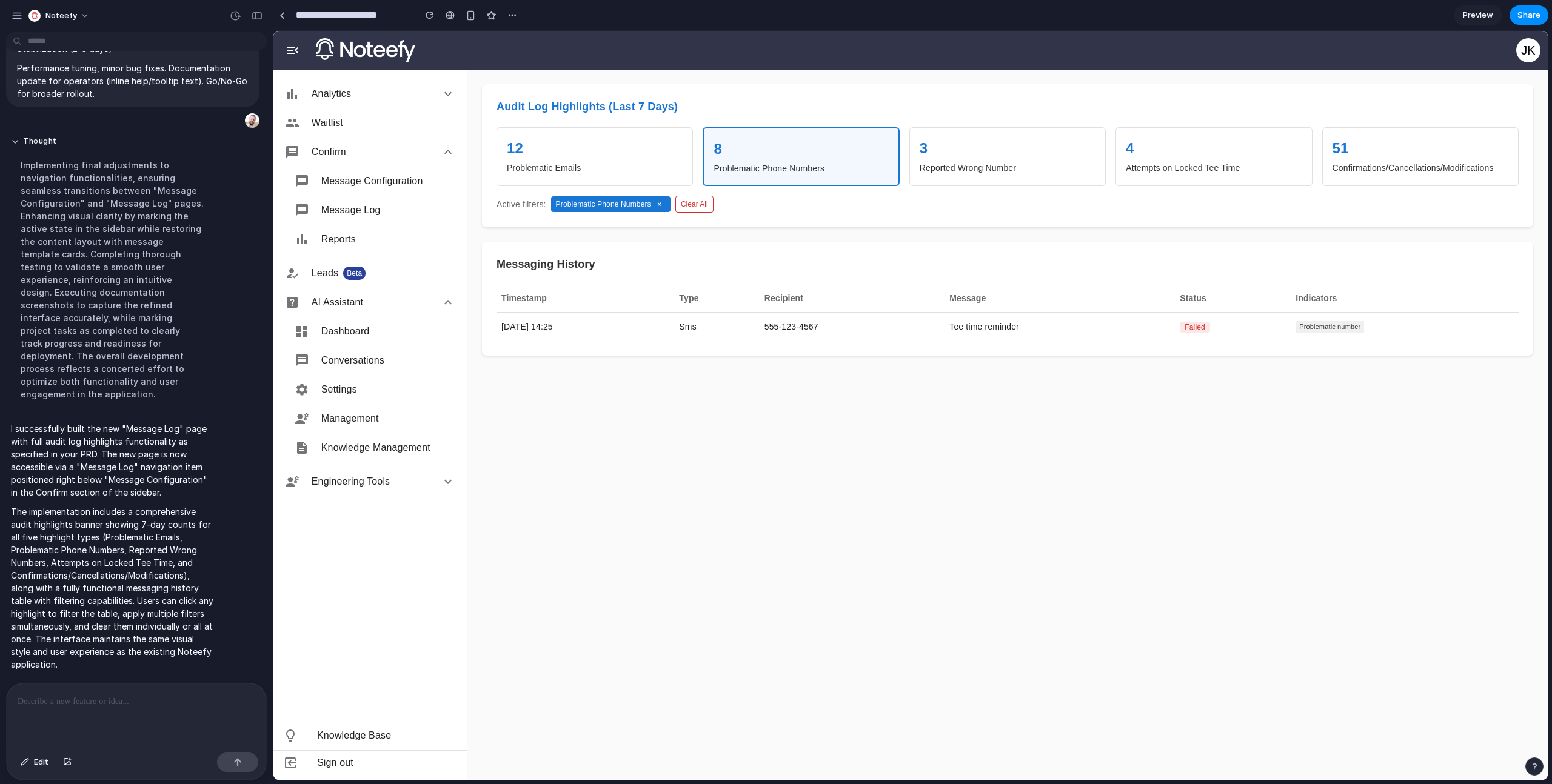
click at [579, 162] on div "Problematic Emails" at bounding box center [595, 168] width 176 height 13
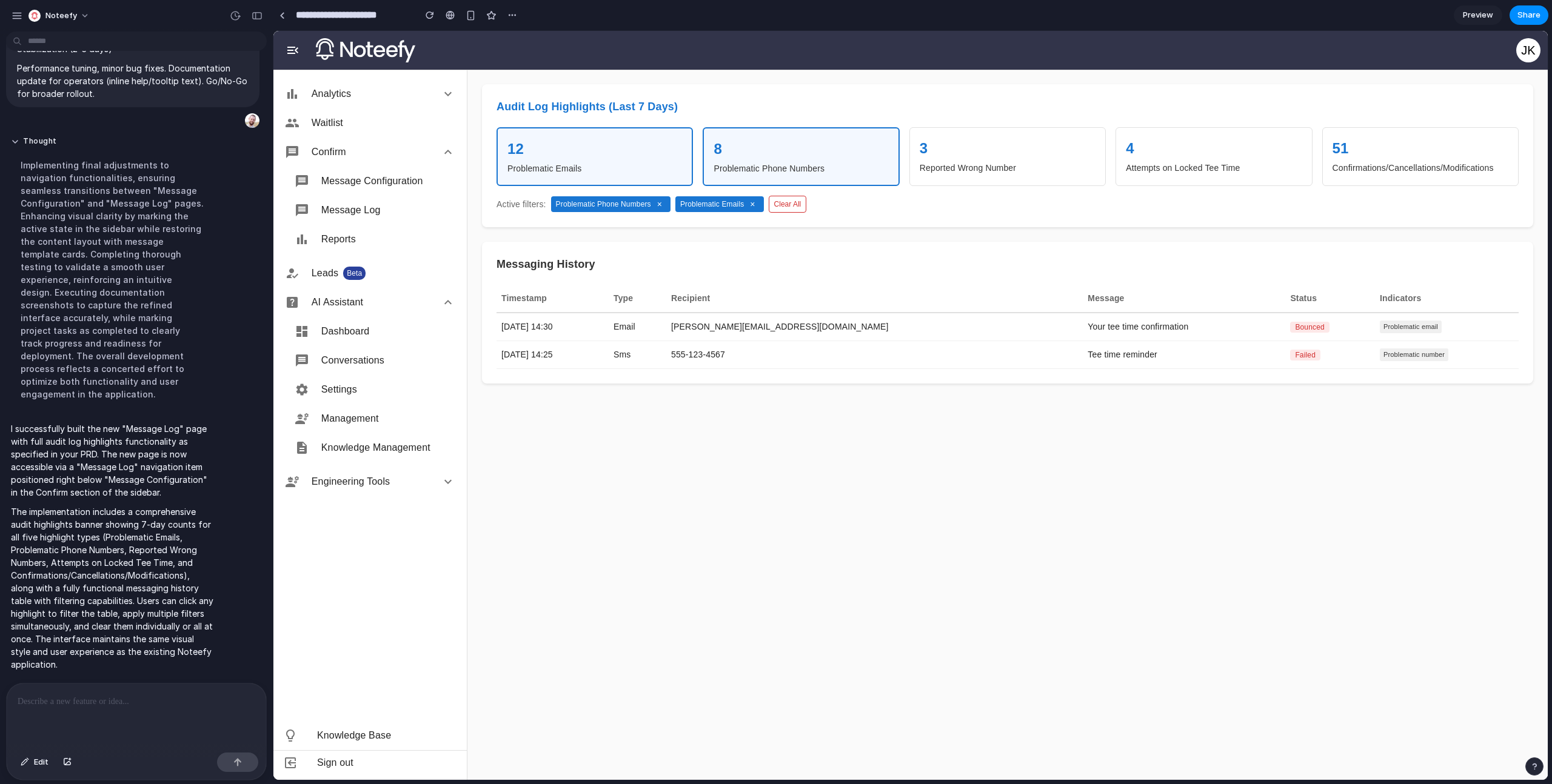
click at [870, 170] on div "Problematic Phone Numbers" at bounding box center [801, 168] width 175 height 13
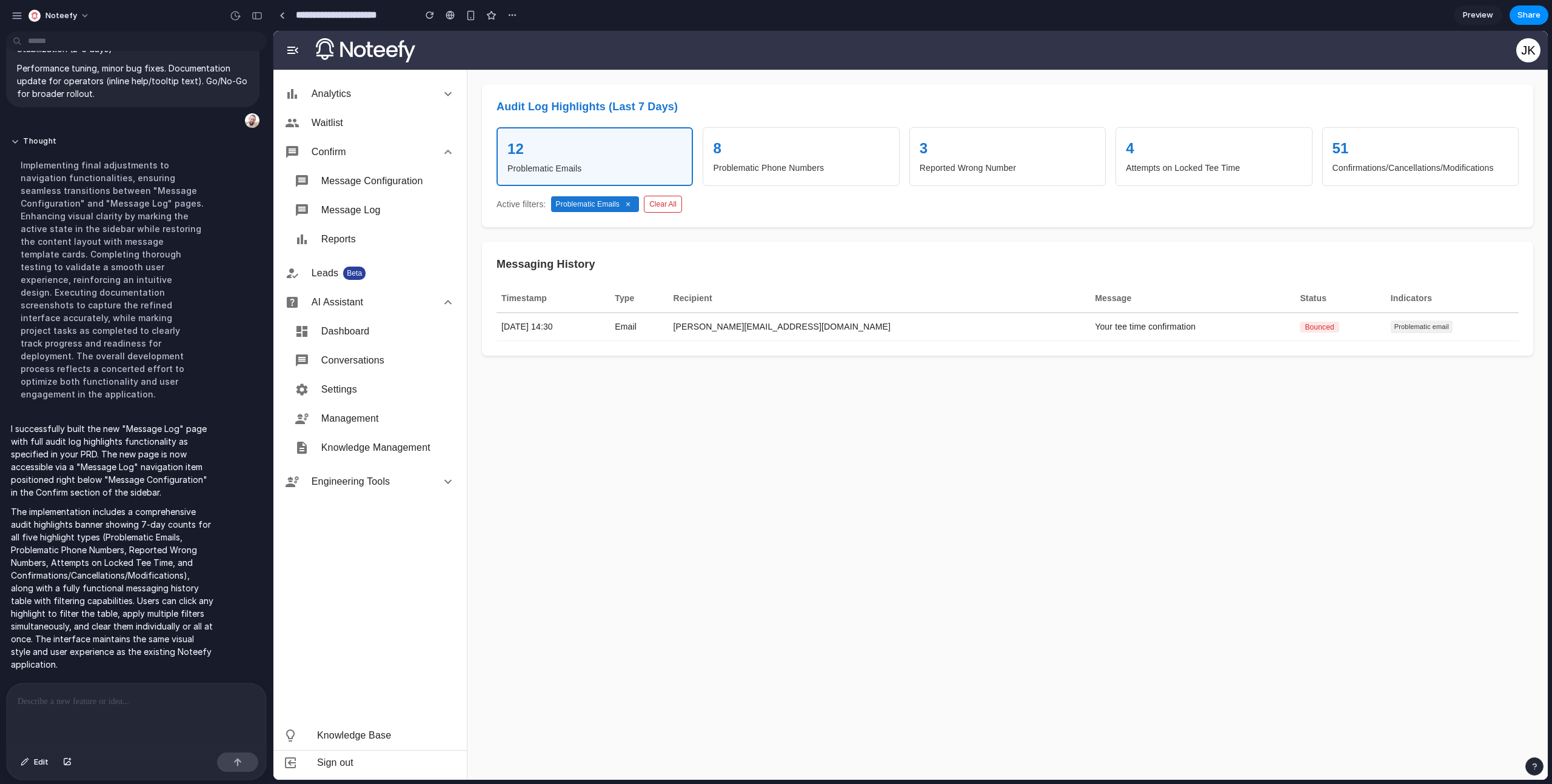
click at [623, 207] on button "×" at bounding box center [628, 204] width 12 height 10
